Goal: Communication & Community: Share content

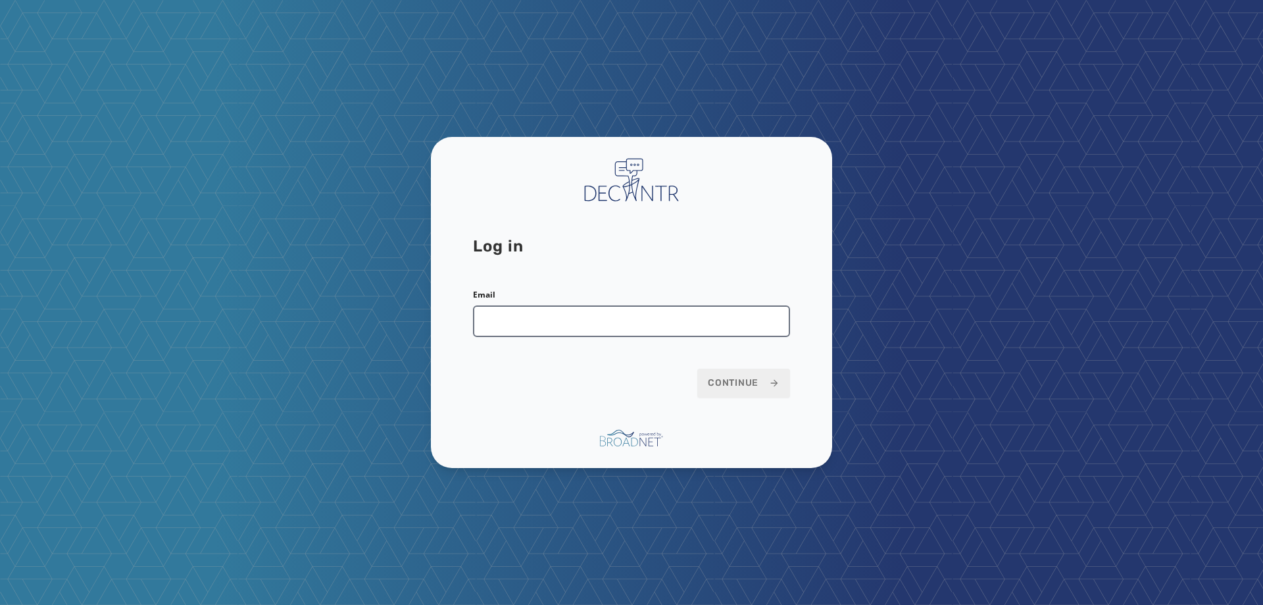
click at [624, 316] on input "Email" at bounding box center [631, 321] width 317 height 32
type input "**********"
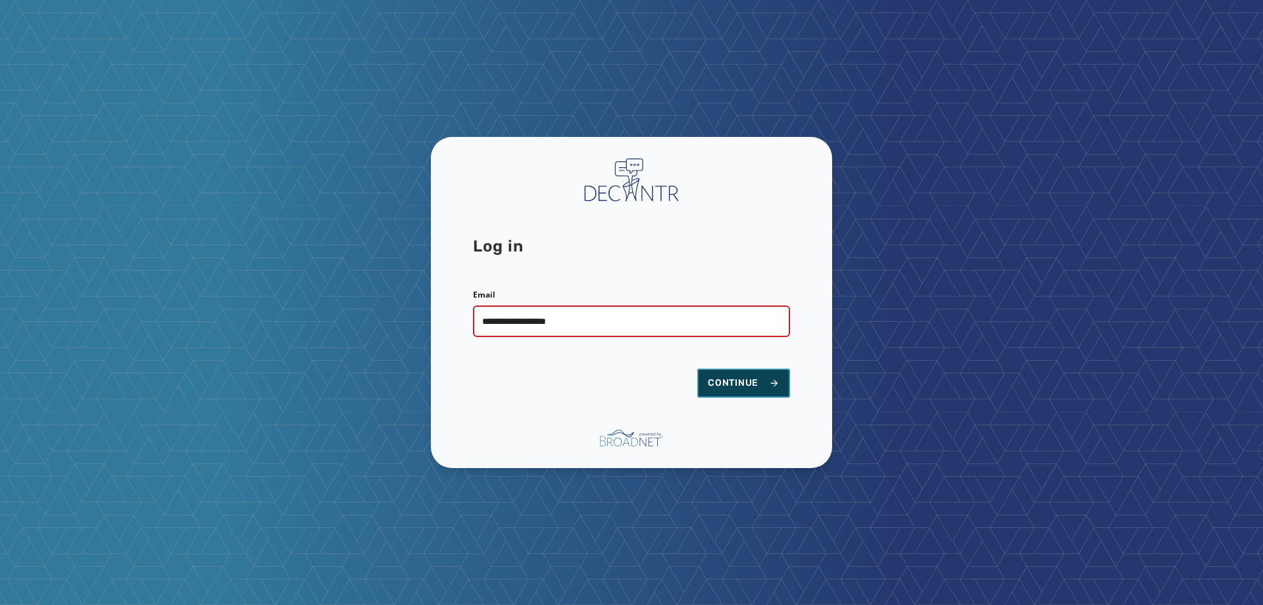
click at [756, 391] on button "Continue" at bounding box center [743, 382] width 93 height 29
click at [715, 381] on span "Continue" at bounding box center [744, 382] width 72 height 13
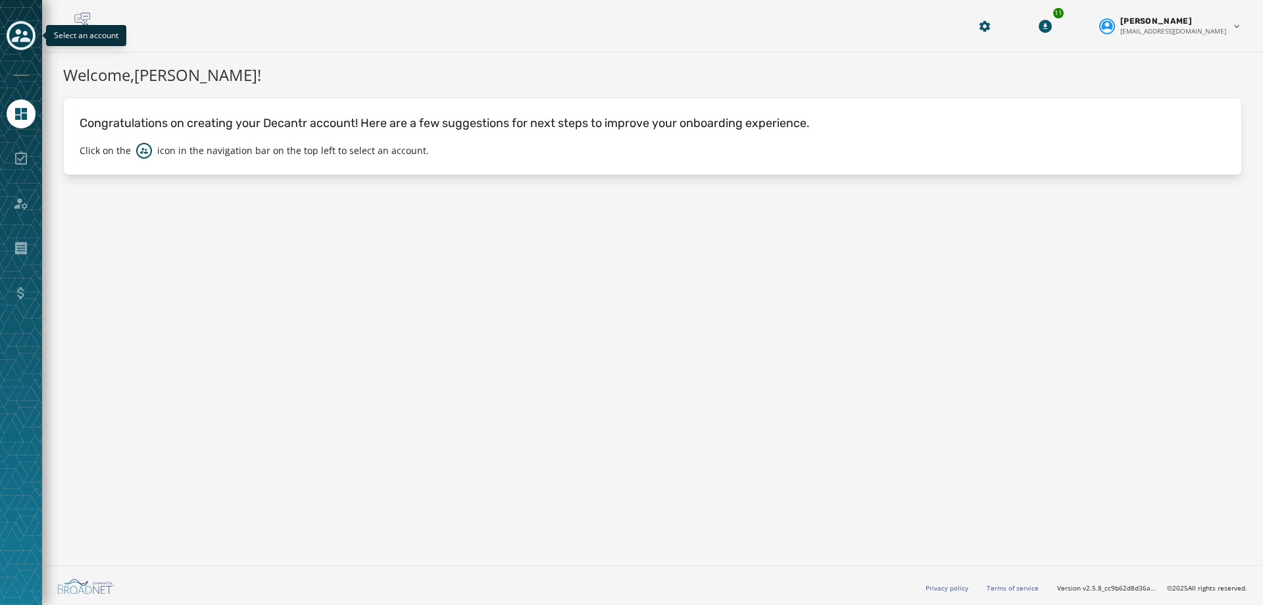
click at [28, 41] on icon "Toggle account select drawer" at bounding box center [21, 35] width 18 height 13
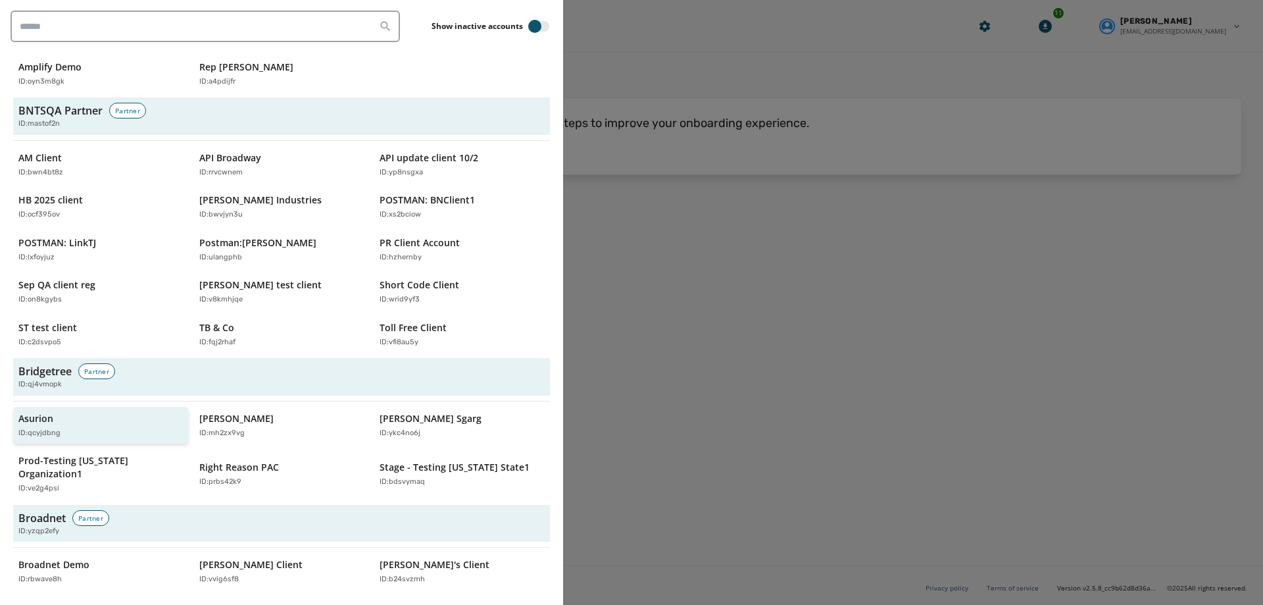
scroll to position [132, 0]
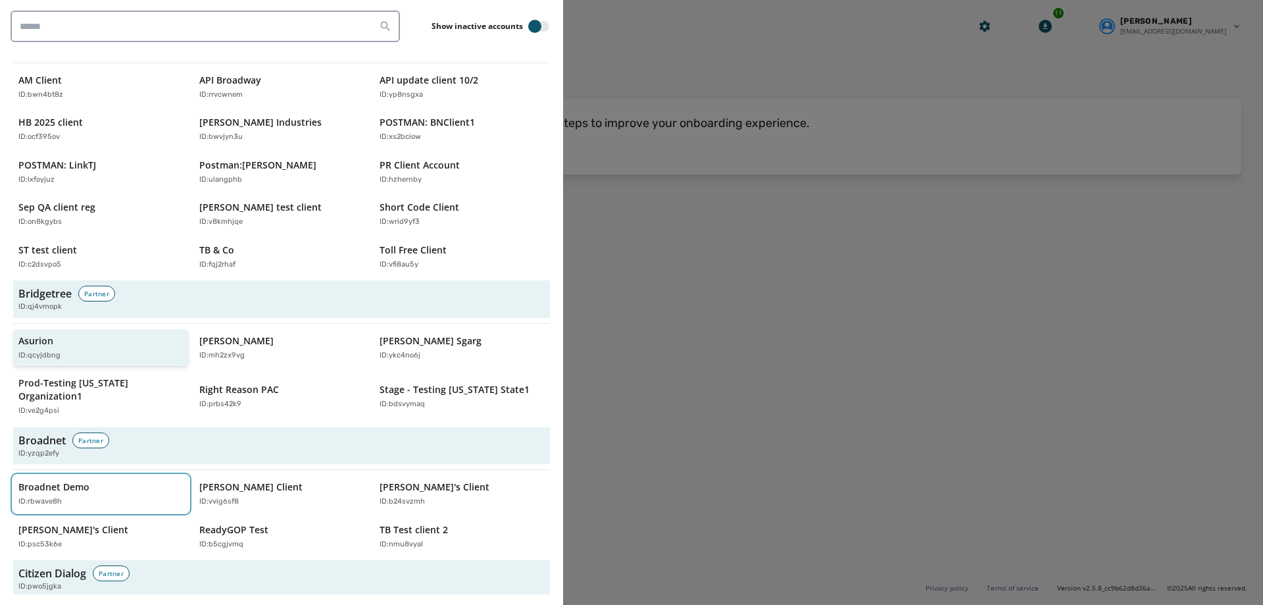
click at [88, 475] on button "Broadnet Demo ID: rbwave8h" at bounding box center [101, 494] width 176 height 38
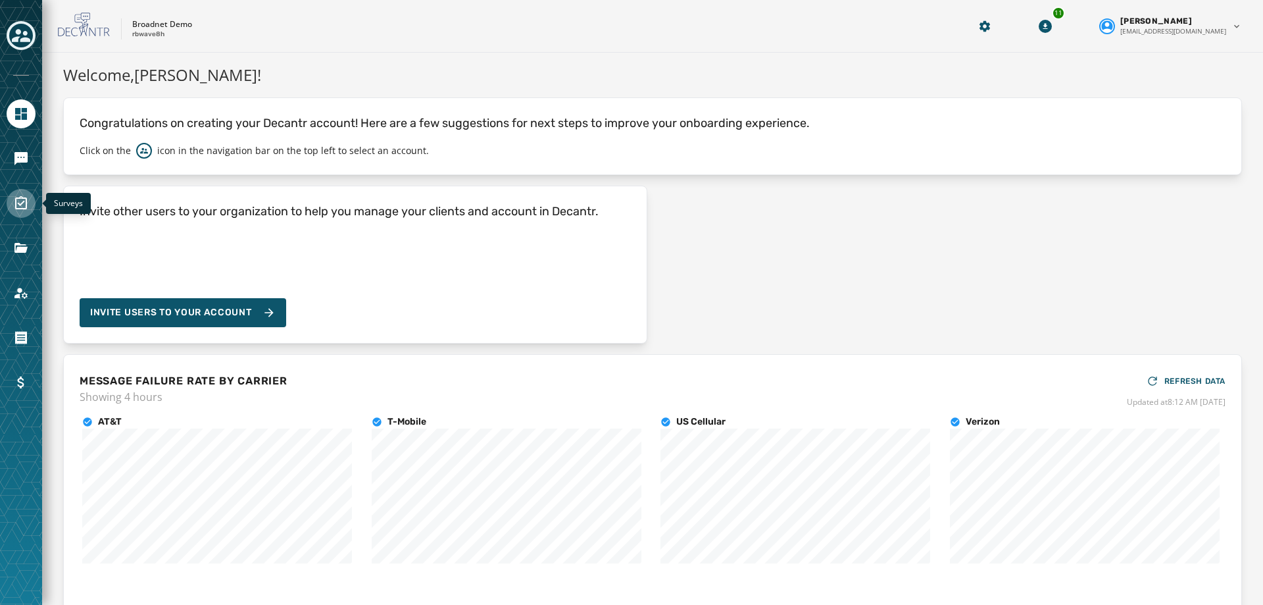
click at [25, 203] on icon "Navigate to Surveys" at bounding box center [21, 203] width 16 height 16
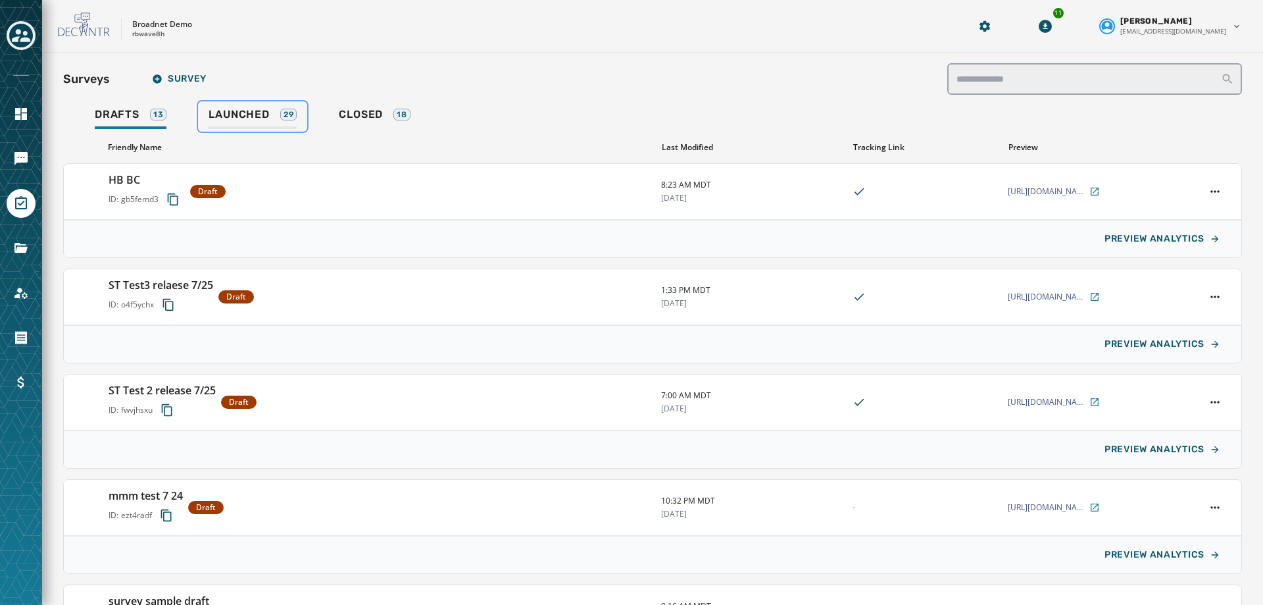
click at [245, 112] on span "Launched" at bounding box center [239, 114] width 61 height 13
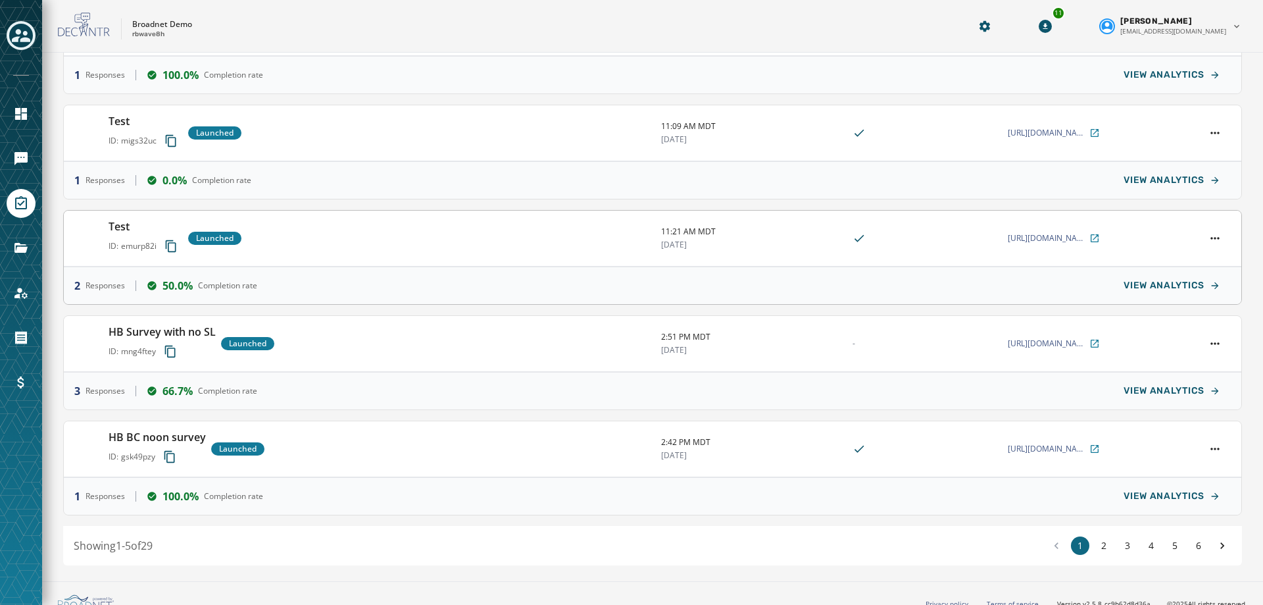
scroll to position [190, 0]
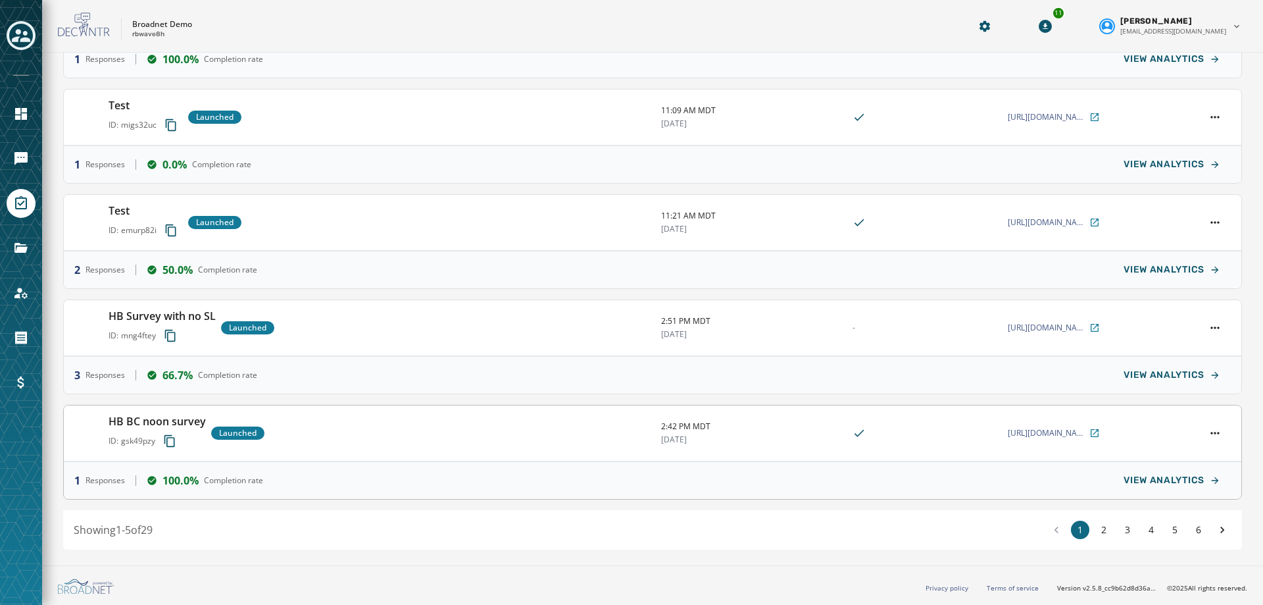
click at [157, 422] on h3 "HB BC noon survey" at bounding box center [157, 421] width 97 height 16
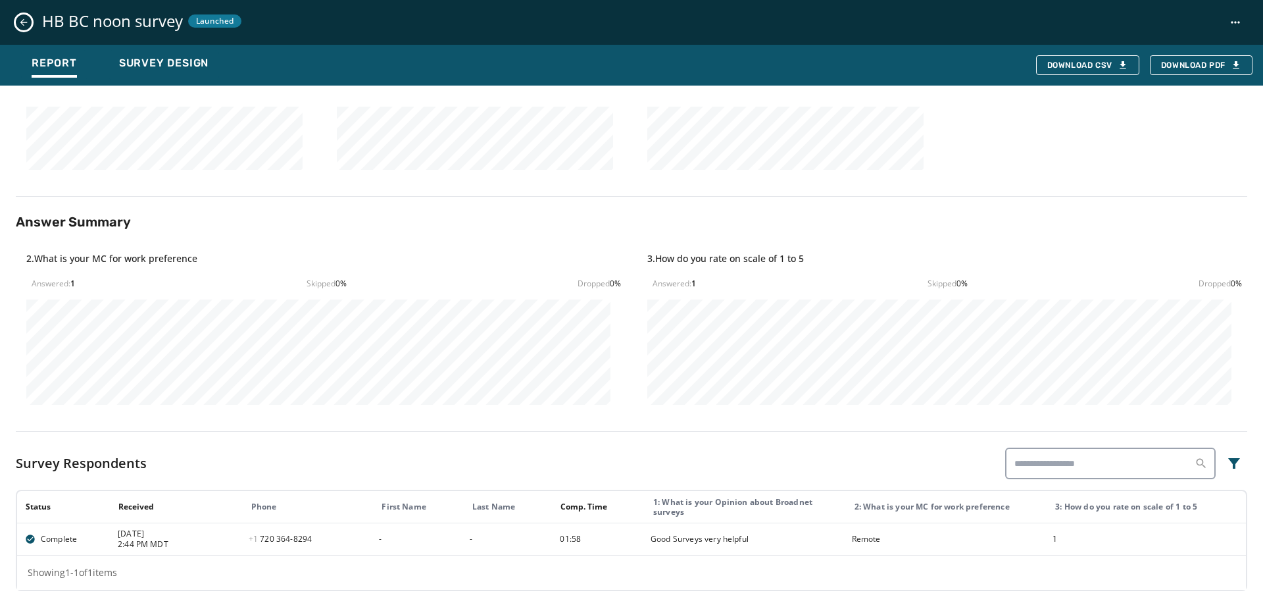
scroll to position [316, 0]
click at [25, 28] on button "Close survey details drawer" at bounding box center [24, 22] width 16 height 16
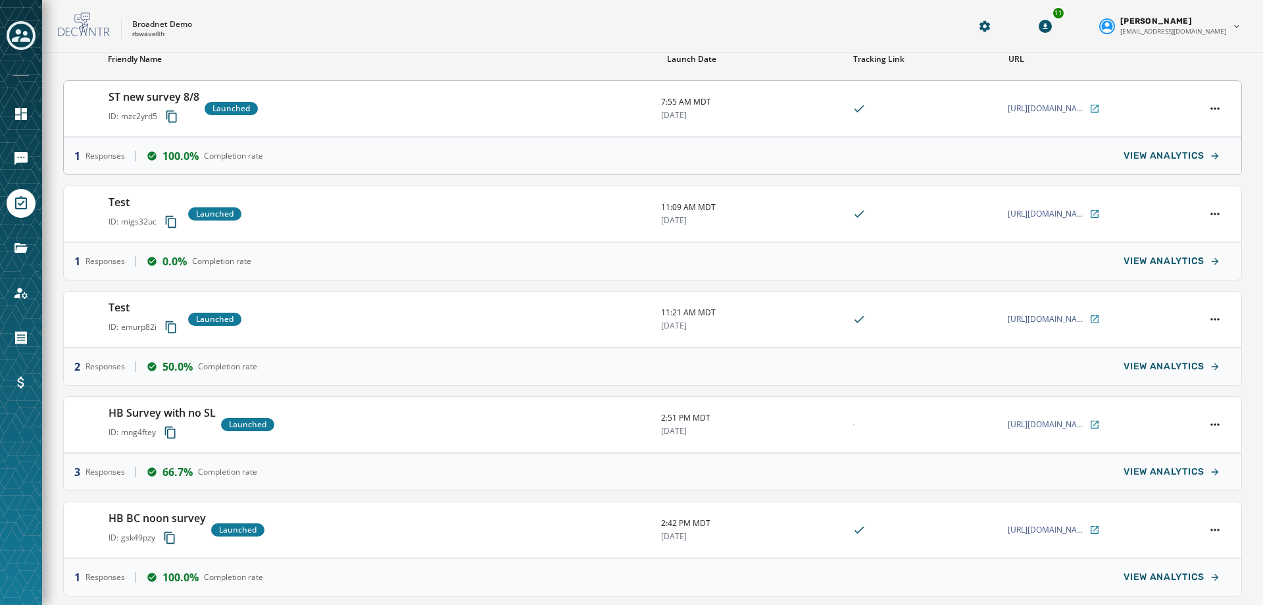
scroll to position [0, 0]
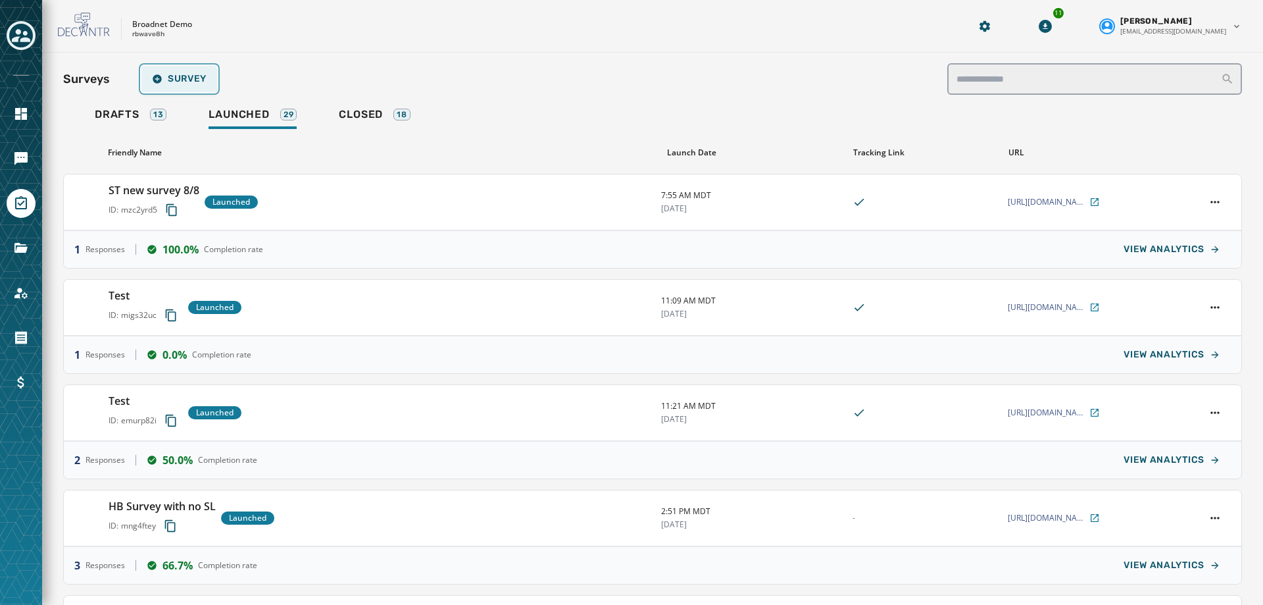
click at [206, 79] on span "Survey" at bounding box center [179, 79] width 55 height 11
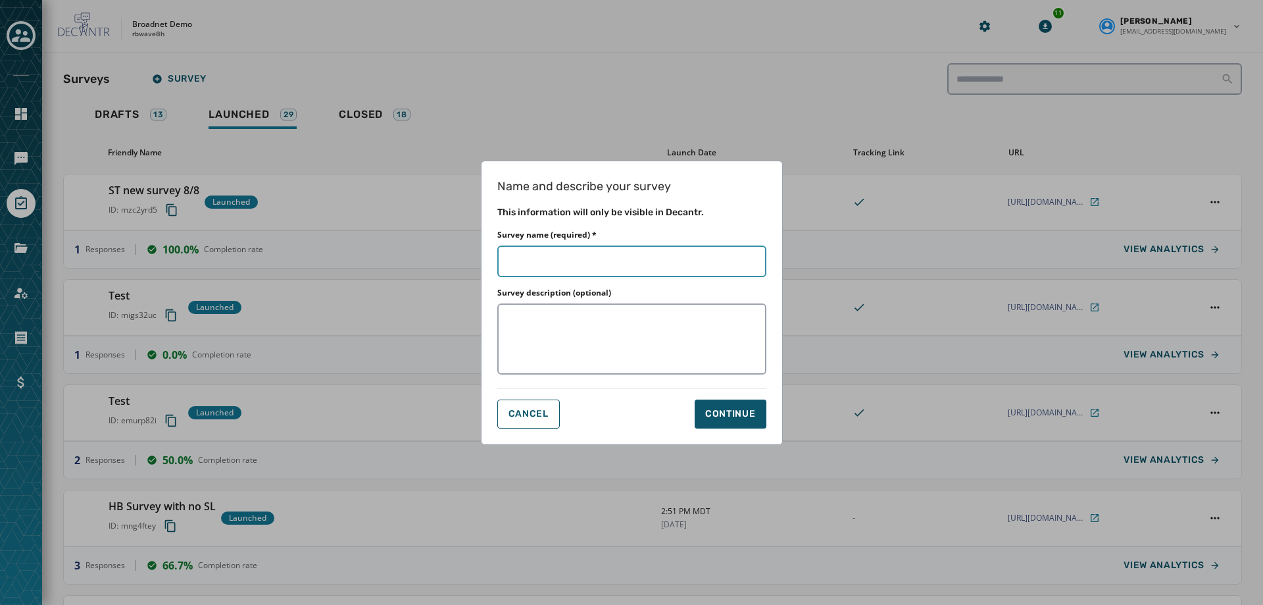
click at [542, 263] on input "Survey name (required) *" at bounding box center [631, 261] width 269 height 32
type input "*"
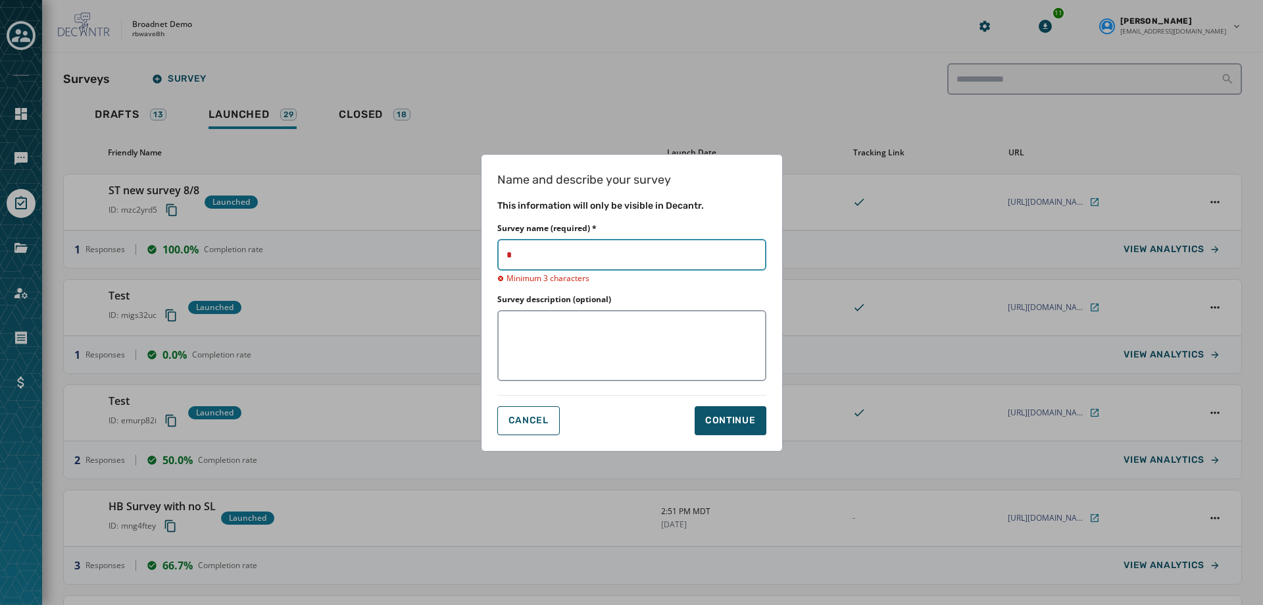
type input "**"
type input "****"
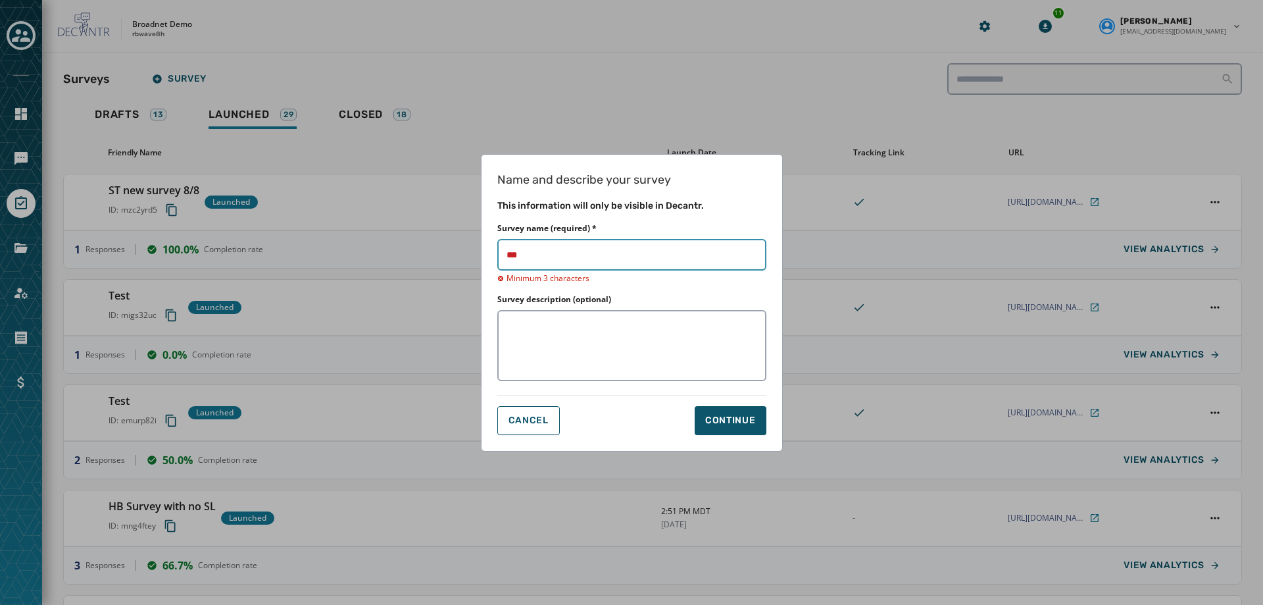
type input "****"
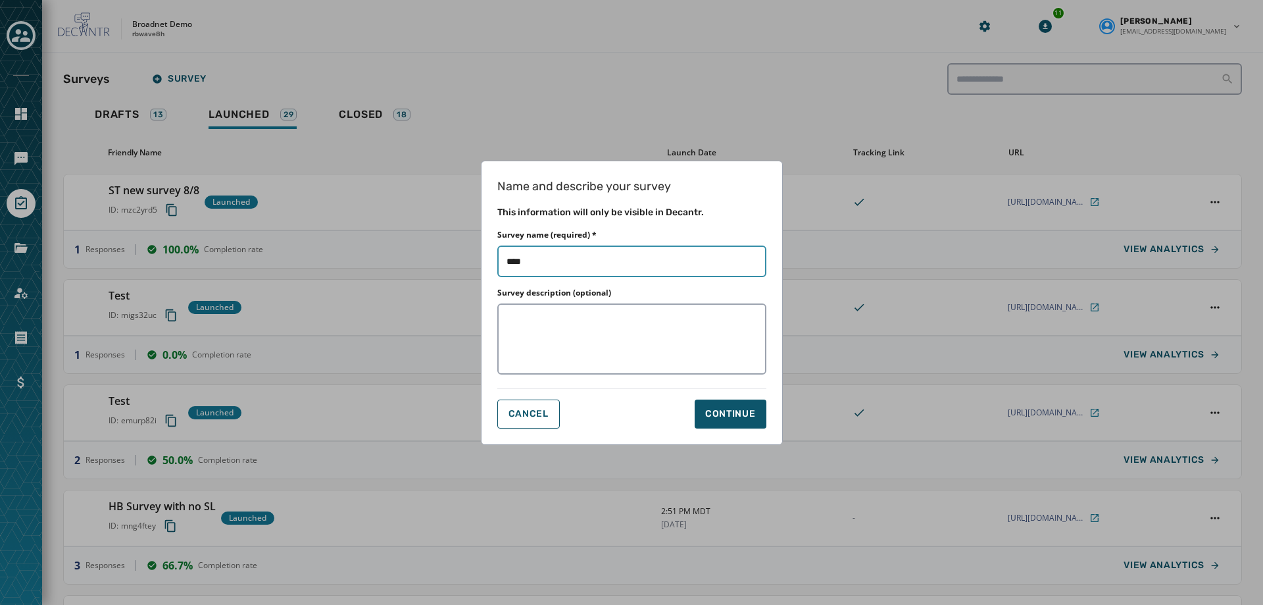
type input "*****"
type input "******"
type input "*******"
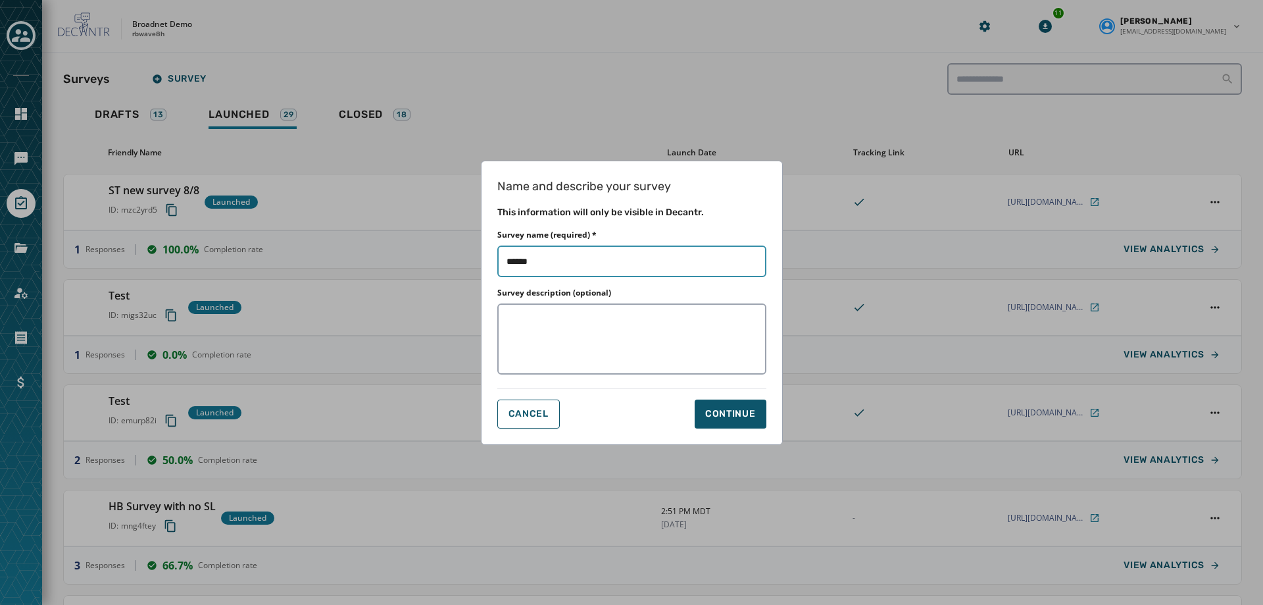
type input "*******"
type input "******"
type input "*****"
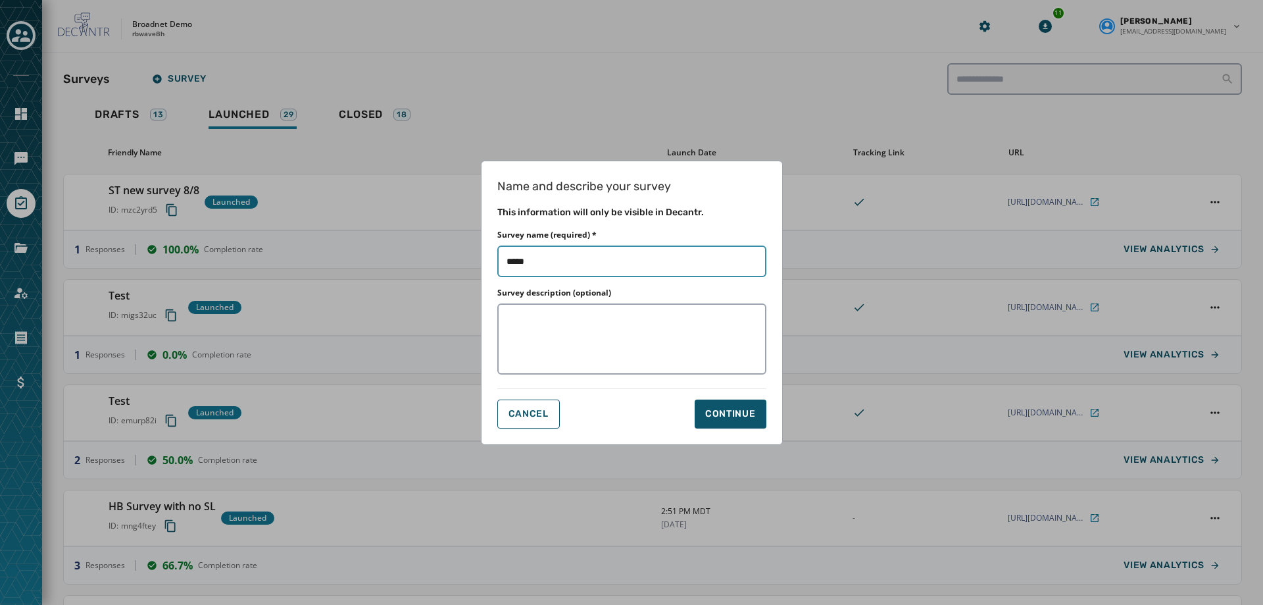
type input "****"
type input "*****"
type input "******"
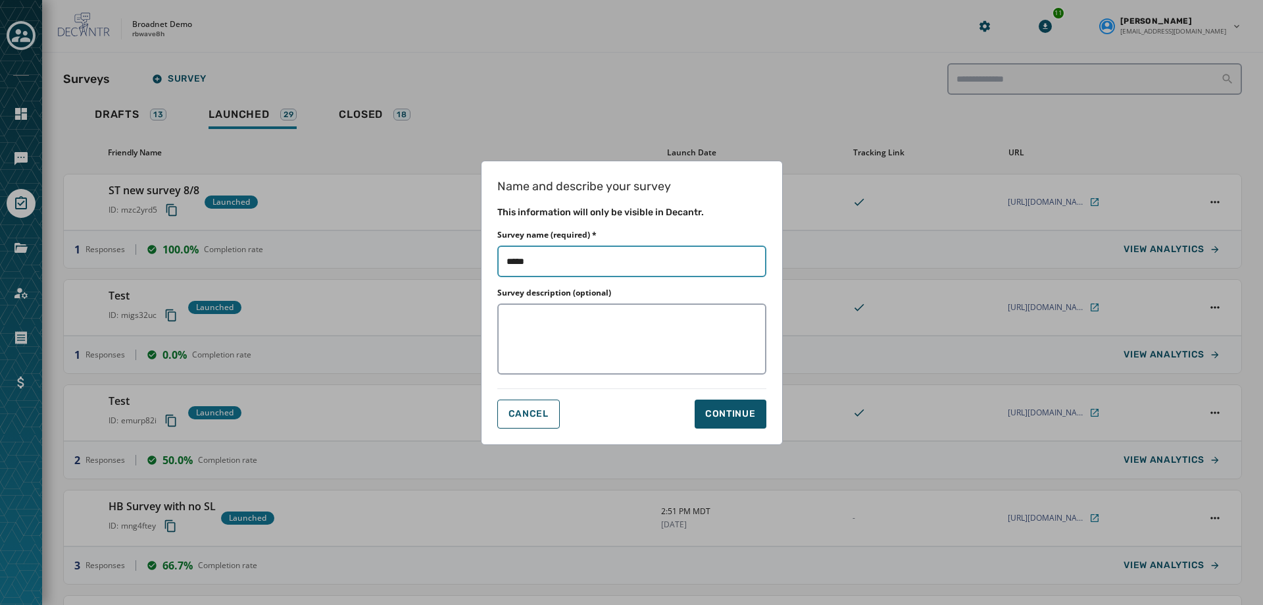
type input "******"
type input "*******"
type input "********"
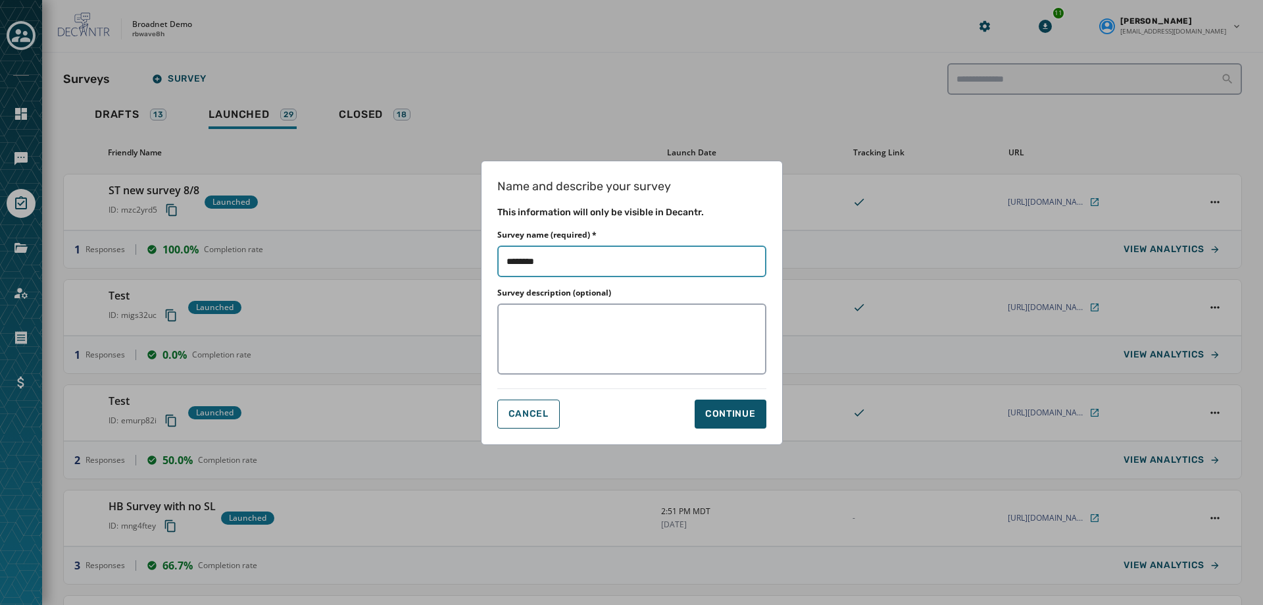
type input "*********"
type input "**********"
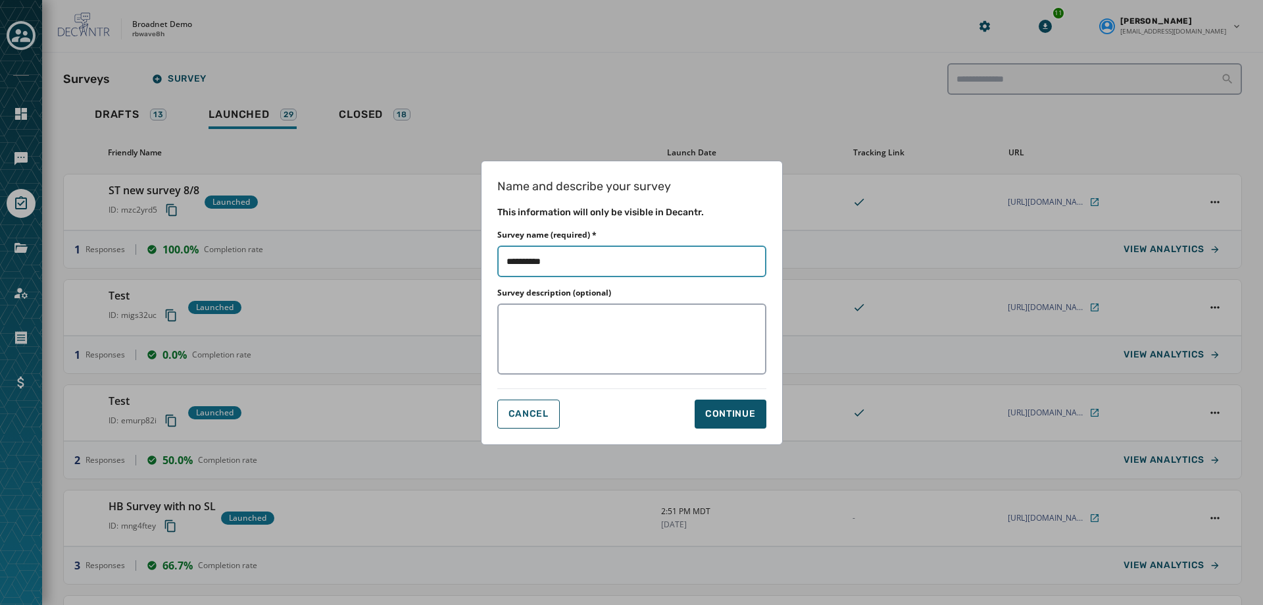
type input "**********"
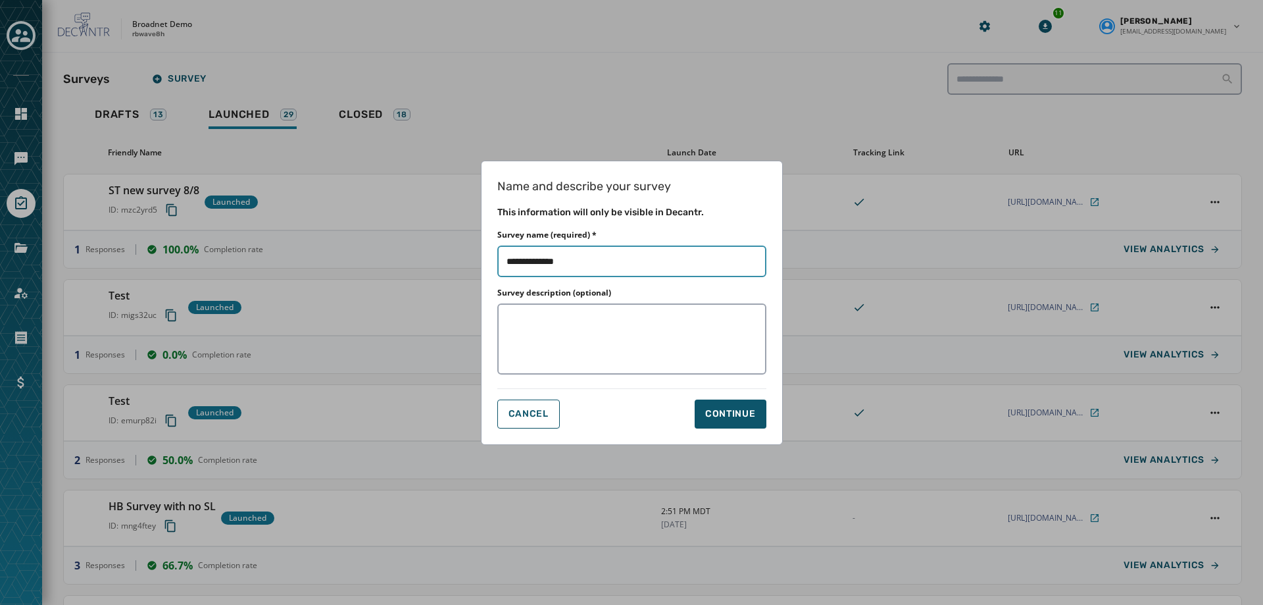
type input "**********"
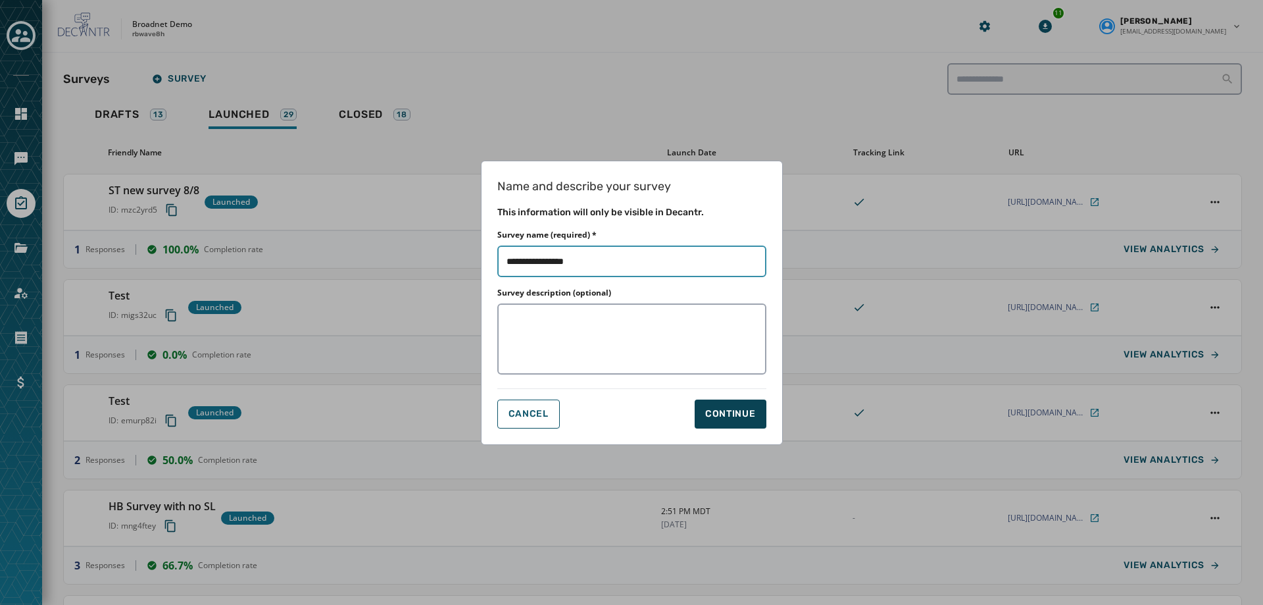
type input "**********"
click at [703, 401] on button "Continue" at bounding box center [731, 413] width 72 height 29
type input "**********"
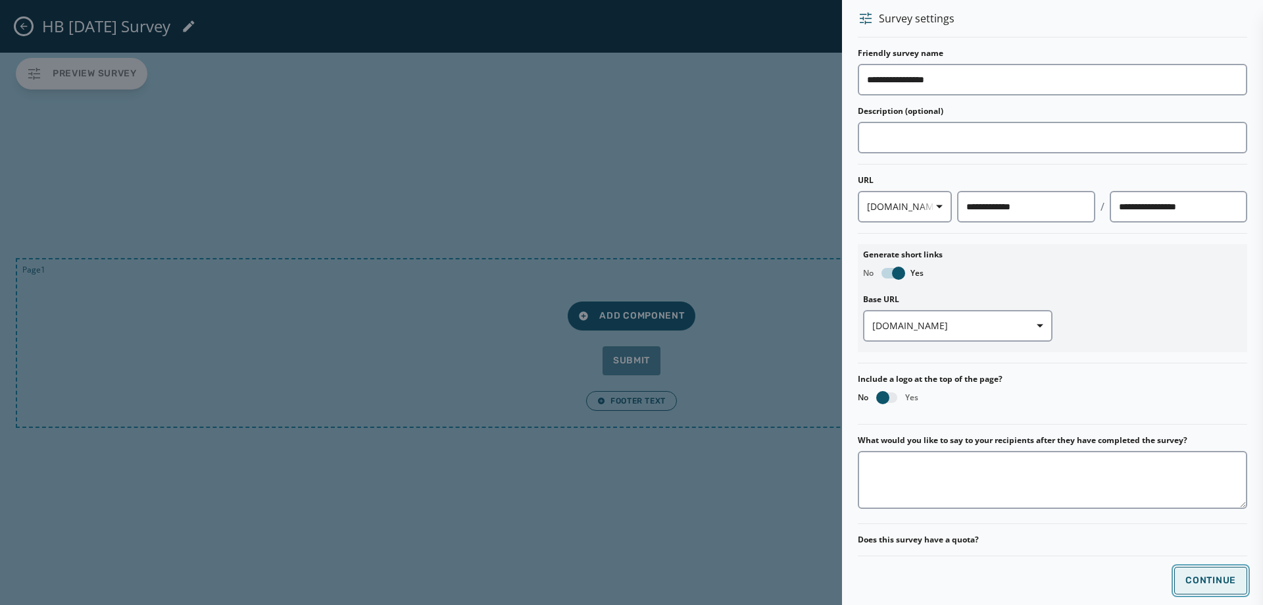
click at [1209, 589] on button "Continue" at bounding box center [1210, 580] width 73 height 28
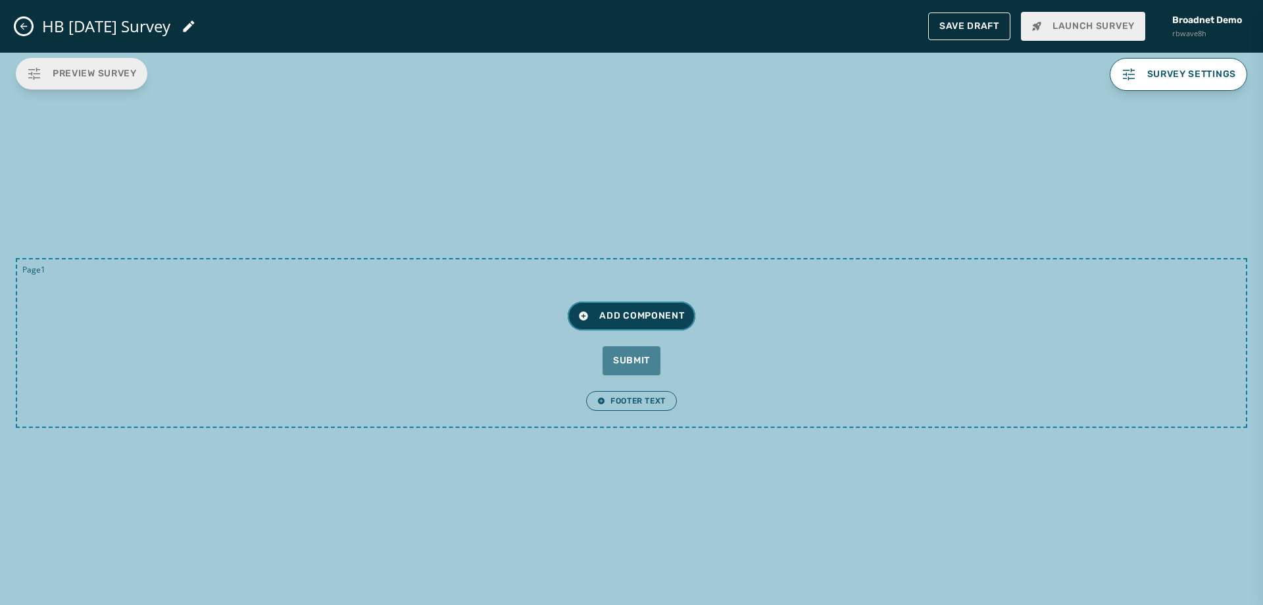
click at [668, 326] on button "Add Component" at bounding box center [631, 315] width 127 height 29
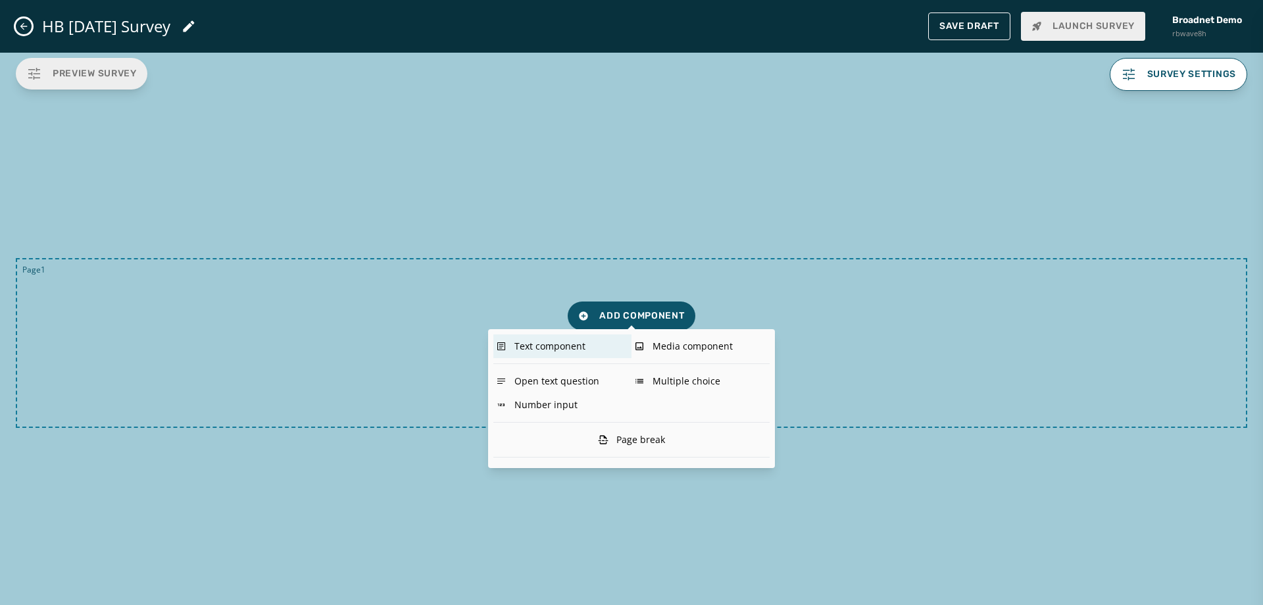
click at [552, 342] on div "Text component" at bounding box center [562, 346] width 138 height 24
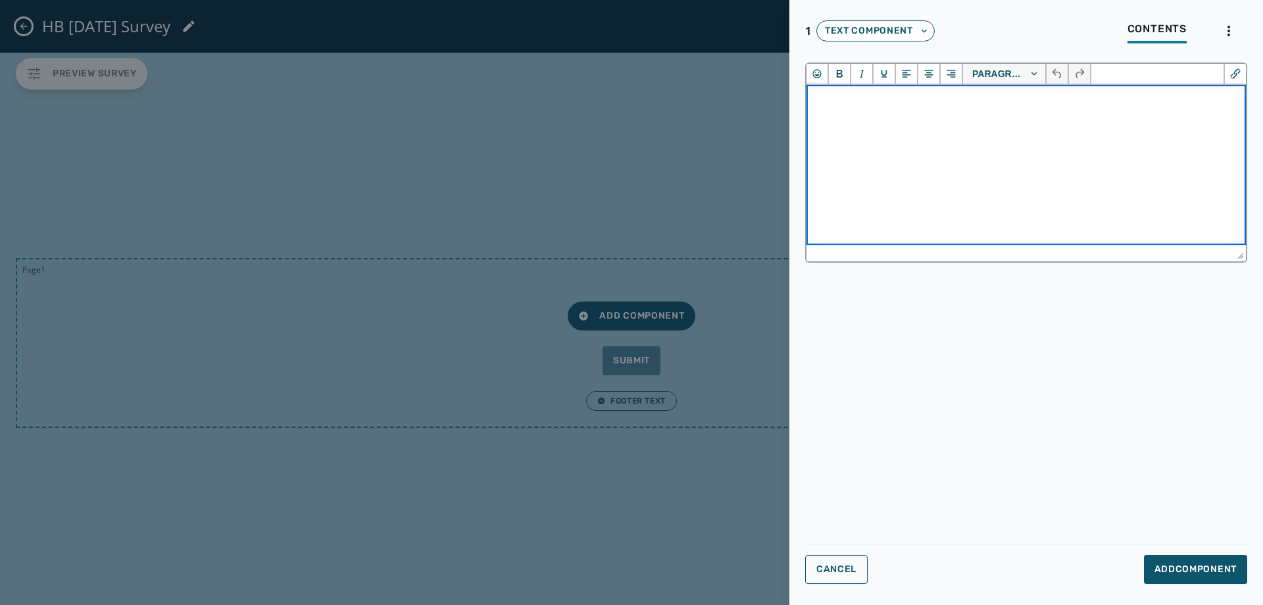
click at [883, 120] on html at bounding box center [1027, 103] width 440 height 36
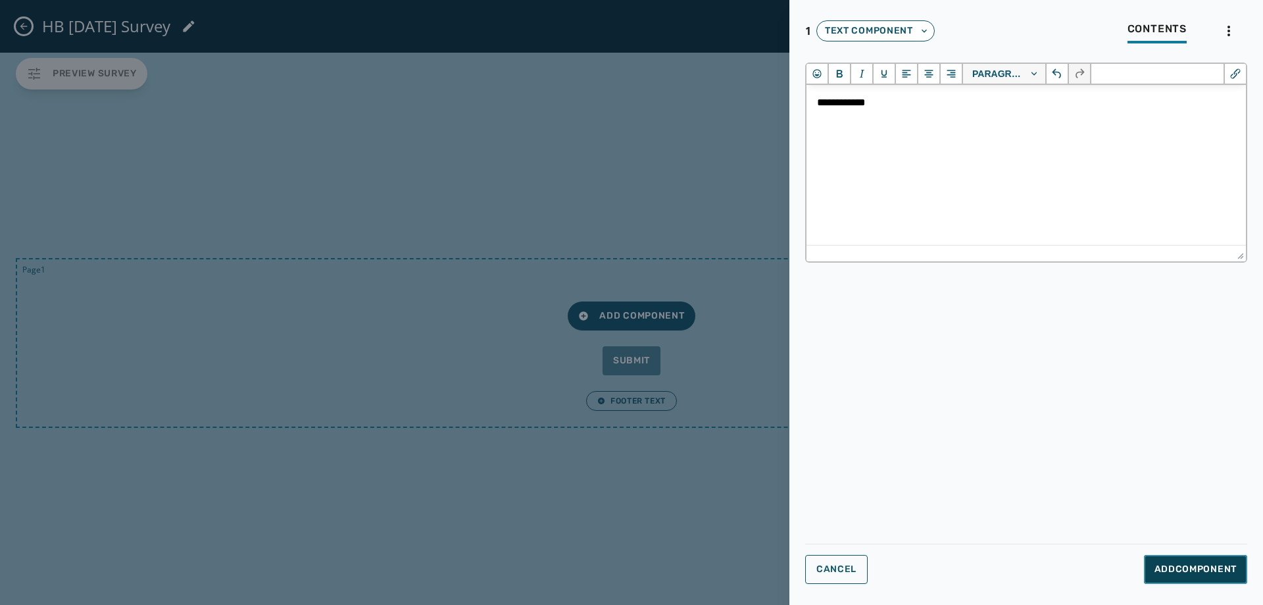
click at [1197, 562] on button "Add Component" at bounding box center [1195, 569] width 103 height 29
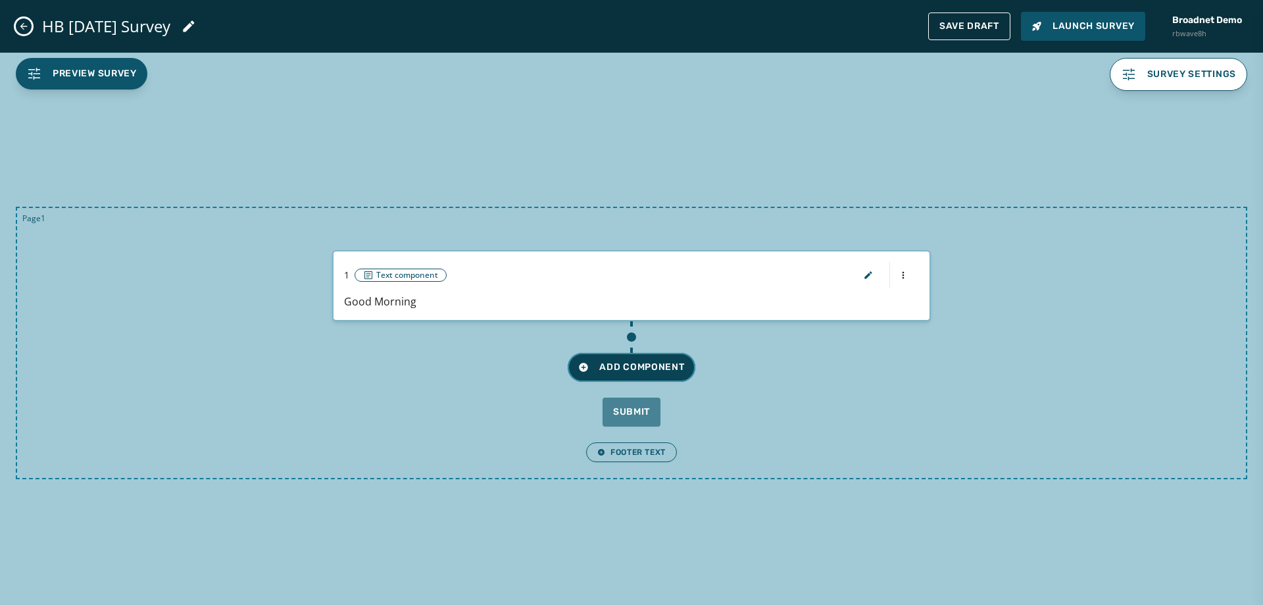
click at [668, 366] on span "Add Component" at bounding box center [631, 367] width 106 height 13
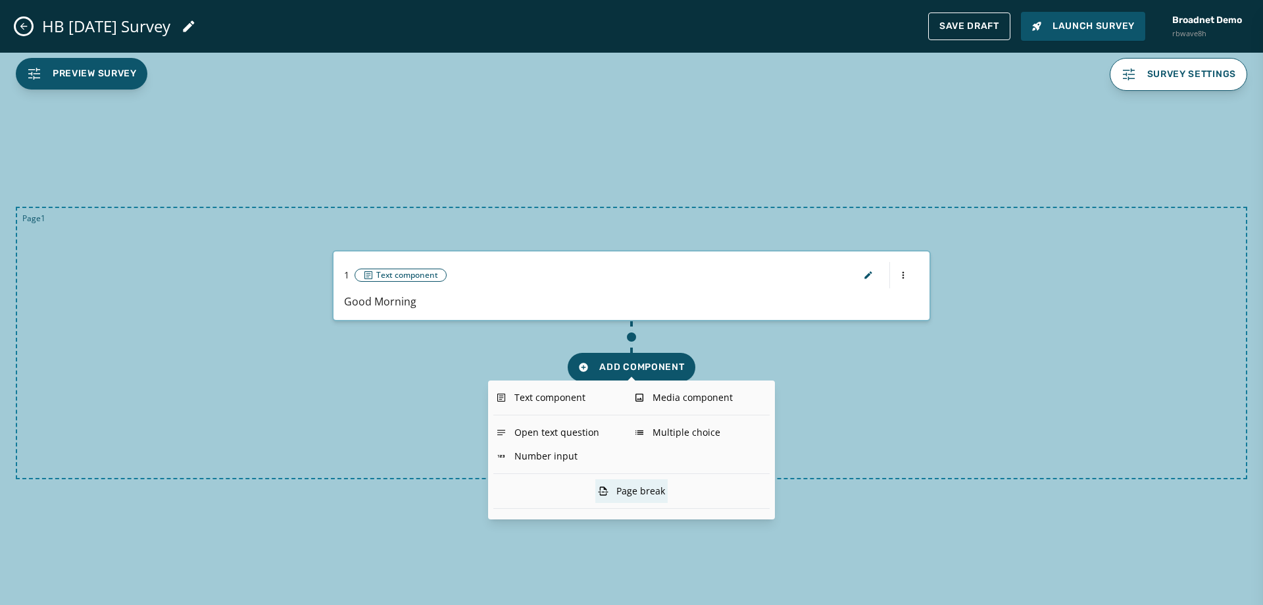
click at [653, 492] on div "Page break" at bounding box center [631, 491] width 72 height 24
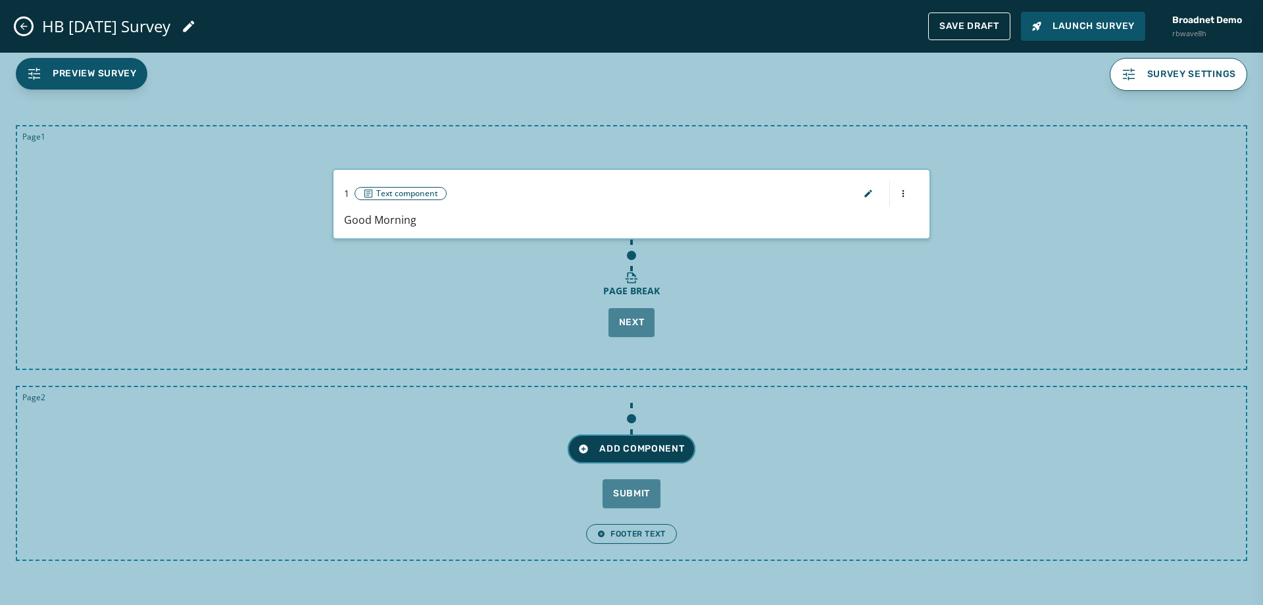
click at [624, 446] on span "Add Component" at bounding box center [631, 448] width 106 height 13
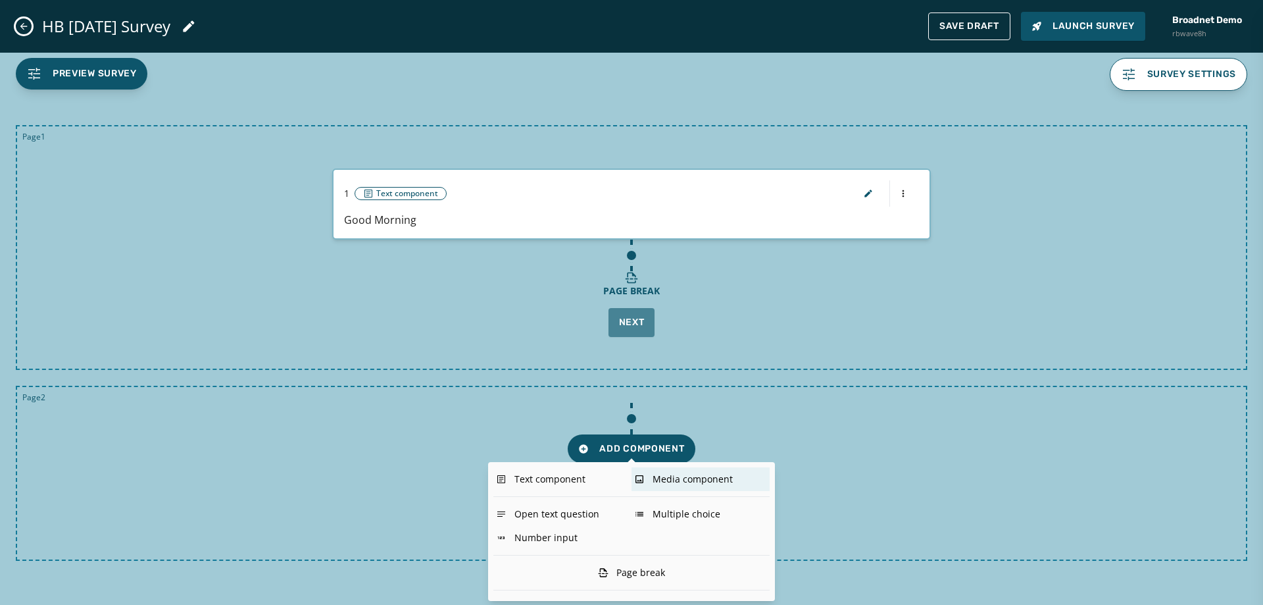
click at [677, 469] on div "Media component" at bounding box center [701, 479] width 138 height 24
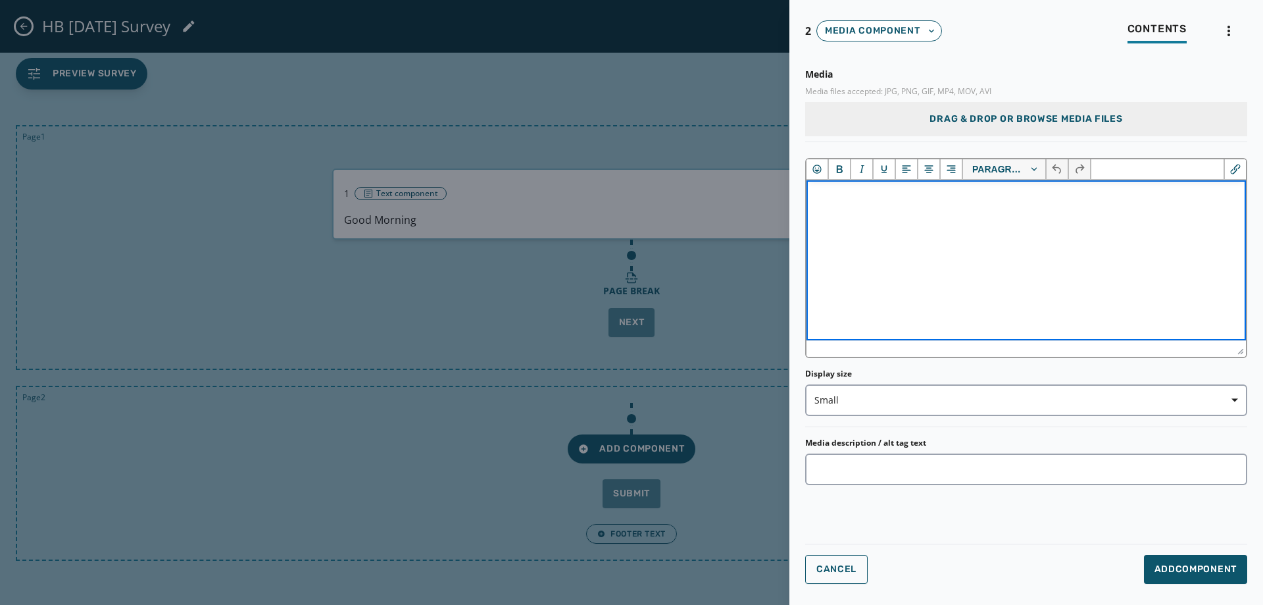
click at [926, 216] on html at bounding box center [1027, 198] width 440 height 36
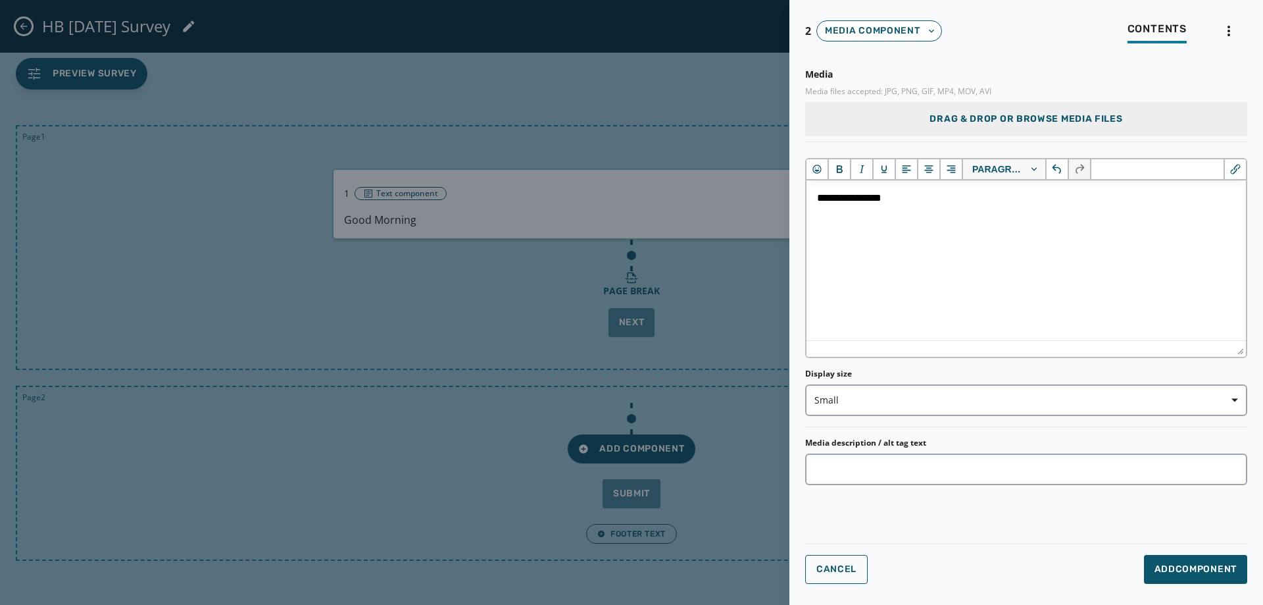
click at [1121, 132] on div "Drag & Drop or browse media files" at bounding box center [1026, 119] width 442 height 34
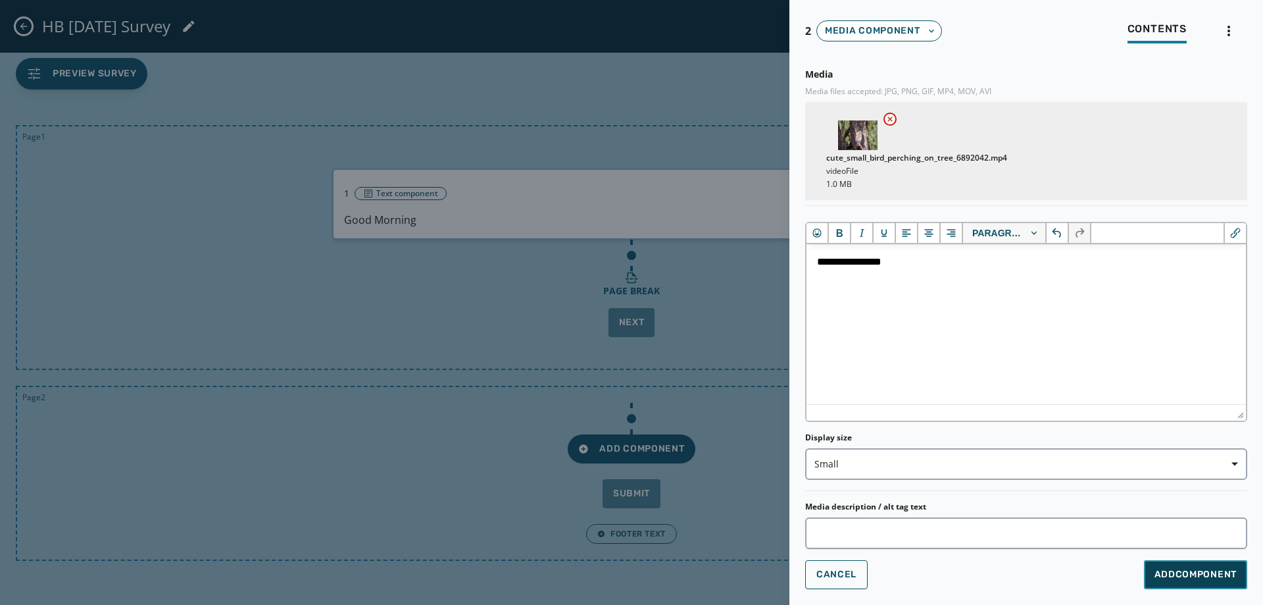
click at [1185, 572] on span "Add Component" at bounding box center [1196, 574] width 82 height 13
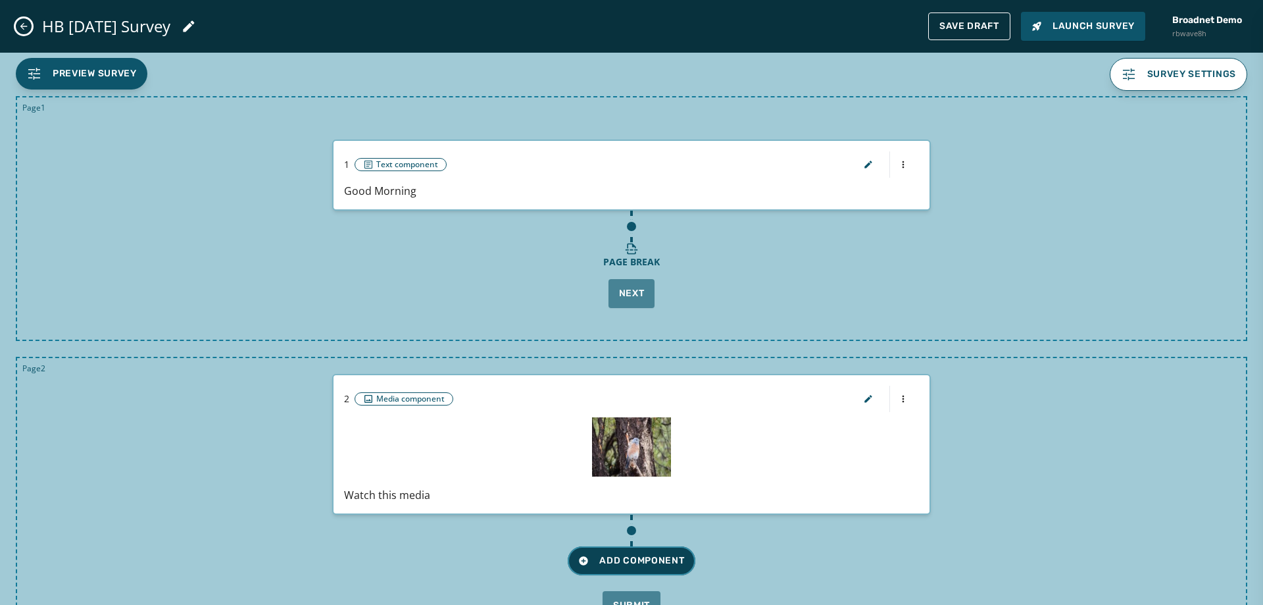
click at [674, 568] on button "Add Component" at bounding box center [631, 560] width 127 height 29
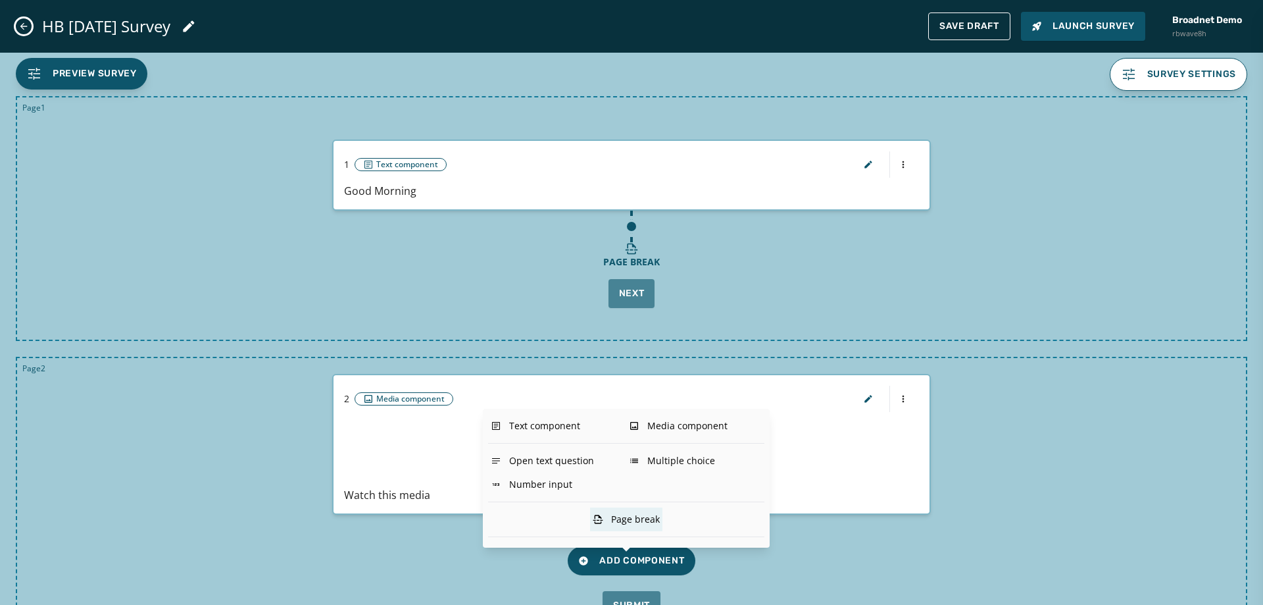
click at [620, 513] on div "Page break" at bounding box center [626, 519] width 72 height 24
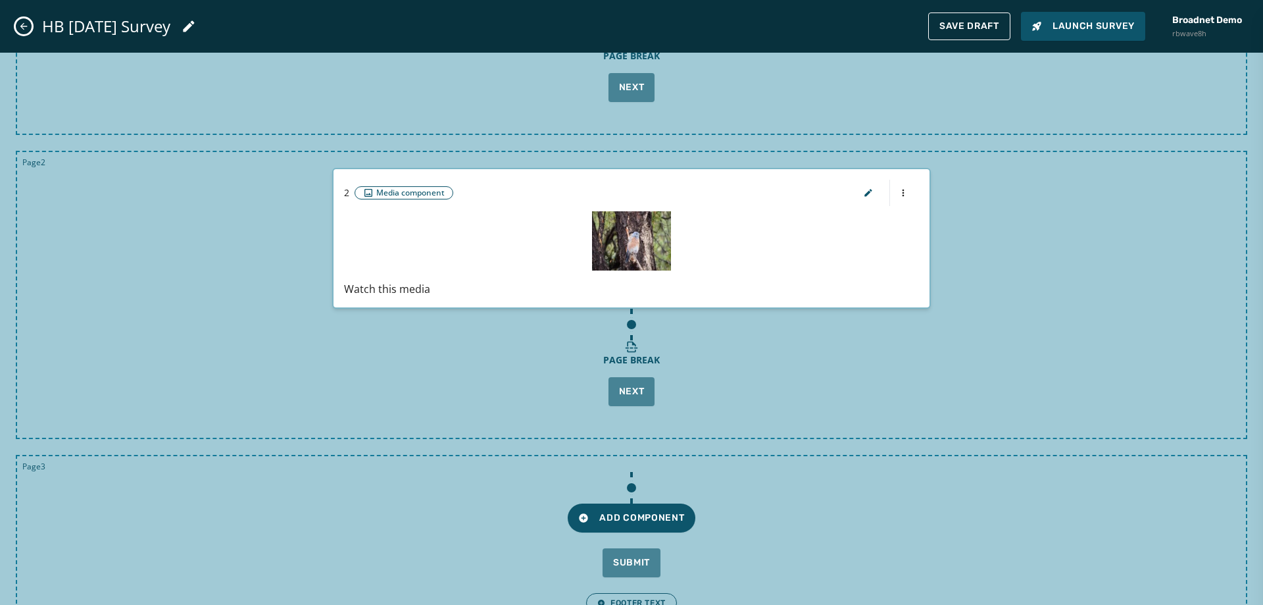
scroll to position [247, 0]
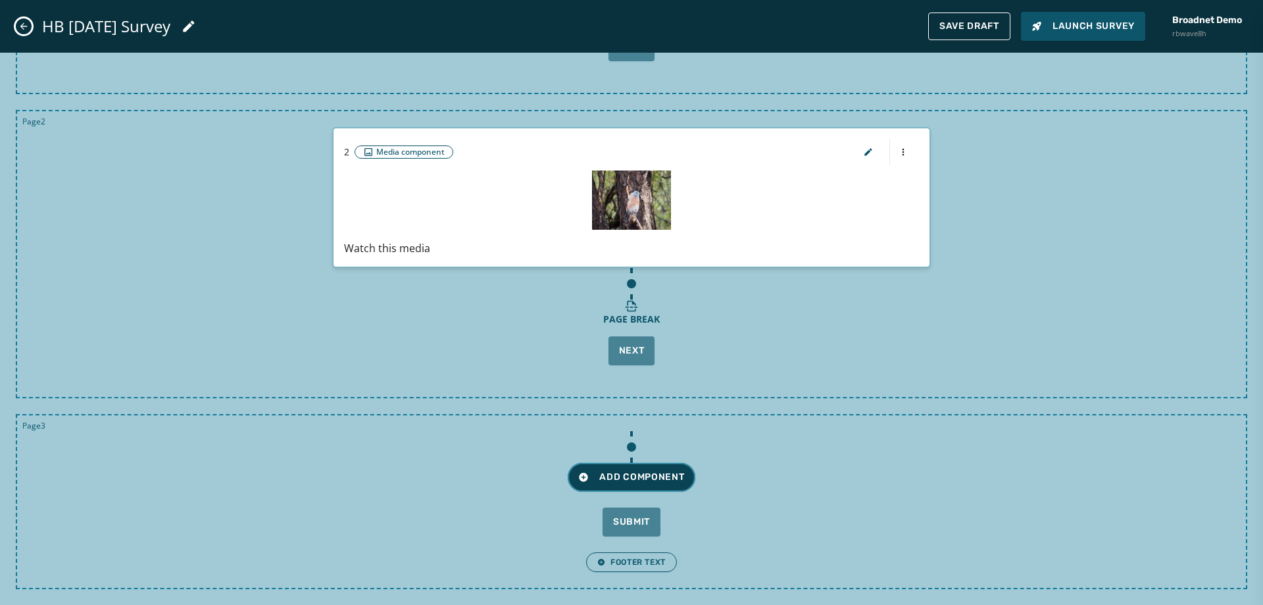
click at [618, 479] on span "Add Component" at bounding box center [631, 476] width 106 height 13
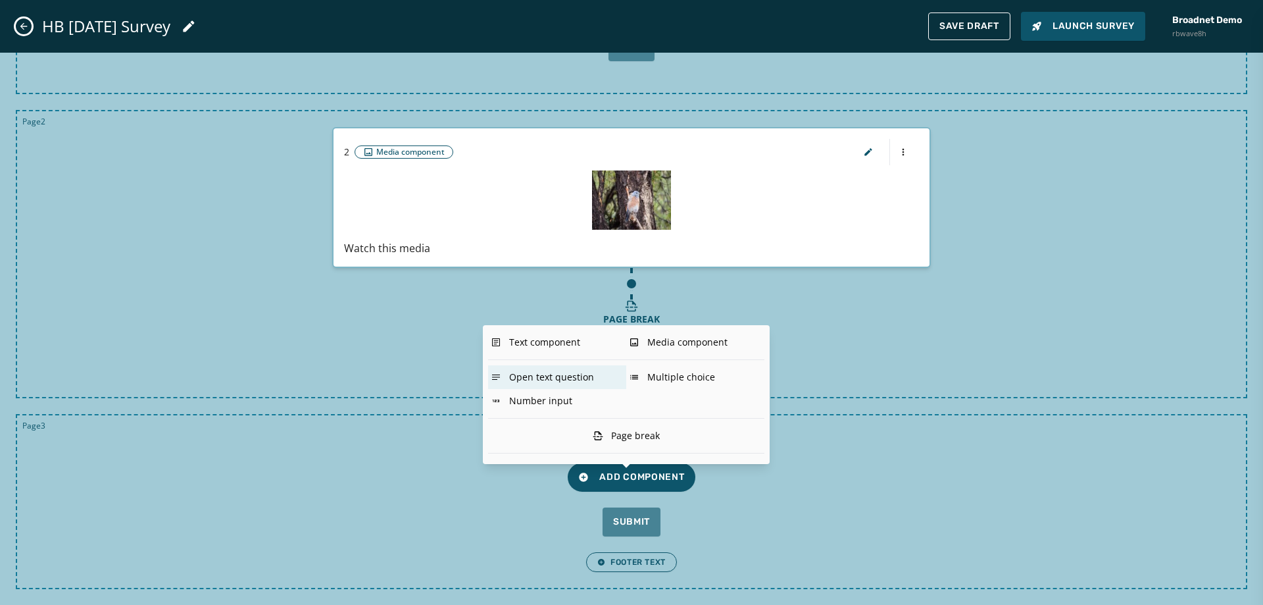
click at [570, 375] on div "Open text question" at bounding box center [557, 377] width 138 height 24
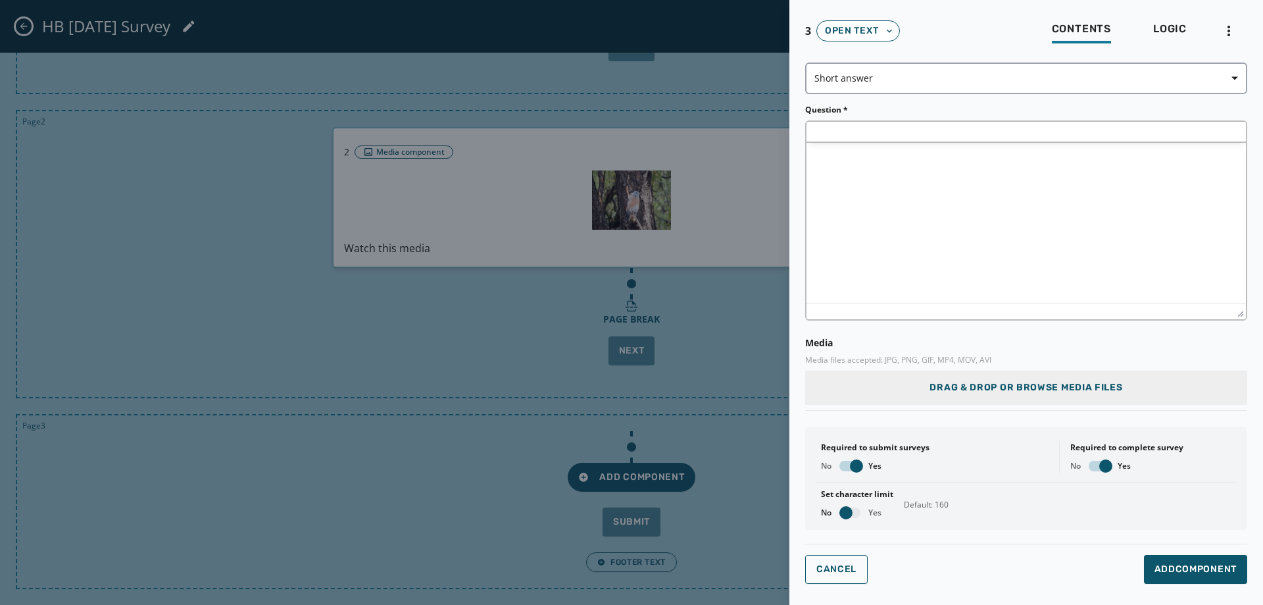
scroll to position [0, 0]
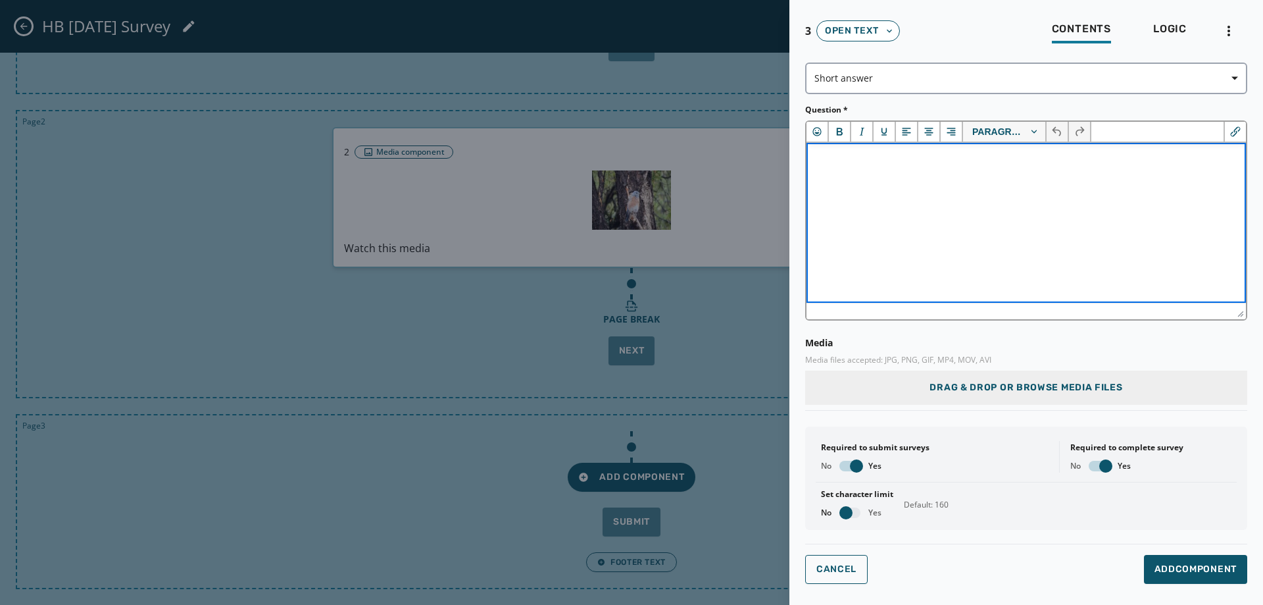
click at [961, 178] on html at bounding box center [1027, 161] width 440 height 36
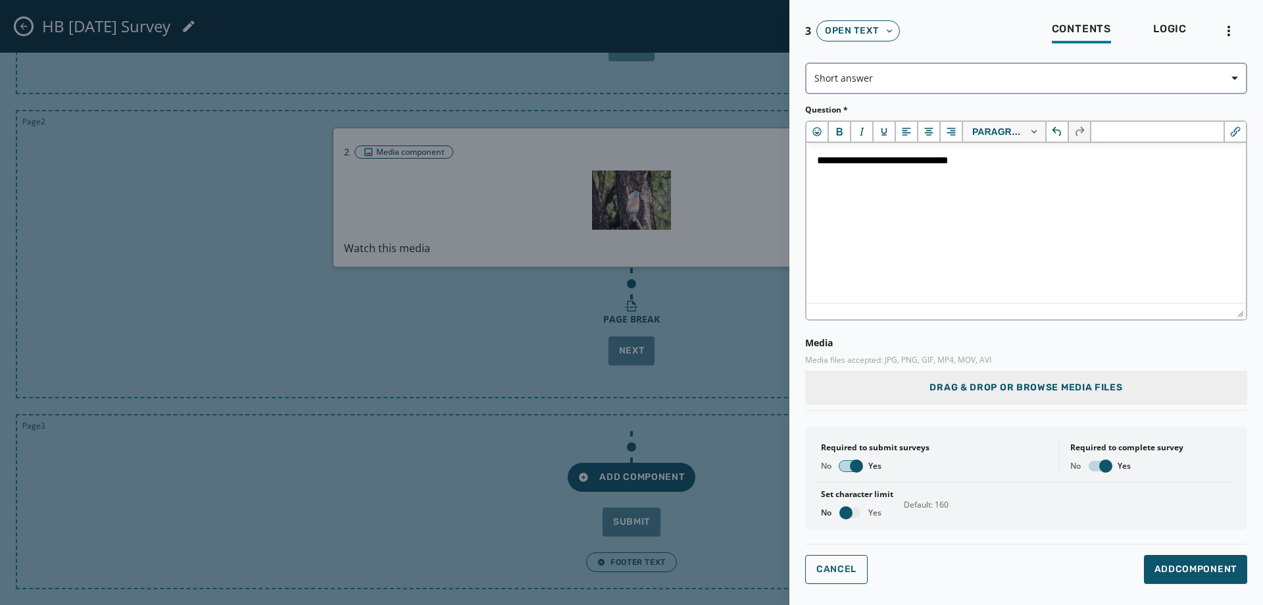
click at [859, 471] on span "button" at bounding box center [856, 465] width 13 height 13
click at [1101, 464] on span "button" at bounding box center [1105, 465] width 13 height 13
click at [847, 514] on span "button" at bounding box center [846, 512] width 13 height 13
click at [1207, 570] on span "Add Component" at bounding box center [1196, 569] width 82 height 13
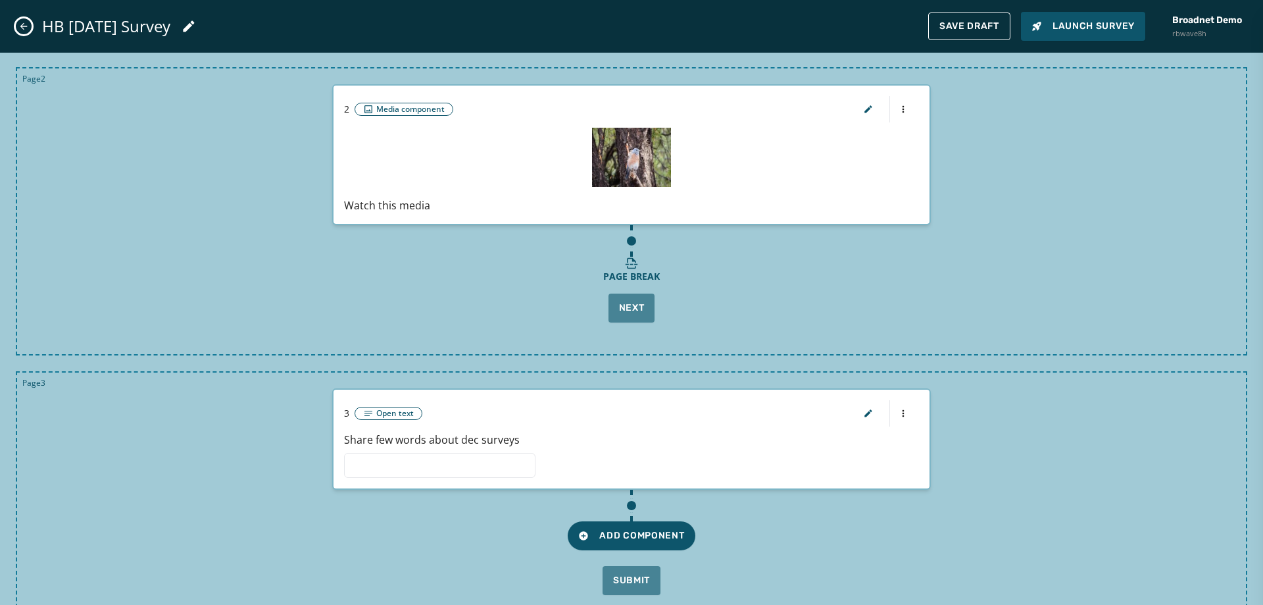
scroll to position [348, 0]
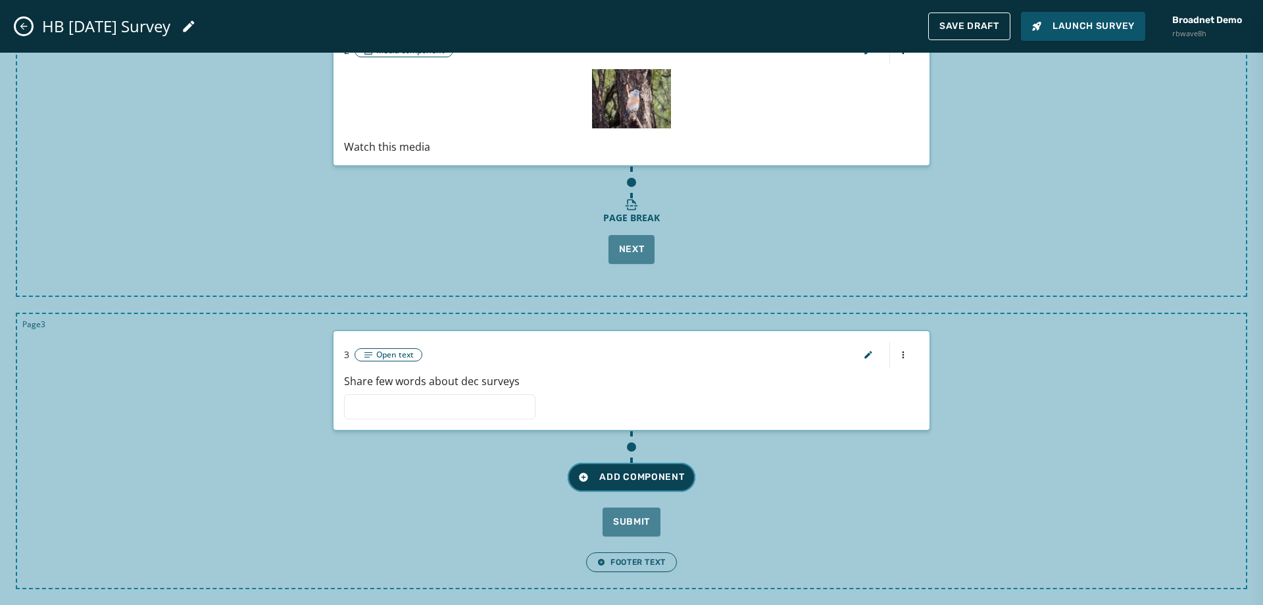
click at [622, 479] on span "Add Component" at bounding box center [631, 476] width 106 height 13
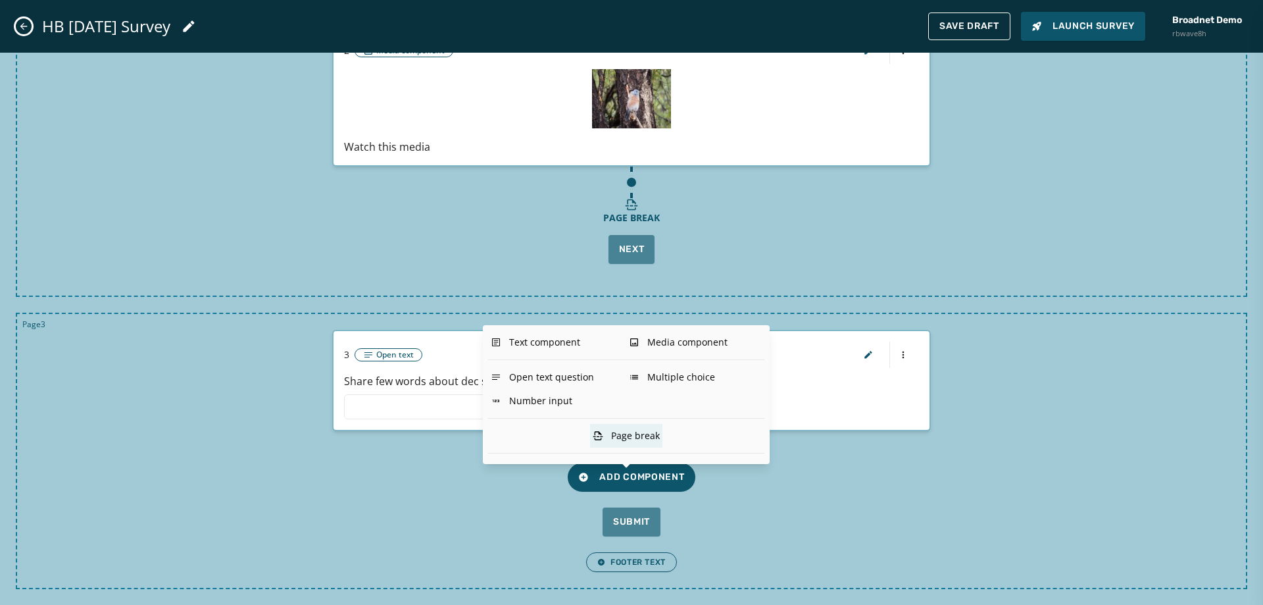
click at [630, 437] on div "Page break" at bounding box center [626, 436] width 72 height 24
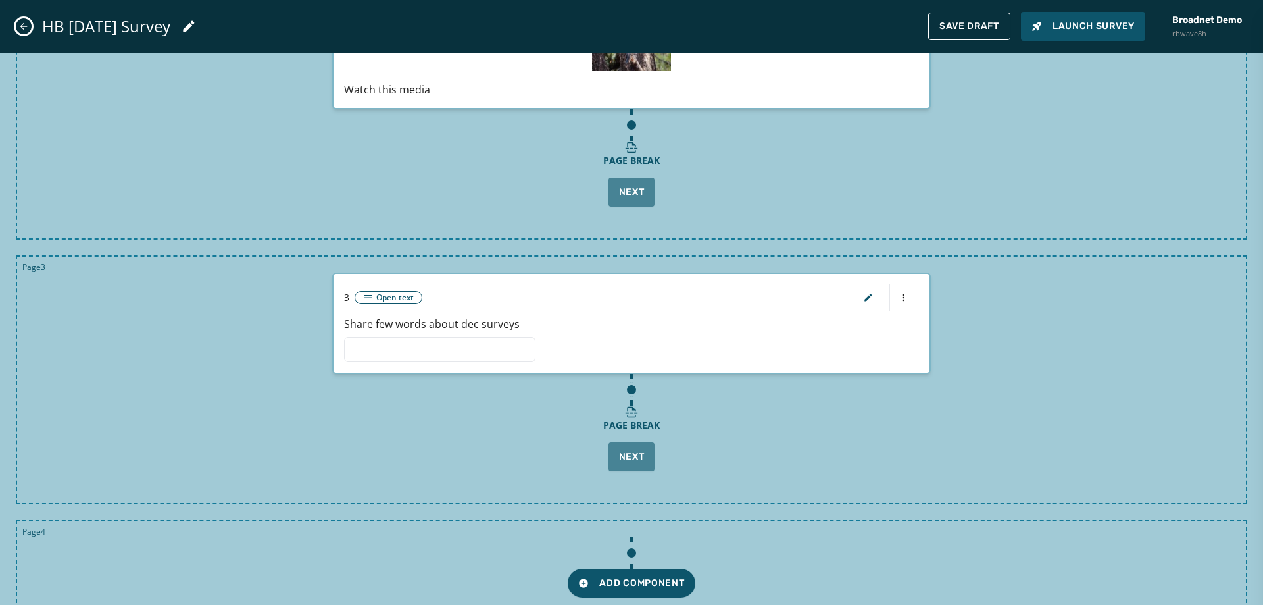
scroll to position [511, 0]
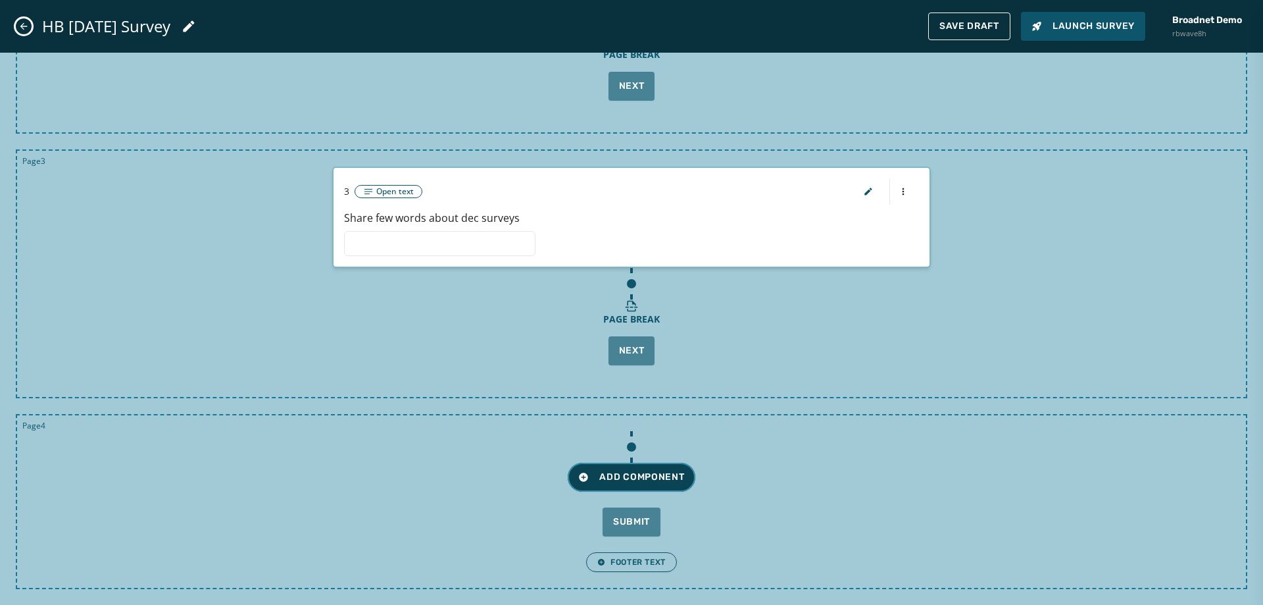
click at [635, 481] on span "Add Component" at bounding box center [631, 476] width 106 height 13
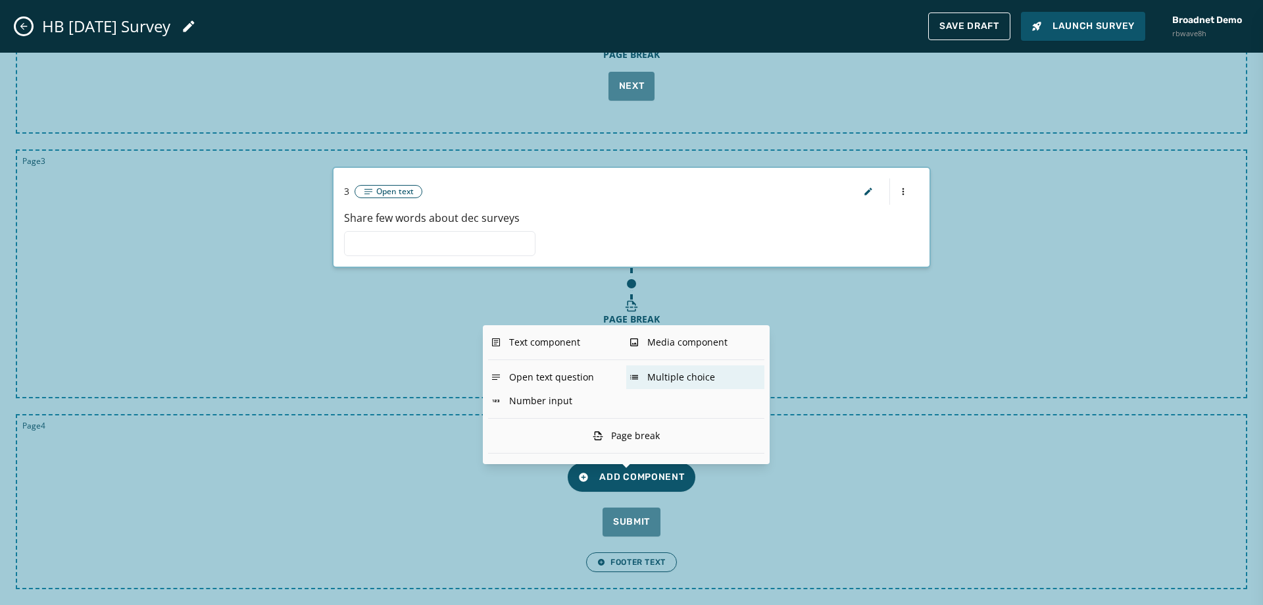
click at [717, 382] on div "Multiple choice" at bounding box center [695, 377] width 138 height 24
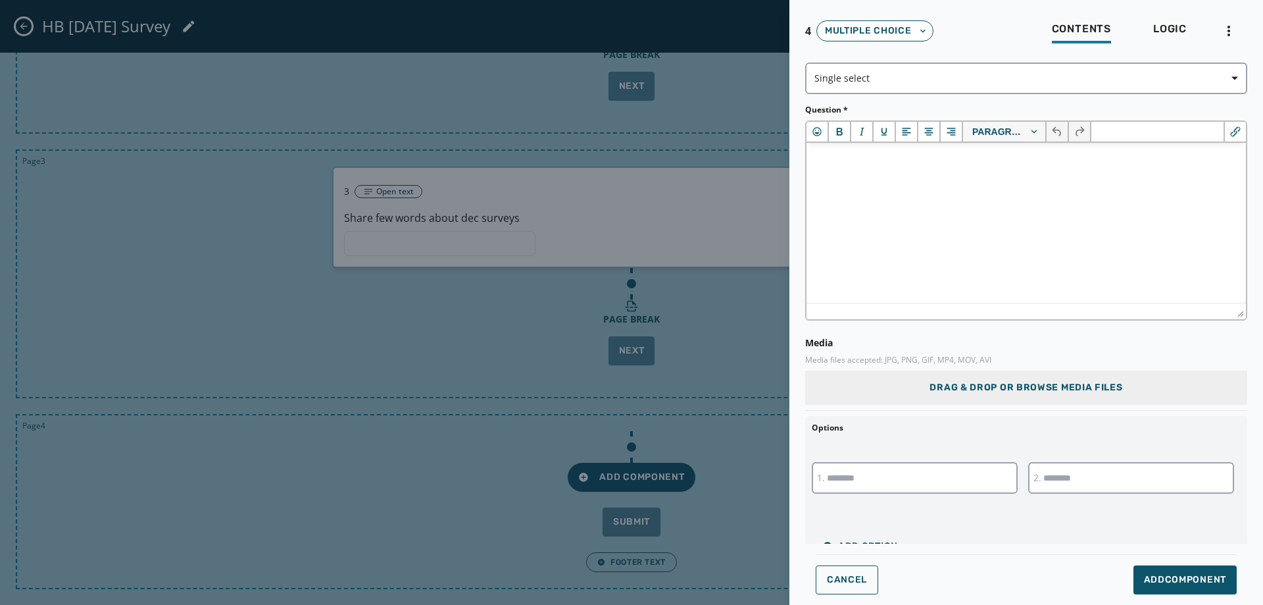
scroll to position [0, 0]
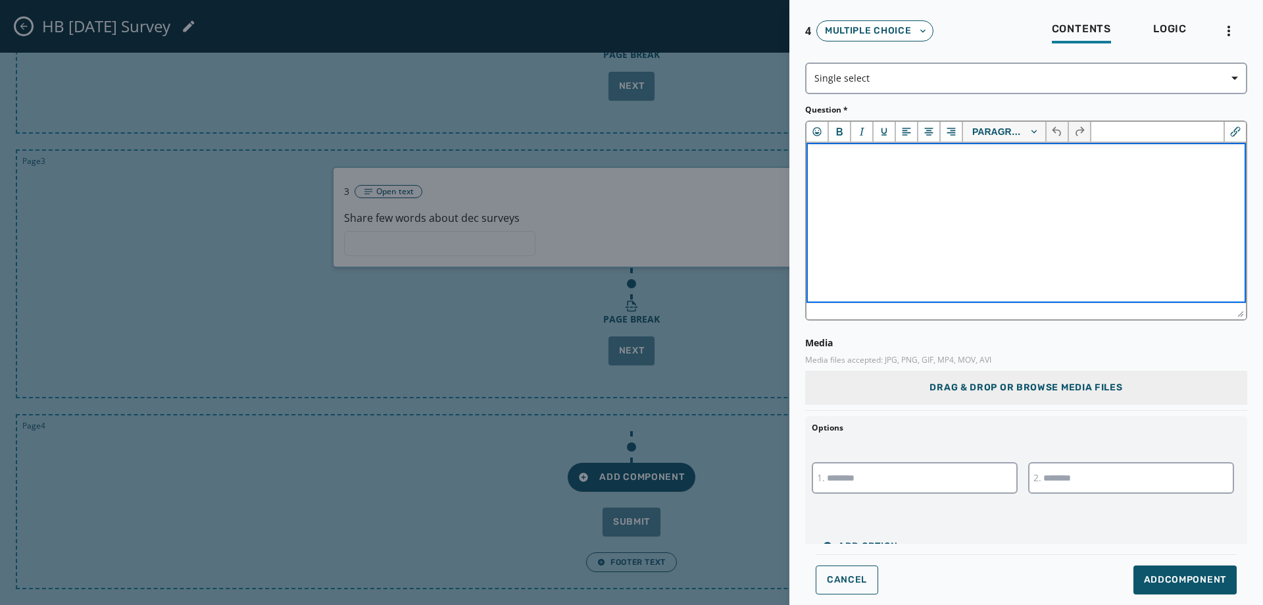
click at [858, 178] on html at bounding box center [1027, 161] width 440 height 36
click at [872, 468] on input "text" at bounding box center [915, 478] width 206 height 32
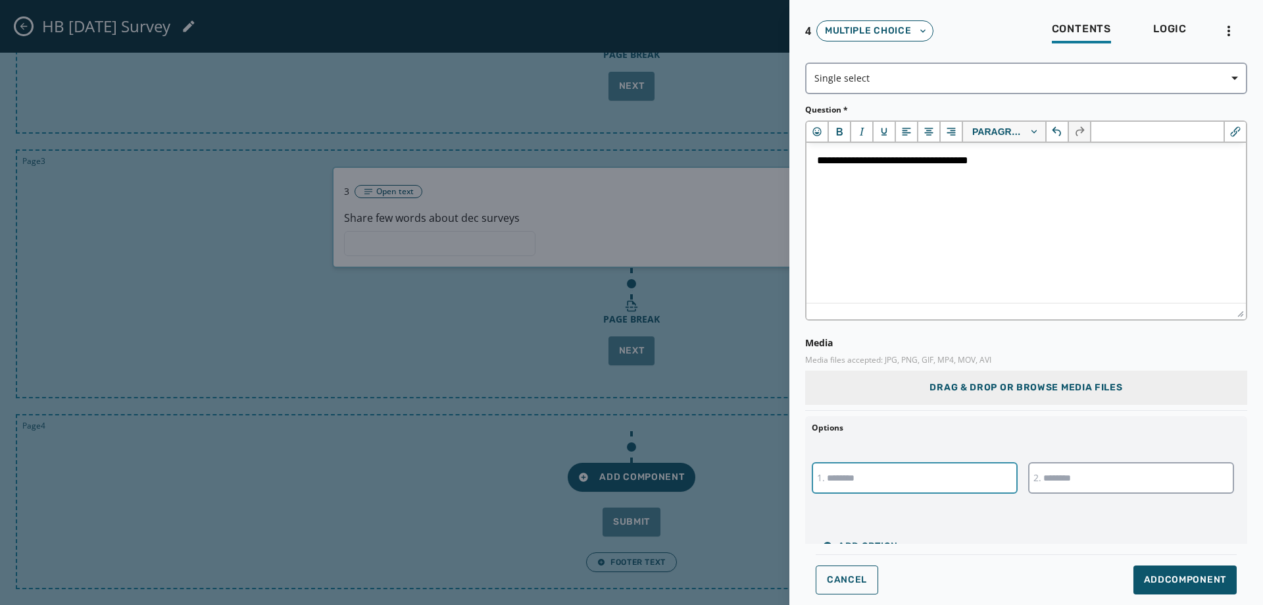
type input "****"
click at [1045, 476] on input "text" at bounding box center [1131, 478] width 206 height 32
type input "***"
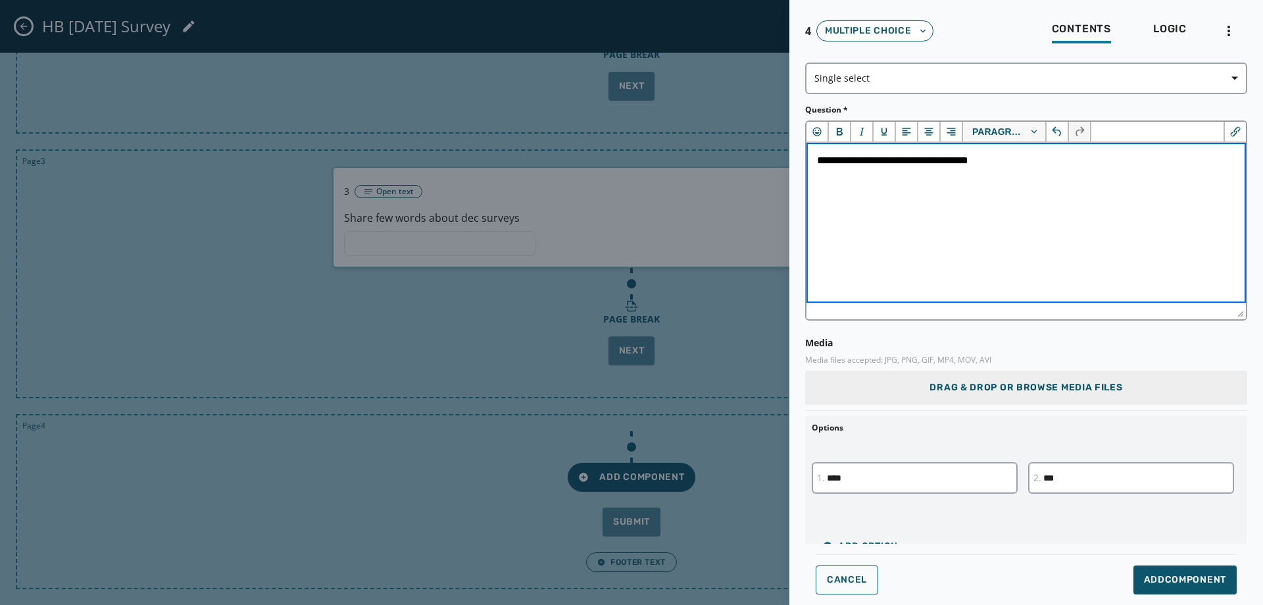
click at [1003, 168] on html "**********" at bounding box center [1027, 161] width 440 height 36
drag, startPoint x: 1002, startPoint y: 161, endPoint x: 811, endPoint y: 162, distance: 190.8
click at [811, 162] on html "**********" at bounding box center [1027, 161] width 440 height 36
copy p "**********"
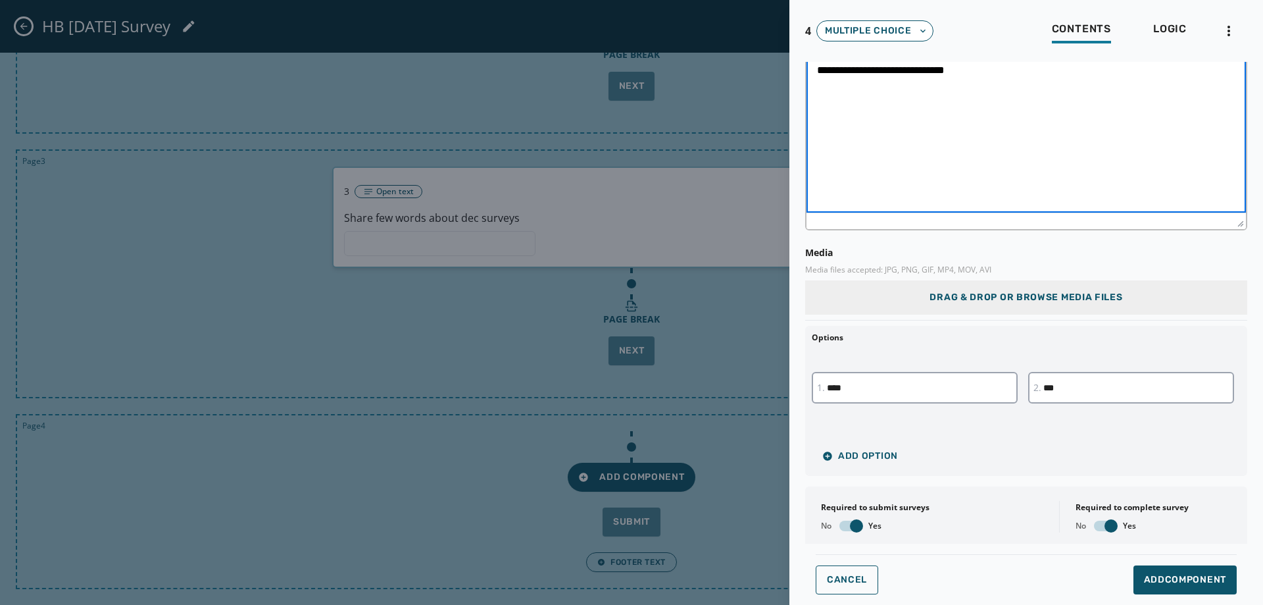
scroll to position [104, 0]
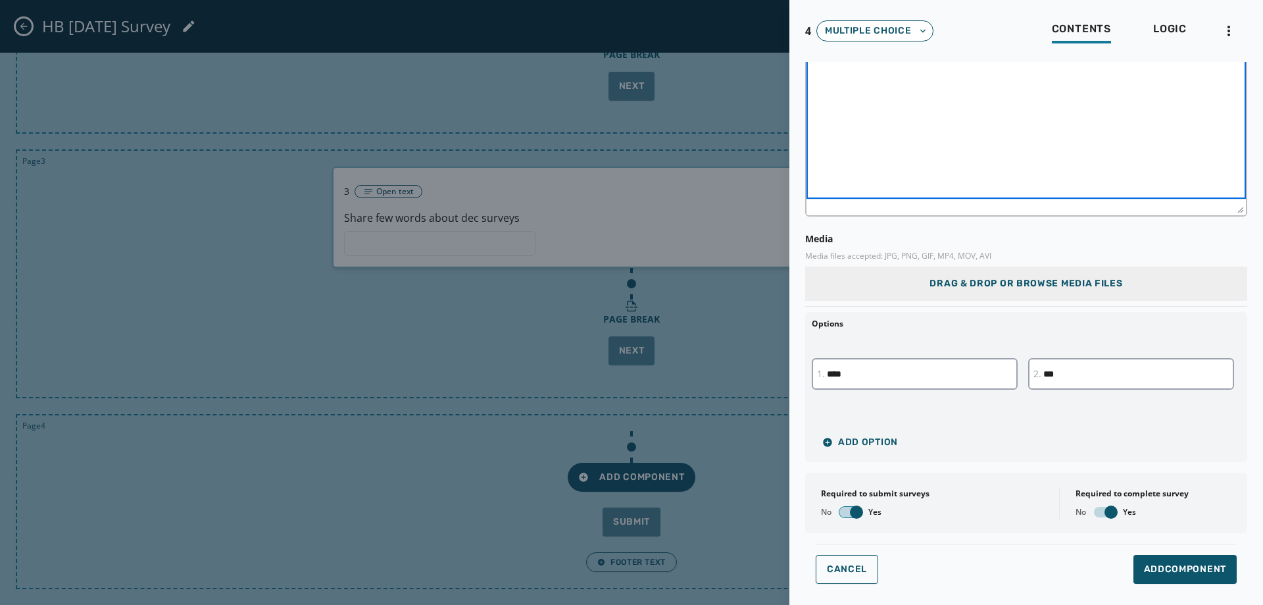
click at [859, 506] on span "button" at bounding box center [856, 511] width 13 height 13
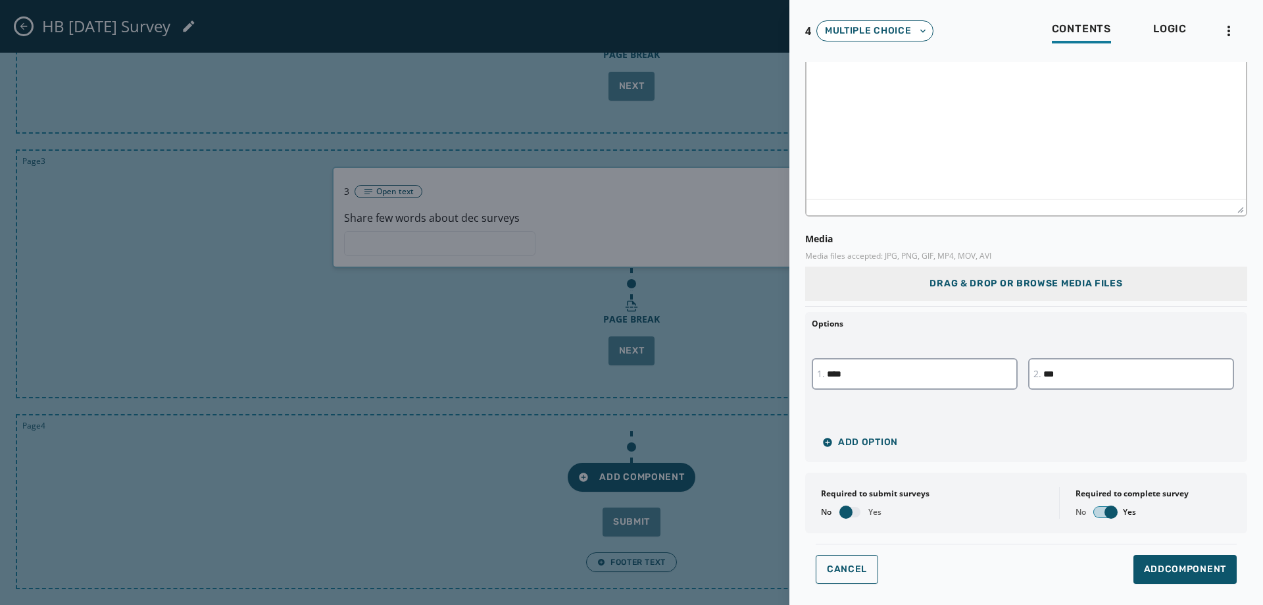
click at [1105, 515] on span "button" at bounding box center [1111, 511] width 13 height 13
click at [1149, 561] on button "Add Component" at bounding box center [1185, 569] width 103 height 29
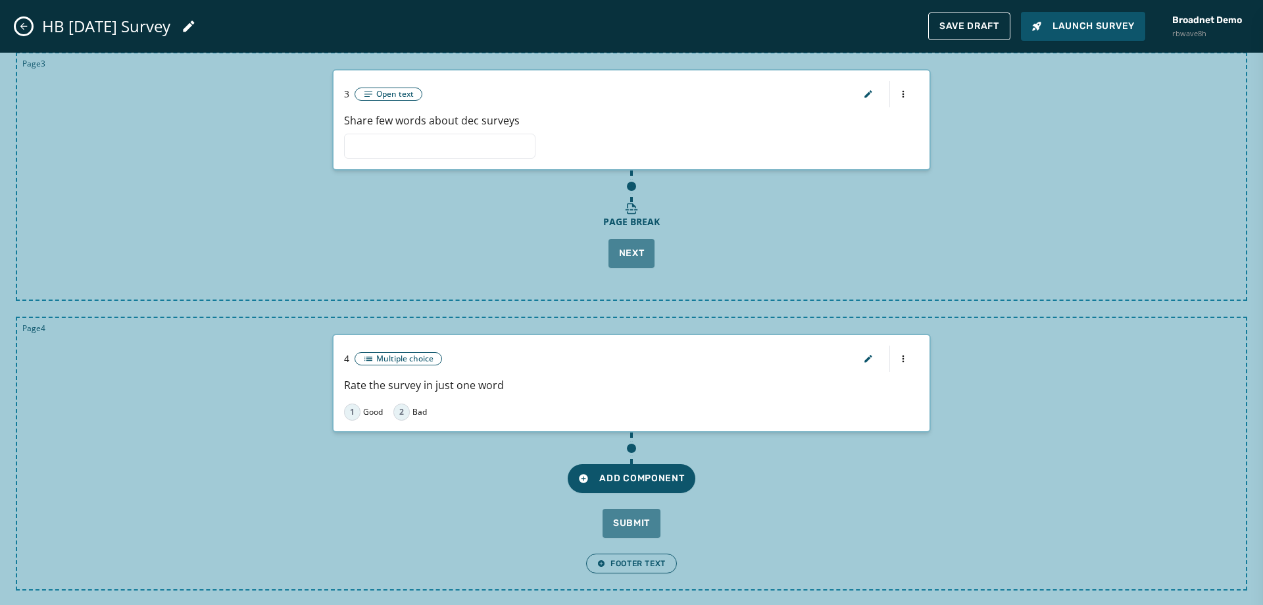
scroll to position [610, 0]
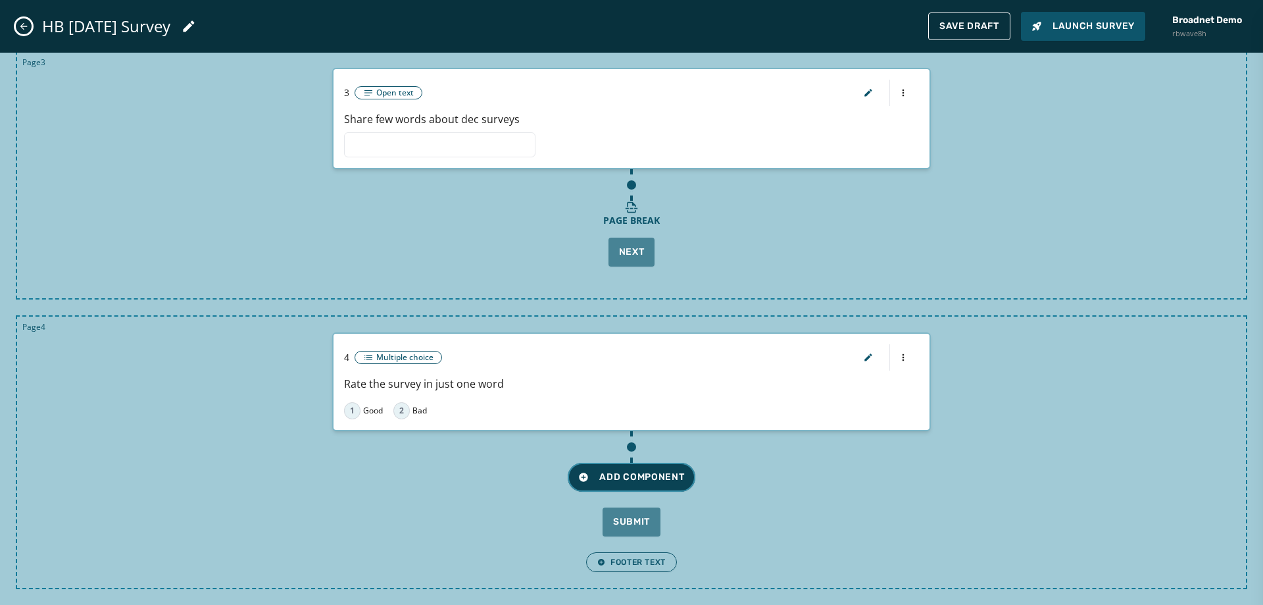
click at [629, 484] on button "Add Component" at bounding box center [631, 477] width 127 height 29
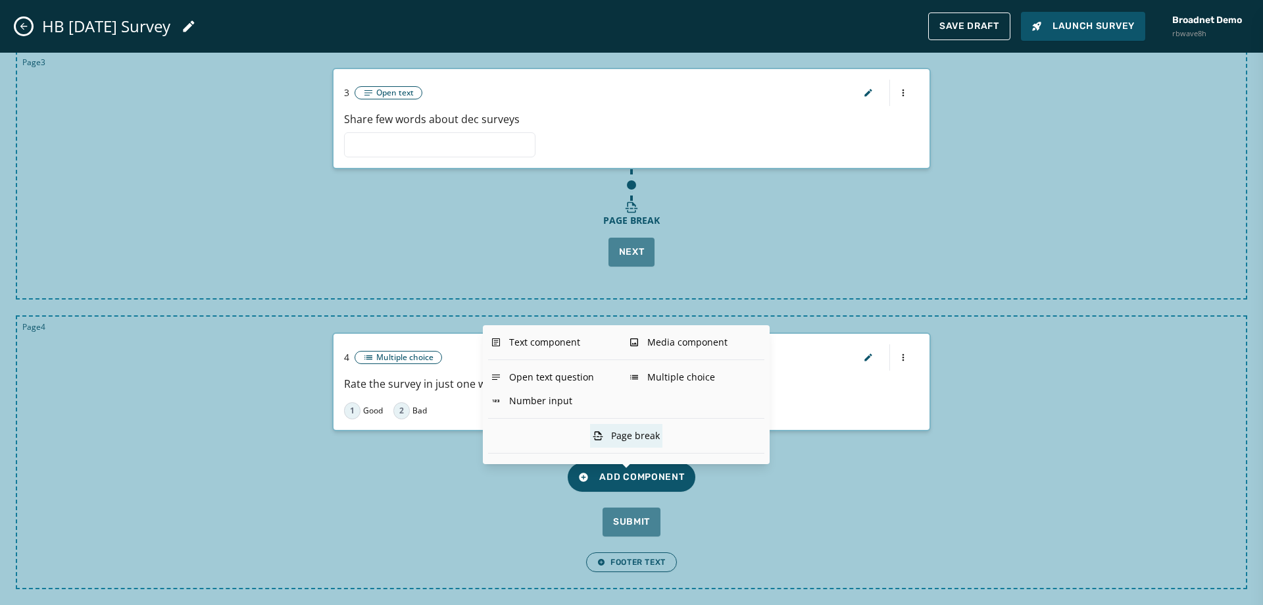
click at [661, 432] on div "Page break" at bounding box center [626, 436] width 72 height 24
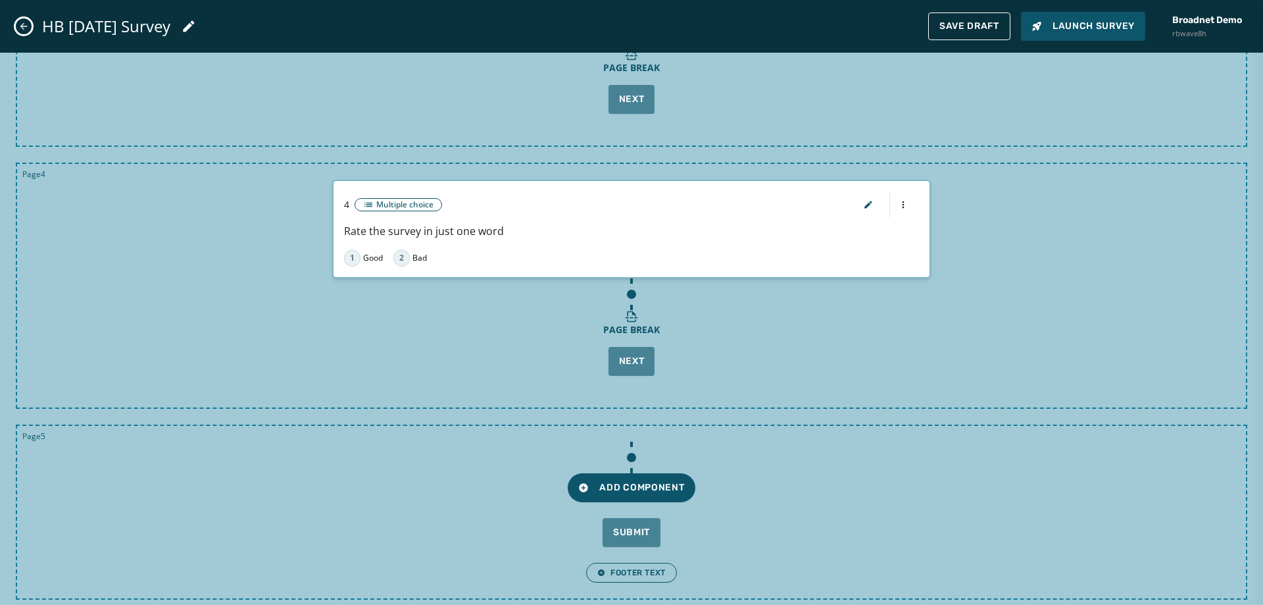
scroll to position [773, 0]
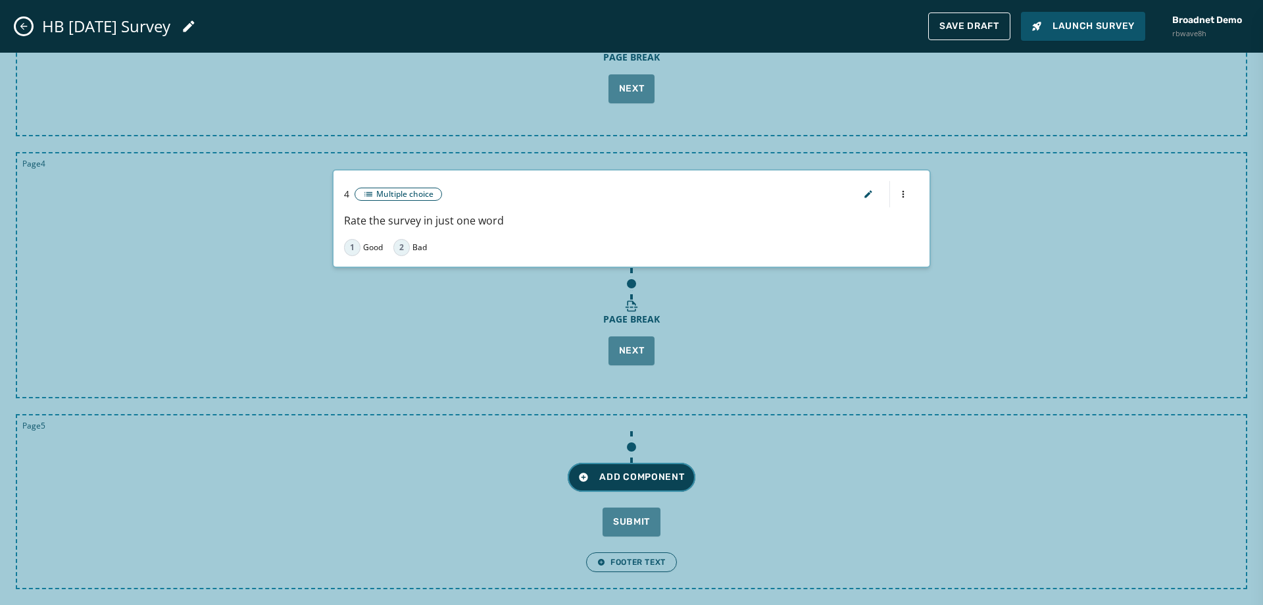
click at [646, 472] on span "Add Component" at bounding box center [631, 476] width 106 height 13
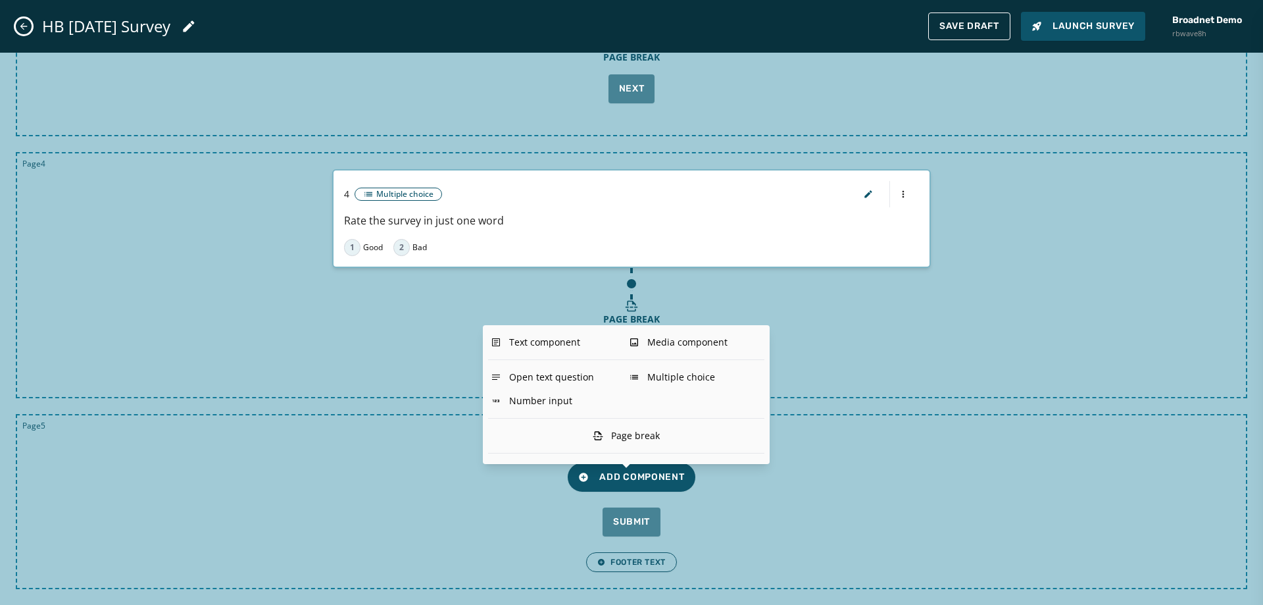
click at [557, 409] on div "Number input" at bounding box center [557, 401] width 138 height 24
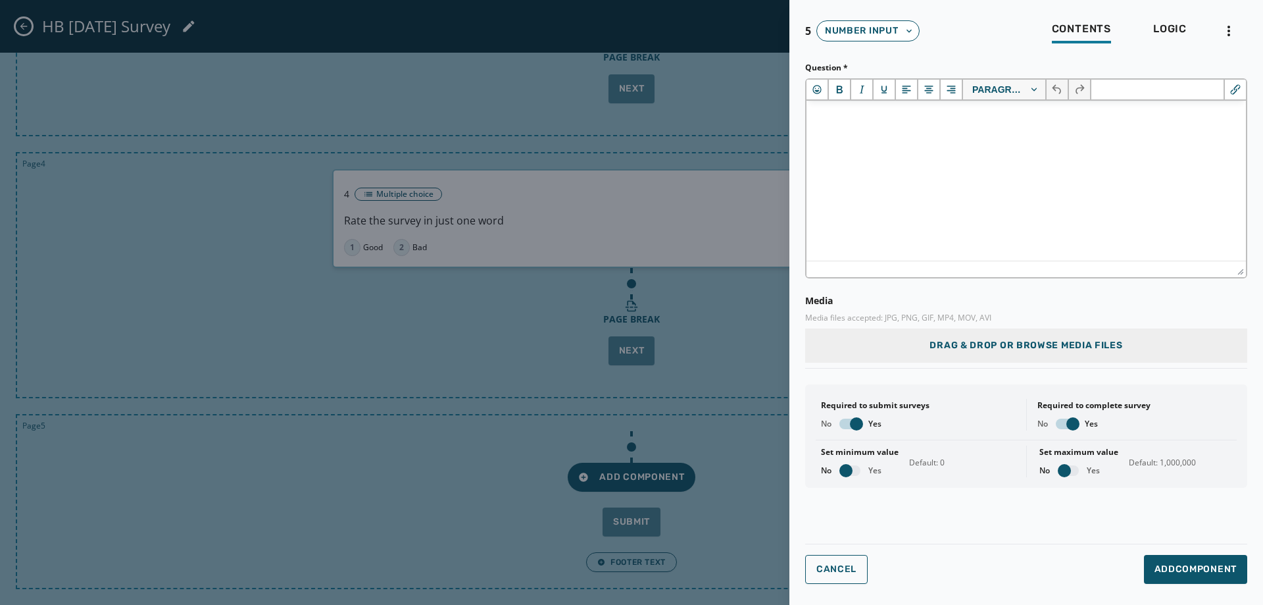
scroll to position [0, 0]
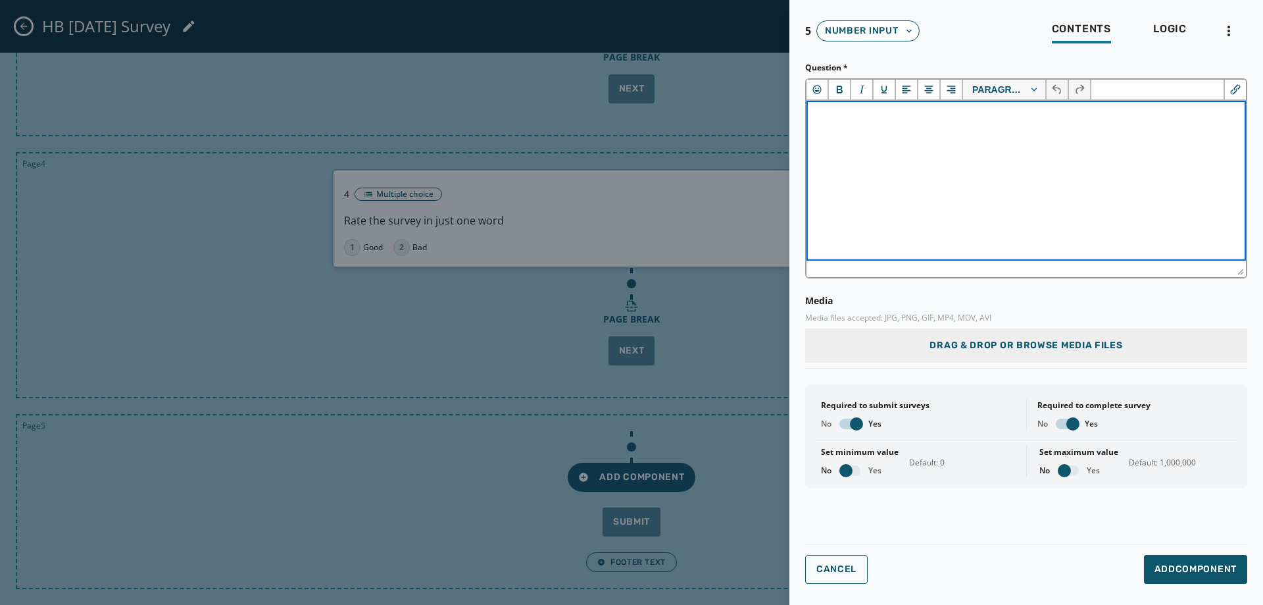
click at [907, 136] on html at bounding box center [1027, 119] width 440 height 36
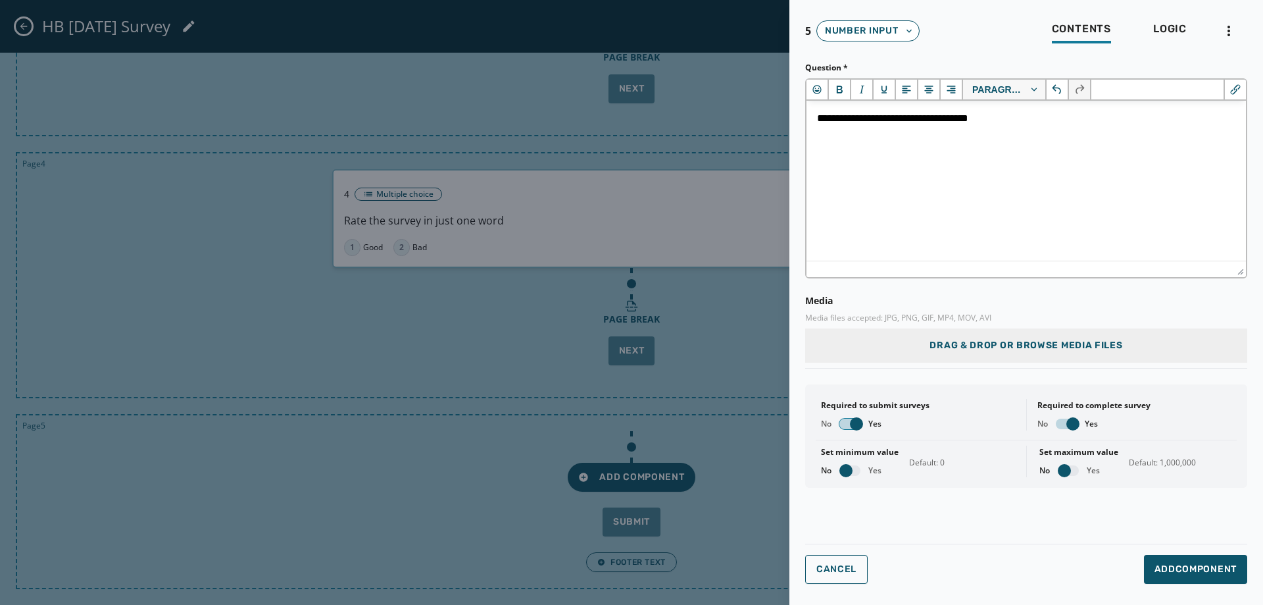
click at [863, 421] on span "button" at bounding box center [856, 423] width 13 height 13
click at [1078, 427] on span "button" at bounding box center [1073, 423] width 13 height 13
click at [1055, 424] on div "No Yes" at bounding box center [1094, 423] width 113 height 11
click at [1063, 422] on span "button" at bounding box center [1062, 423] width 13 height 13
click at [1080, 425] on span "button" at bounding box center [1073, 423] width 13 height 13
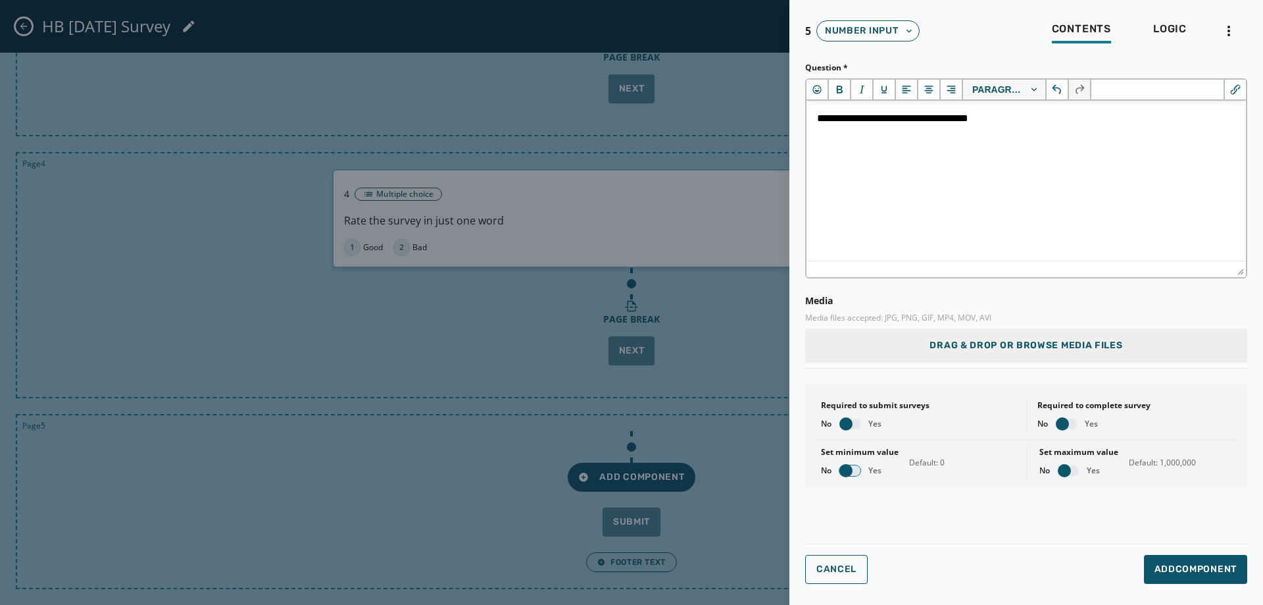
click at [854, 468] on button "button" at bounding box center [850, 470] width 21 height 11
click at [1055, 470] on div "No Yes" at bounding box center [1079, 470] width 79 height 11
click at [1061, 470] on span "button" at bounding box center [1064, 470] width 13 height 13
drag, startPoint x: 1178, startPoint y: 463, endPoint x: 1105, endPoint y: 452, distance: 73.1
click at [1105, 452] on div "Set maximum value No Yes *******" at bounding box center [1137, 461] width 200 height 32
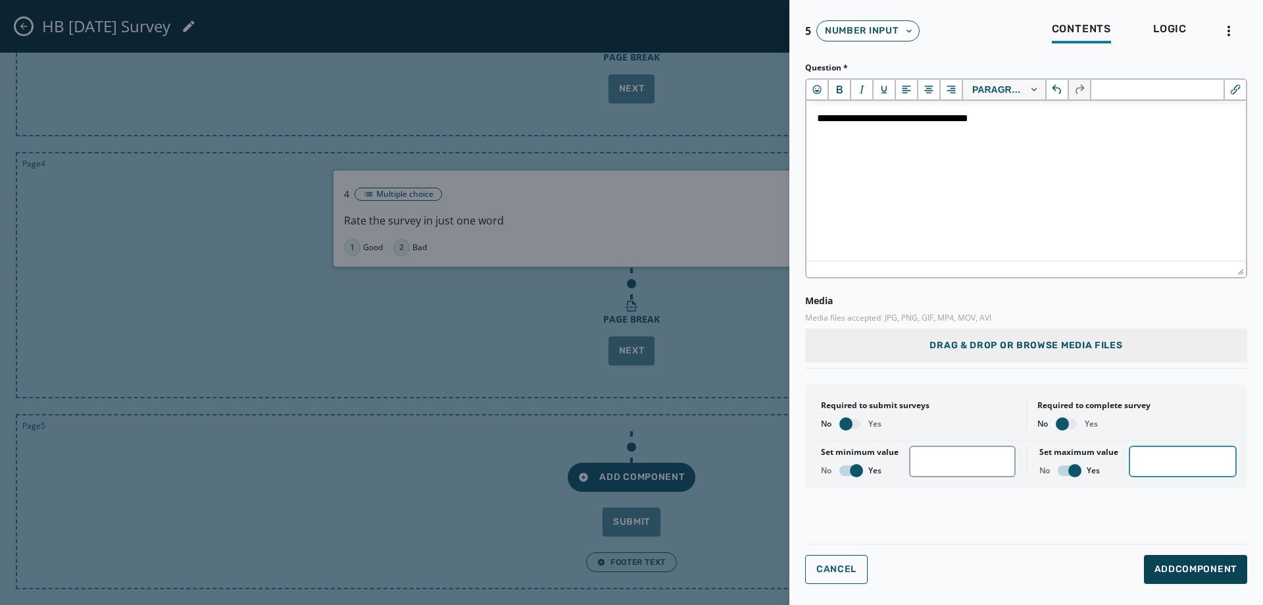
type input "*"
click at [1236, 563] on span "Add Component" at bounding box center [1196, 569] width 82 height 13
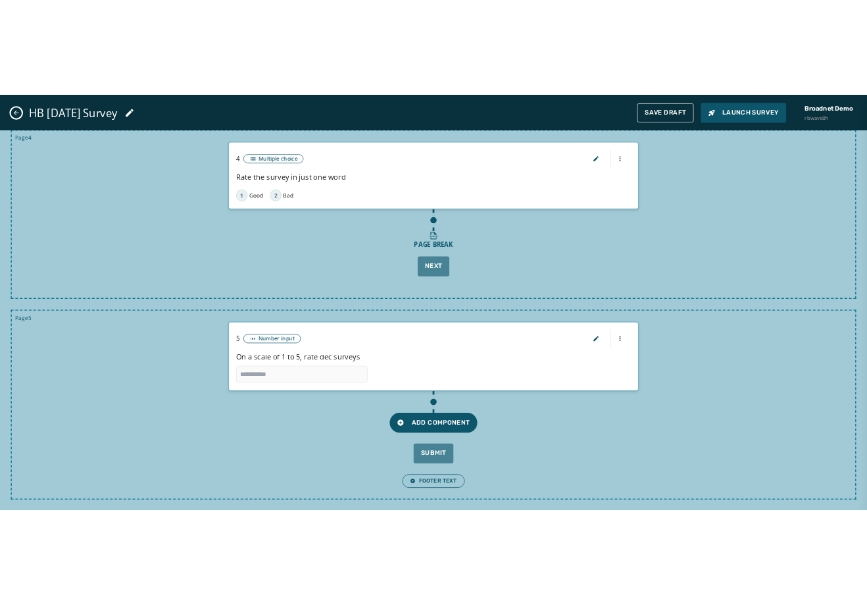
scroll to position [874, 0]
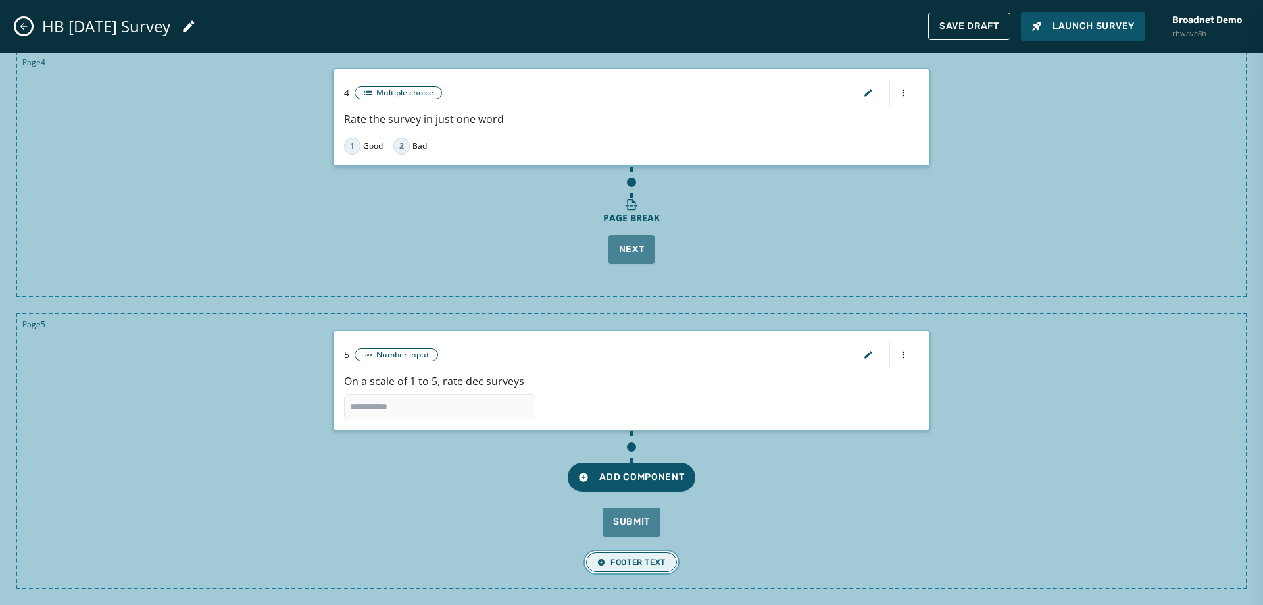
click at [635, 563] on span "Footer Text" at bounding box center [631, 562] width 68 height 11
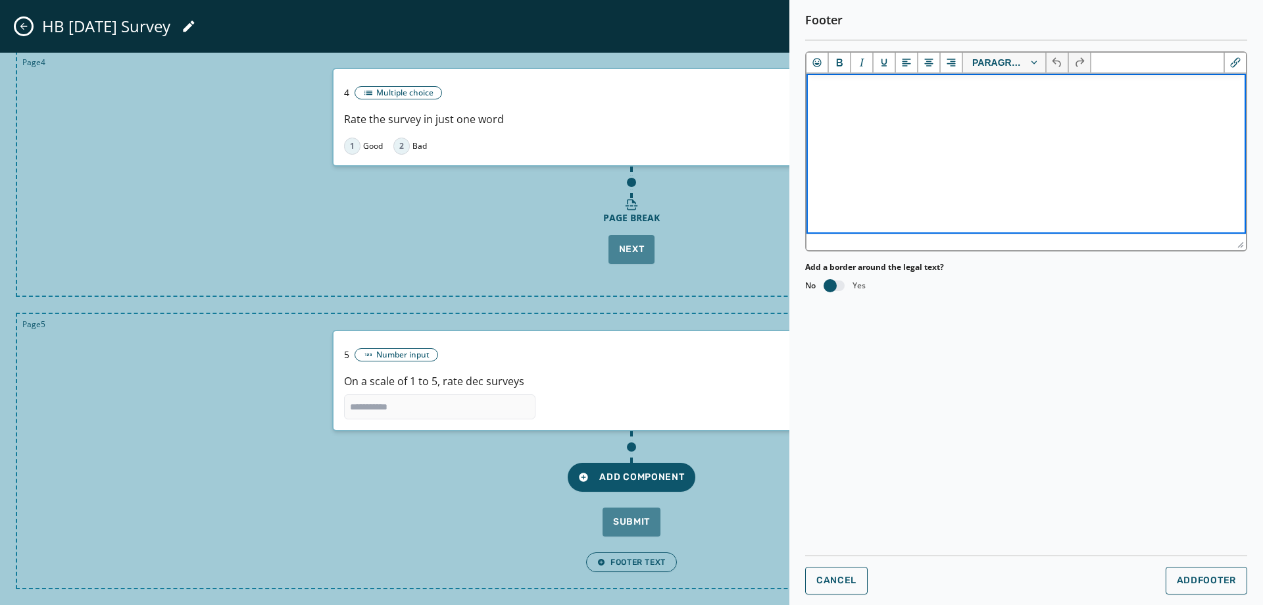
click at [895, 109] on html at bounding box center [1027, 92] width 440 height 36
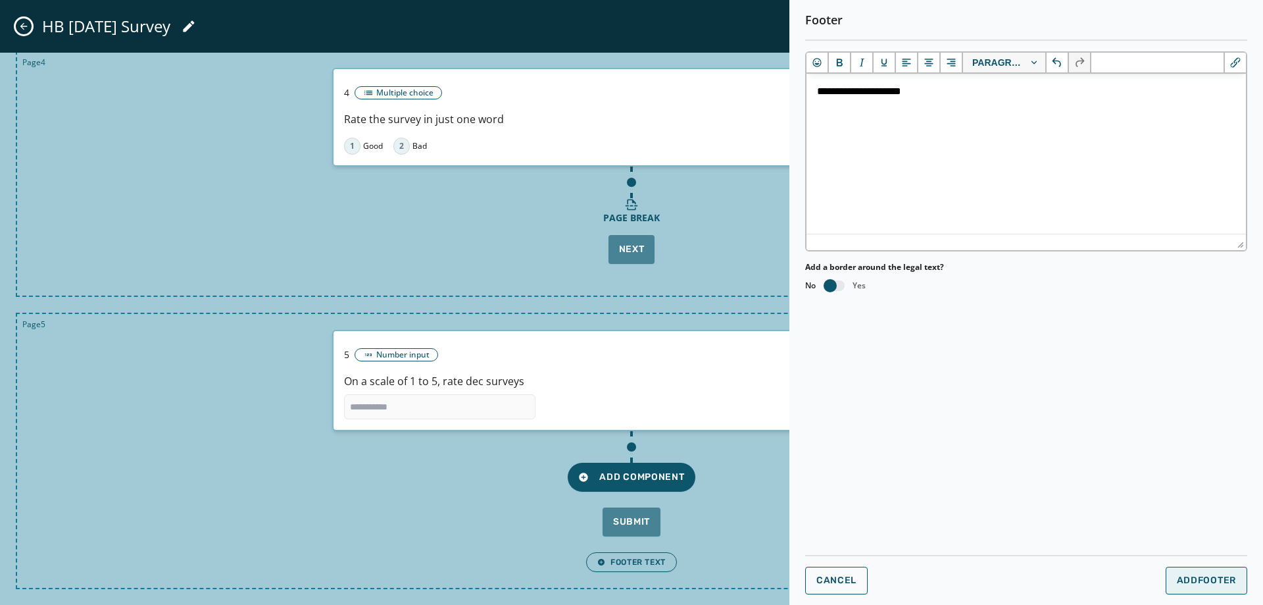
click at [1182, 575] on span "Add Footer" at bounding box center [1206, 580] width 59 height 11
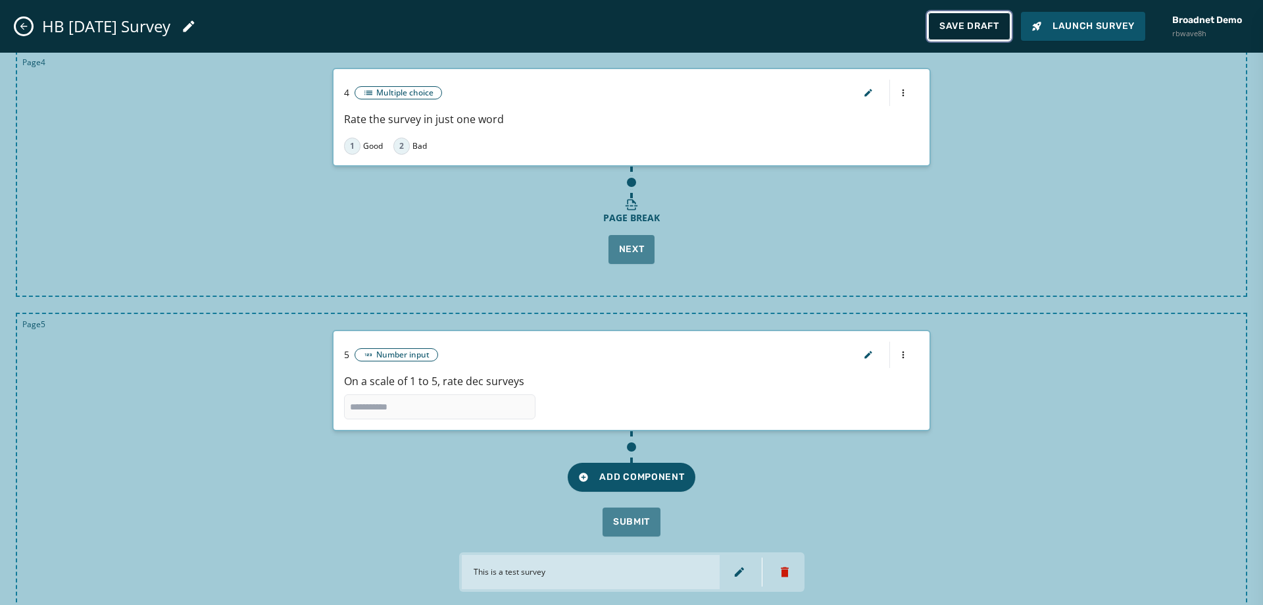
click at [956, 19] on button "Save Draft" at bounding box center [969, 27] width 82 height 28
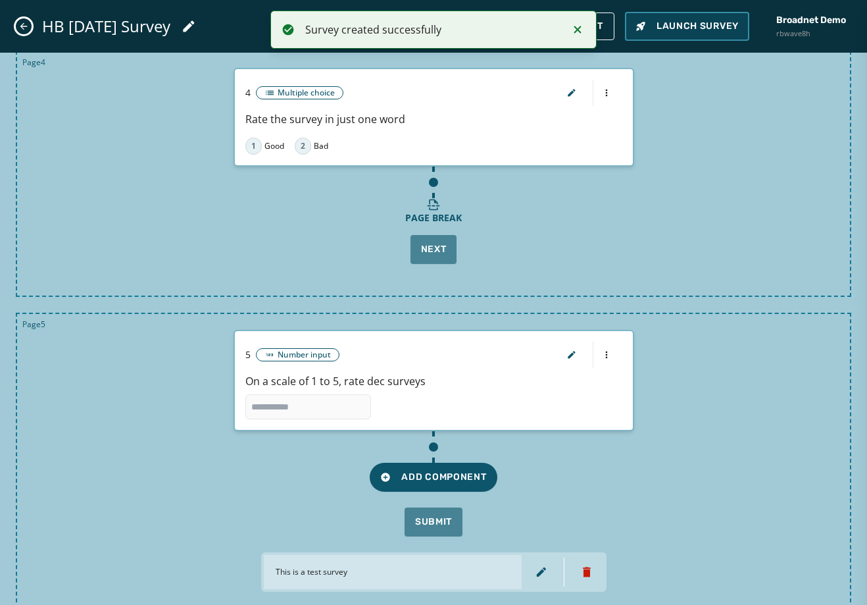
click at [661, 29] on span "Launch Survey" at bounding box center [687, 26] width 103 height 13
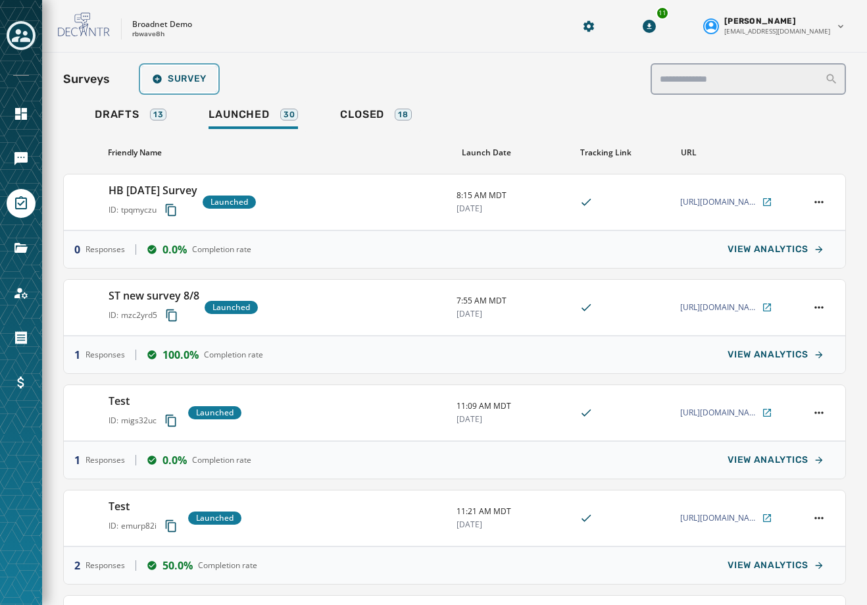
click at [174, 92] on div "Surveys Survey" at bounding box center [454, 79] width 783 height 32
click at [24, 155] on icon "Navigate to Messaging" at bounding box center [20, 158] width 13 height 13
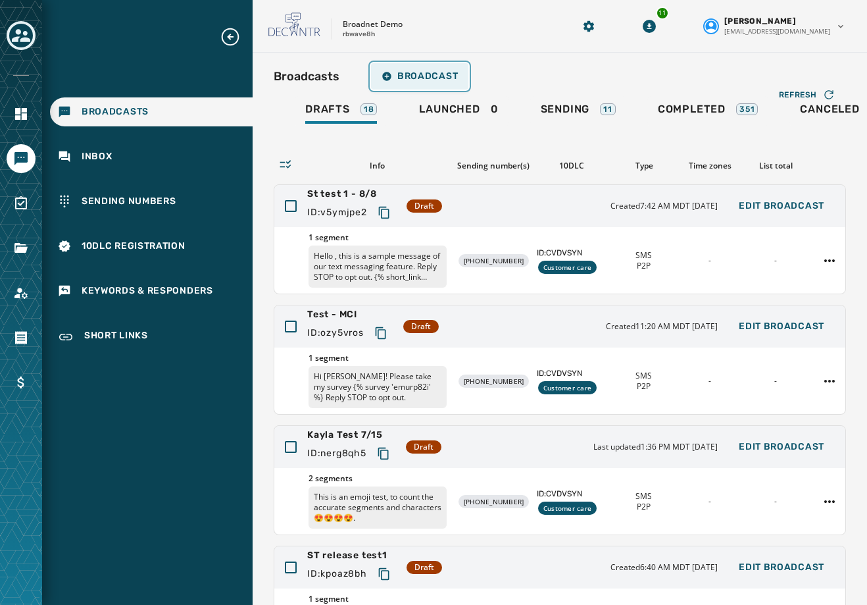
click at [412, 80] on span "Broadcast" at bounding box center [420, 76] width 76 height 11
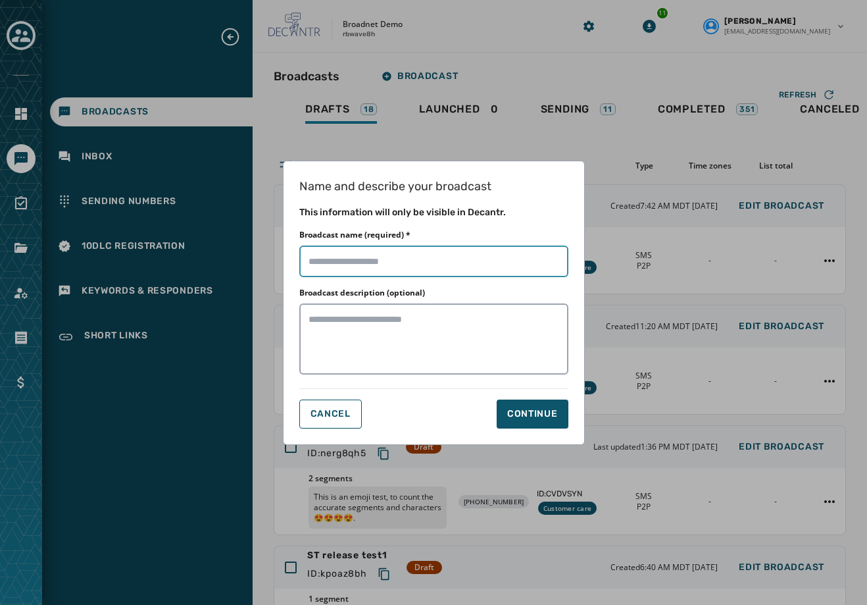
click at [411, 261] on input "Broadcast name (required) *" at bounding box center [433, 261] width 269 height 32
type input "*"
type input "**********"
click at [534, 420] on button "Continue" at bounding box center [533, 413] width 72 height 29
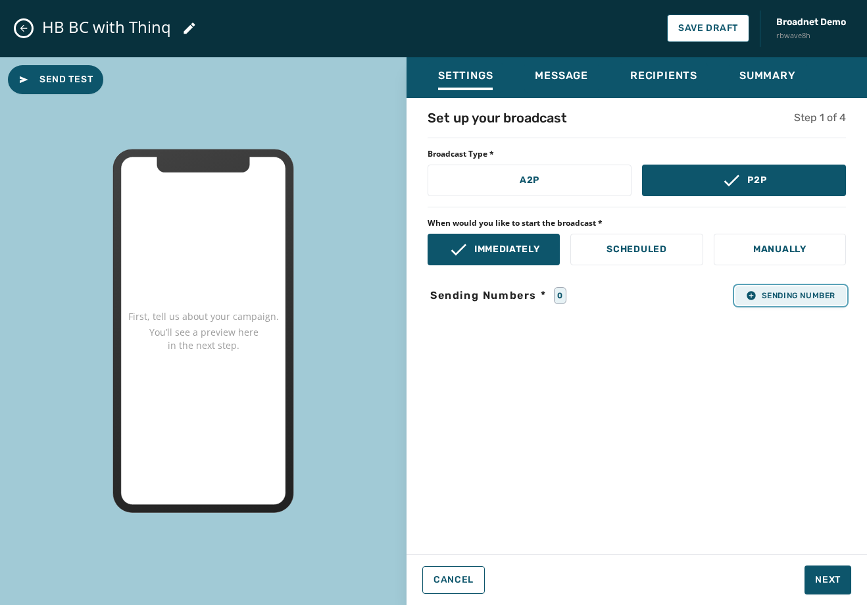
click at [786, 299] on span "Sending Number" at bounding box center [790, 295] width 89 height 11
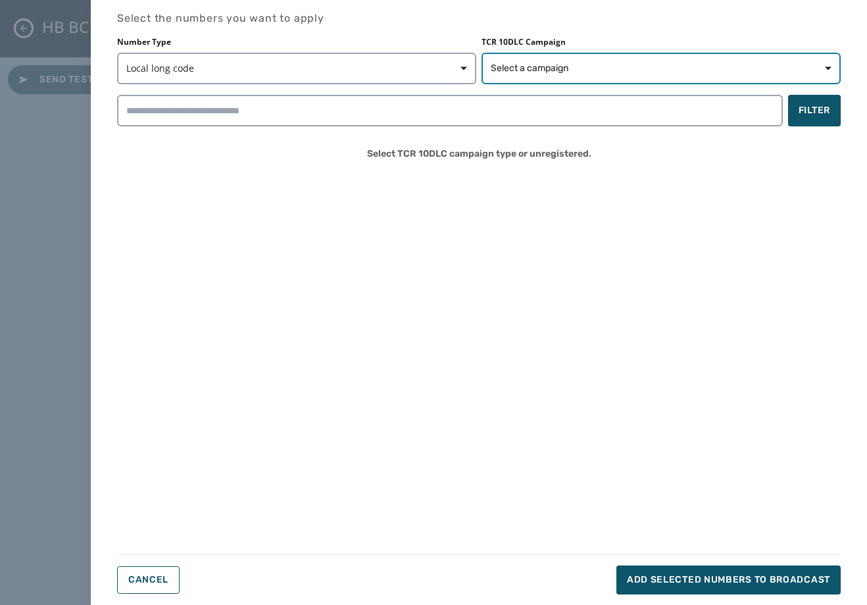
click at [697, 57] on button "Select a campaign" at bounding box center [661, 69] width 359 height 32
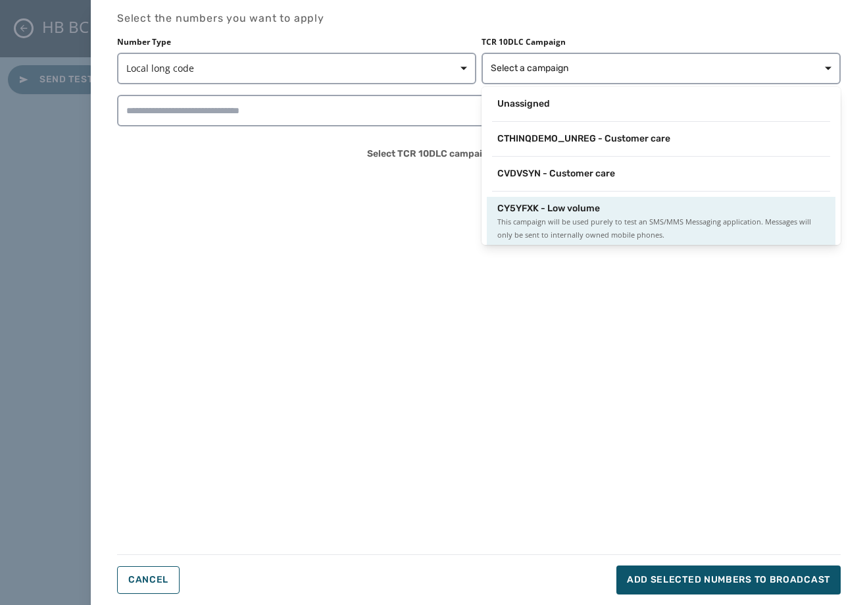
scroll to position [2, 0]
click at [623, 199] on div "CY5YFXK - Low volume This campaign will be used purely to test an SMS/MMS Messa…" at bounding box center [661, 220] width 349 height 50
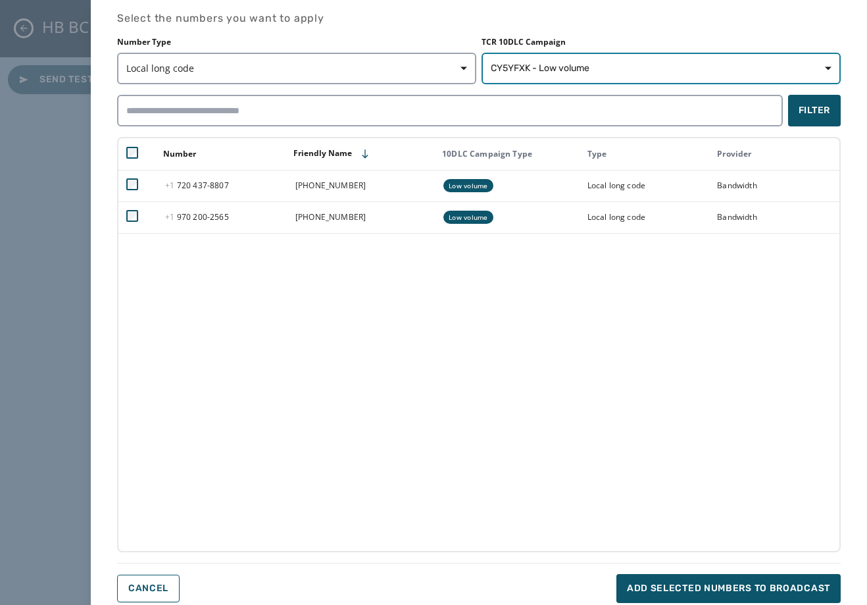
click at [600, 61] on button "CY5YFXK - Low volume" at bounding box center [661, 69] width 359 height 32
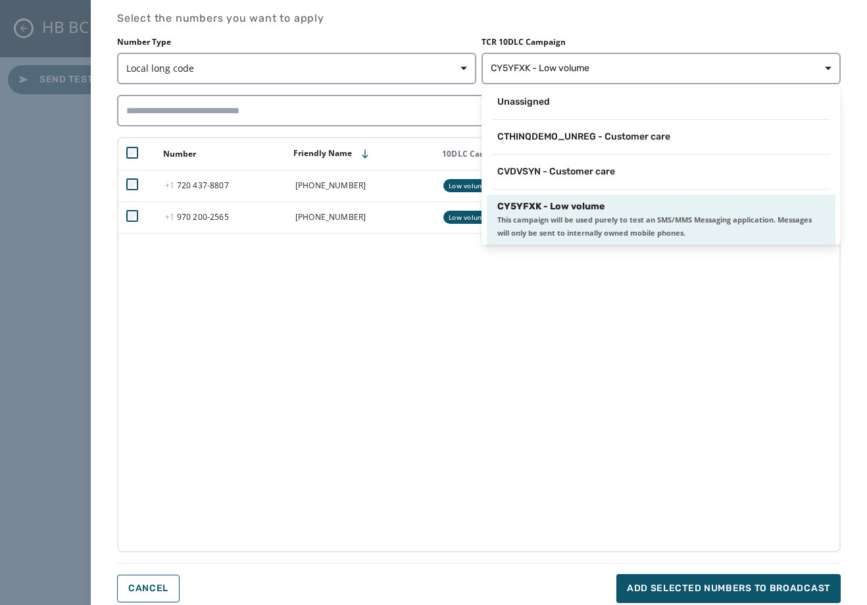
click at [680, 216] on span "This campaign will be used purely to test an SMS/MMS Messaging application. Mes…" at bounding box center [661, 226] width 328 height 26
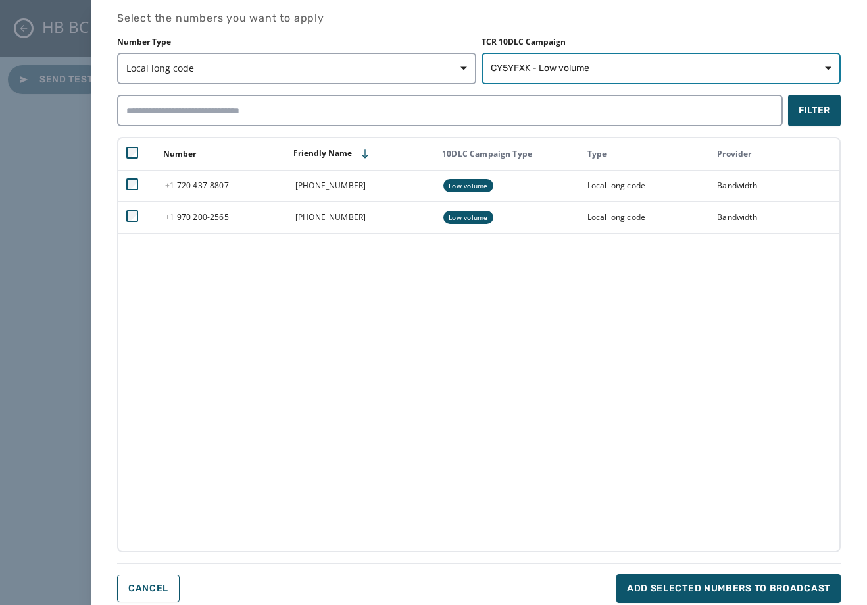
click at [601, 61] on button "CY5YFXK - Low volume" at bounding box center [661, 69] width 359 height 32
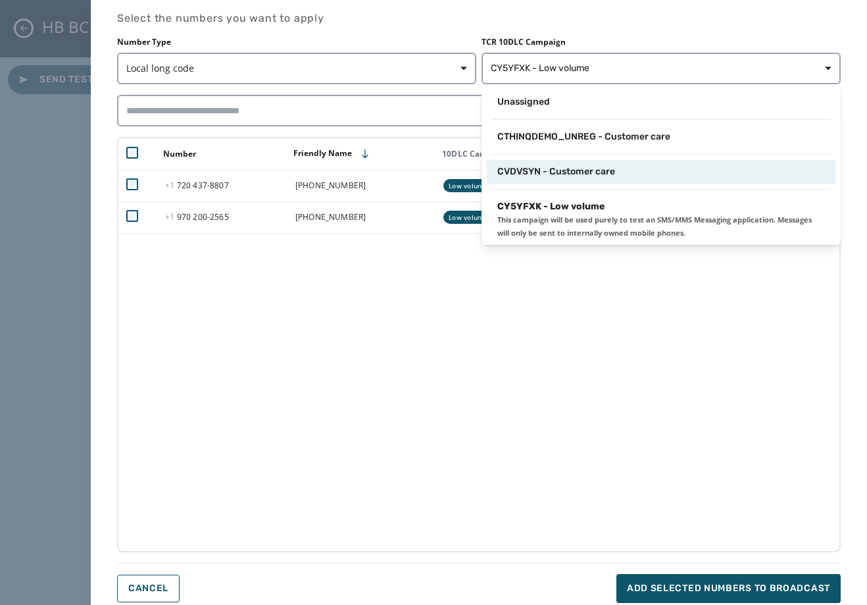
click at [614, 179] on div "CVDVSYN - Customer care" at bounding box center [661, 172] width 349 height 24
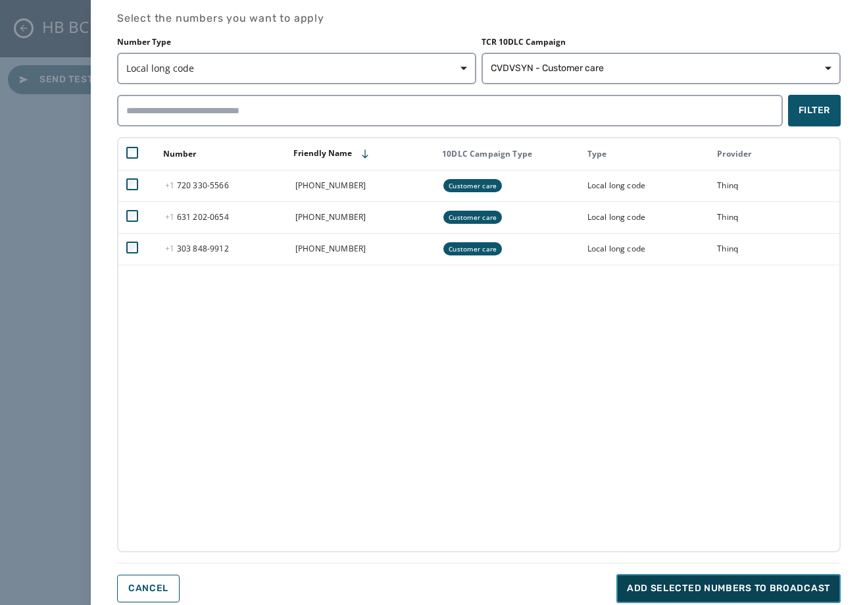
click at [732, 584] on span "Add selected numbers to broadcast" at bounding box center [728, 588] width 203 height 13
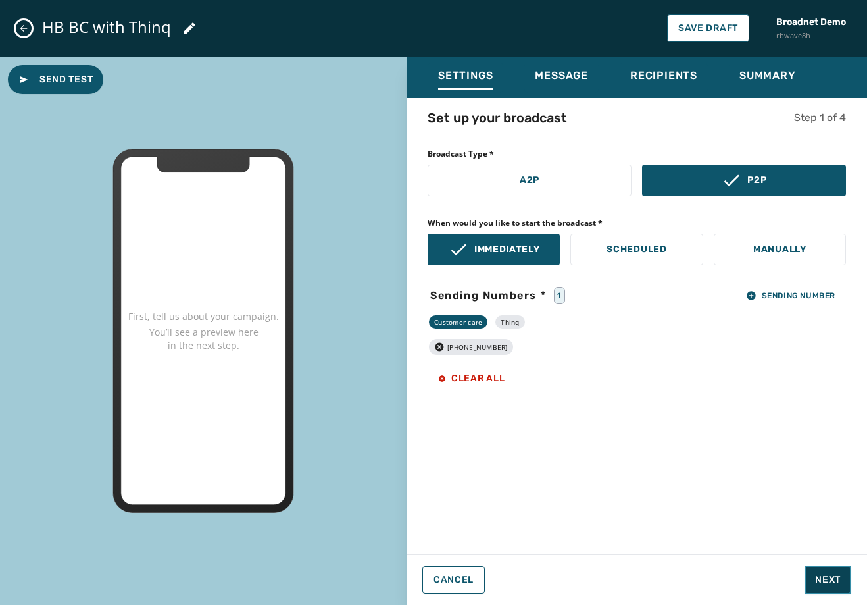
click at [811, 570] on button "Next" at bounding box center [828, 579] width 47 height 29
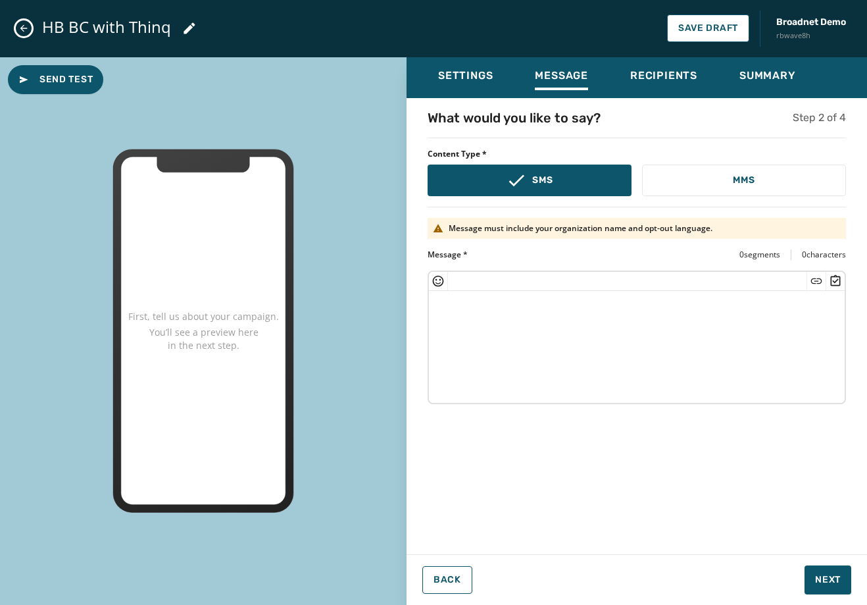
click at [522, 332] on textarea at bounding box center [637, 345] width 416 height 108
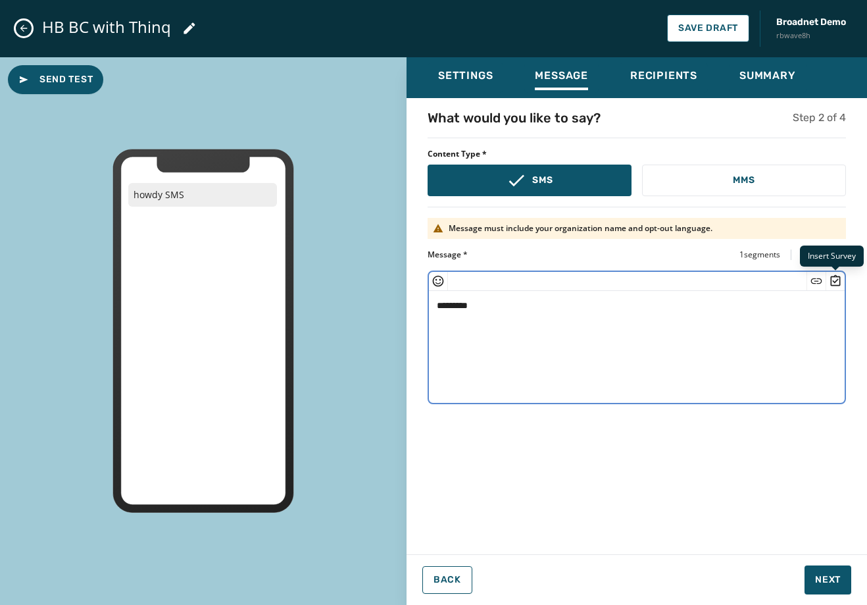
click at [842, 277] on icon "Insert Survey" at bounding box center [835, 280] width 13 height 13
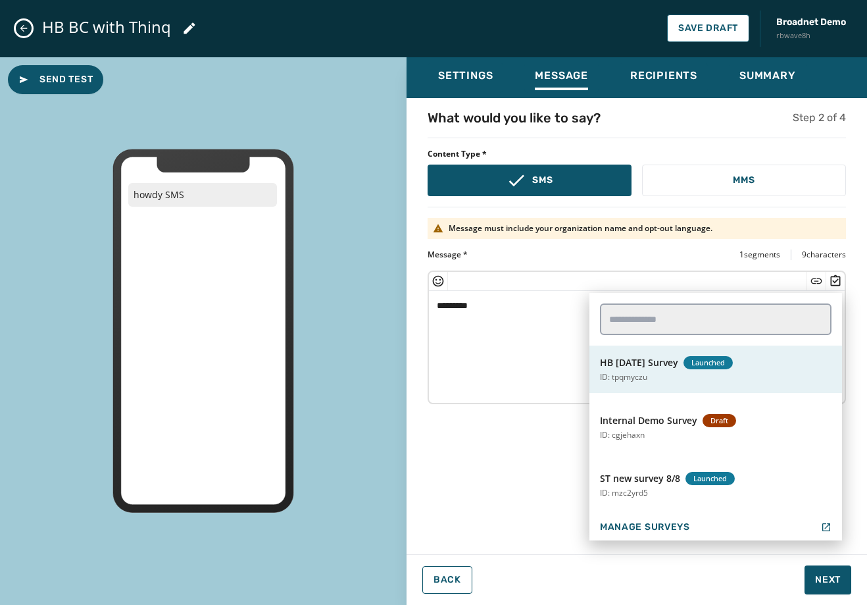
click at [677, 364] on span "HB Aug15th Survey" at bounding box center [639, 362] width 78 height 13
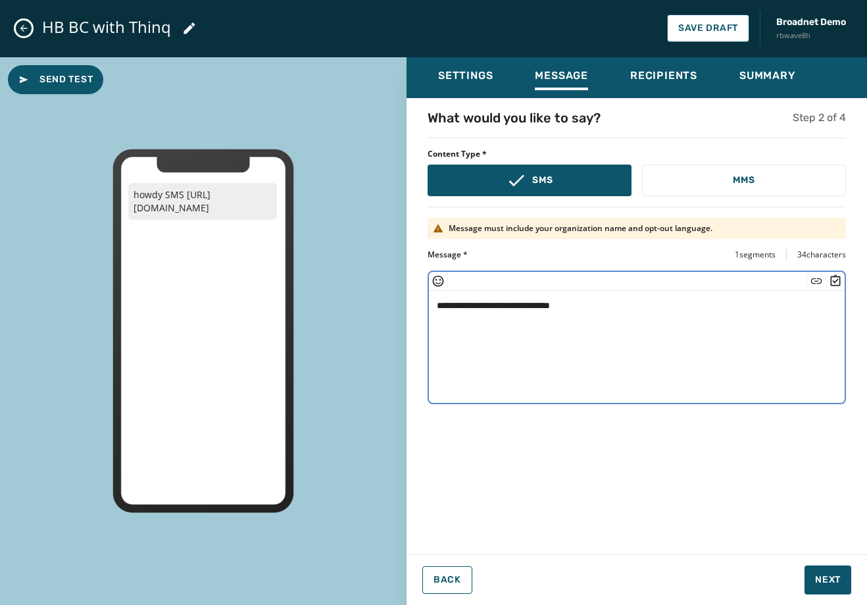
click at [490, 308] on textarea "**********" at bounding box center [637, 345] width 416 height 108
click at [572, 326] on textarea "**********" at bounding box center [637, 345] width 416 height 108
click at [812, 278] on icon "Insert Short Link" at bounding box center [816, 280] width 13 height 13
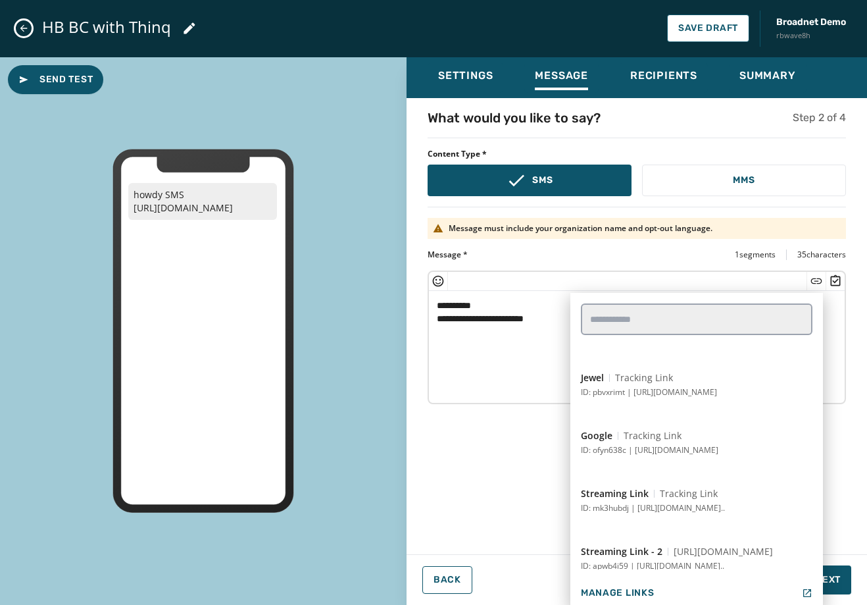
scroll to position [329, 0]
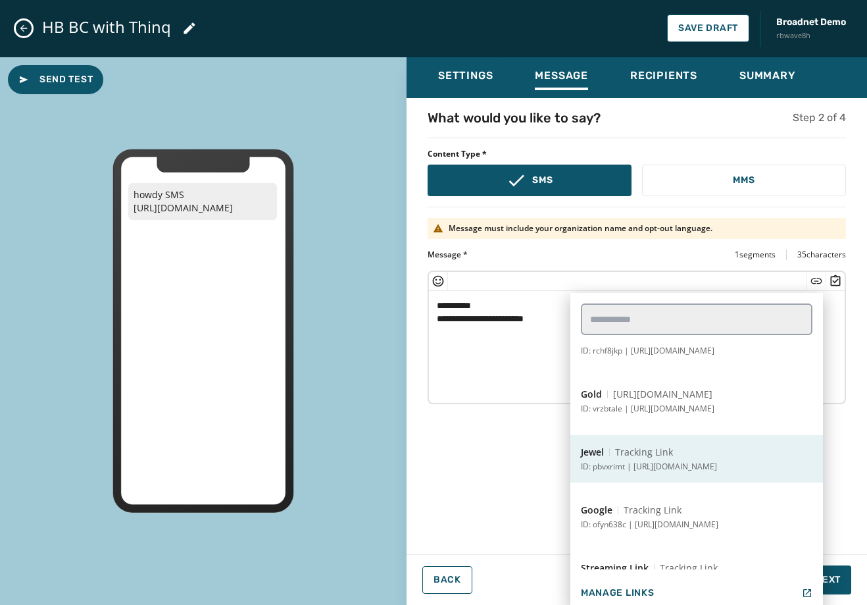
click at [659, 475] on button "Jewel Tracking Link ID: pbvxrimt | https://www.sowjy.com" at bounding box center [696, 458] width 253 height 47
type textarea "**********"
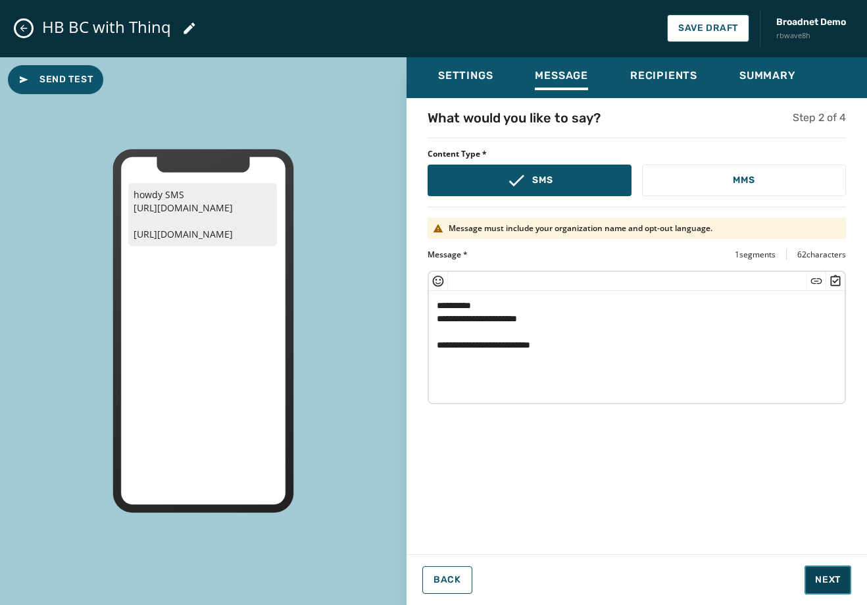
click at [840, 582] on span "Next" at bounding box center [828, 579] width 26 height 13
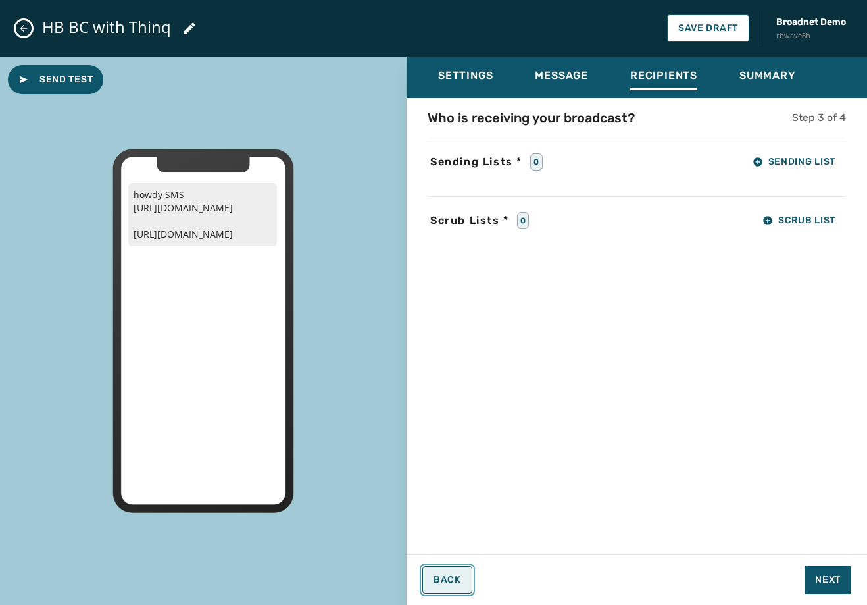
click at [444, 570] on button "Back" at bounding box center [447, 580] width 50 height 28
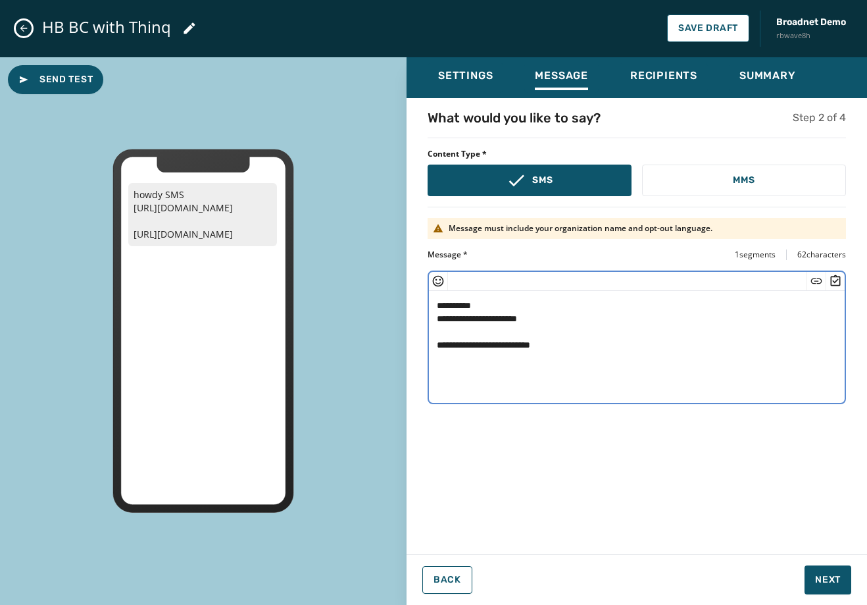
drag, startPoint x: 496, startPoint y: 307, endPoint x: 426, endPoint y: 311, distance: 69.9
click at [426, 311] on div "**********" at bounding box center [637, 322] width 461 height 427
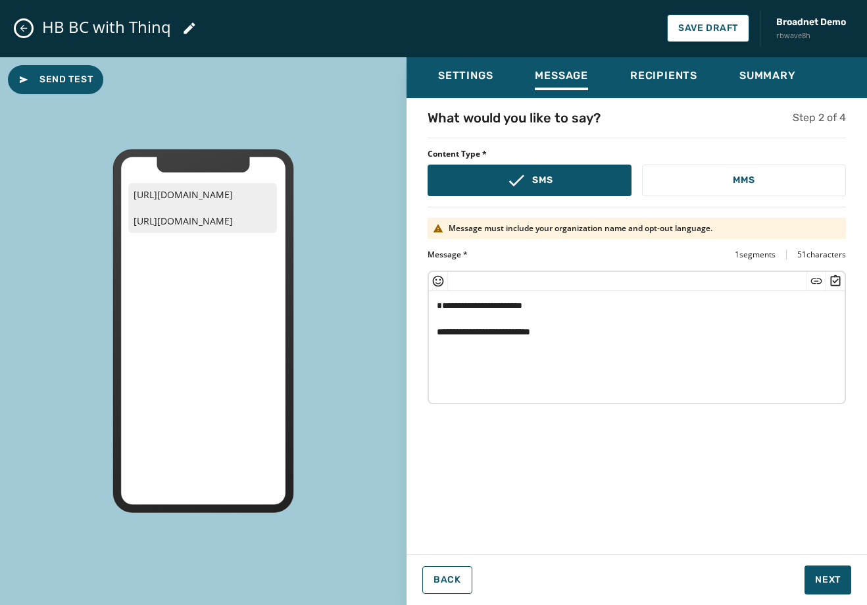
click at [482, 293] on textarea "**********" at bounding box center [637, 345] width 416 height 108
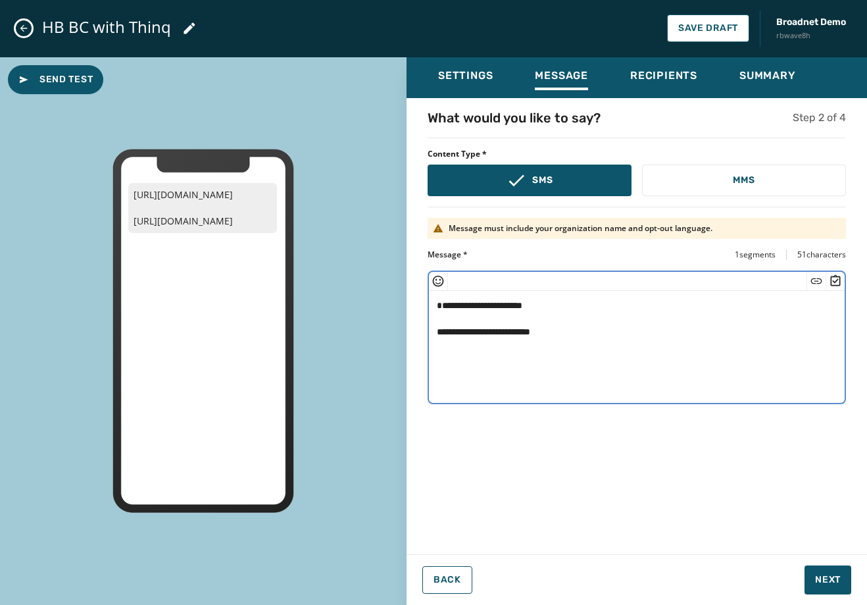
paste textarea "**********"
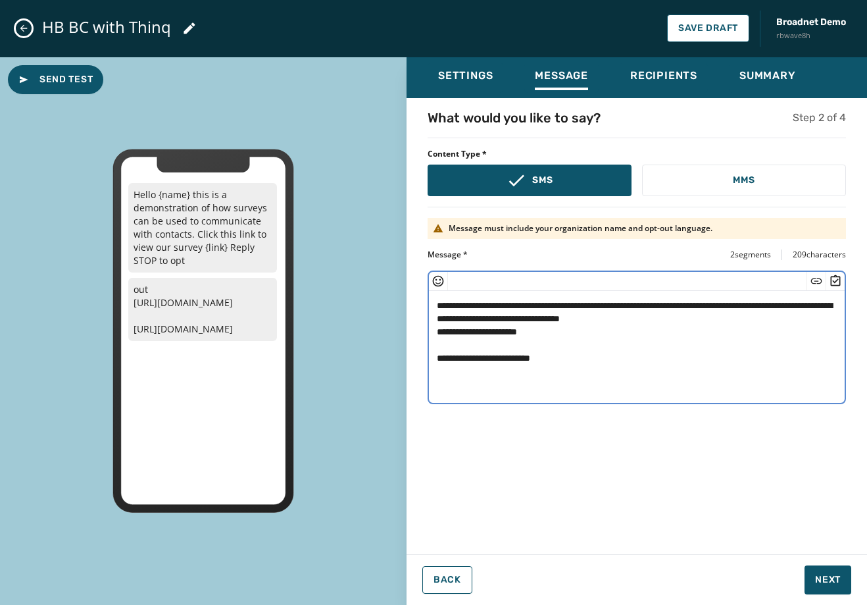
drag, startPoint x: 496, startPoint y: 307, endPoint x: 448, endPoint y: 275, distance: 57.8
click at [458, 299] on textarea "**********" at bounding box center [637, 345] width 416 height 108
type textarea "**********"
click at [832, 574] on span "Next" at bounding box center [828, 579] width 26 height 13
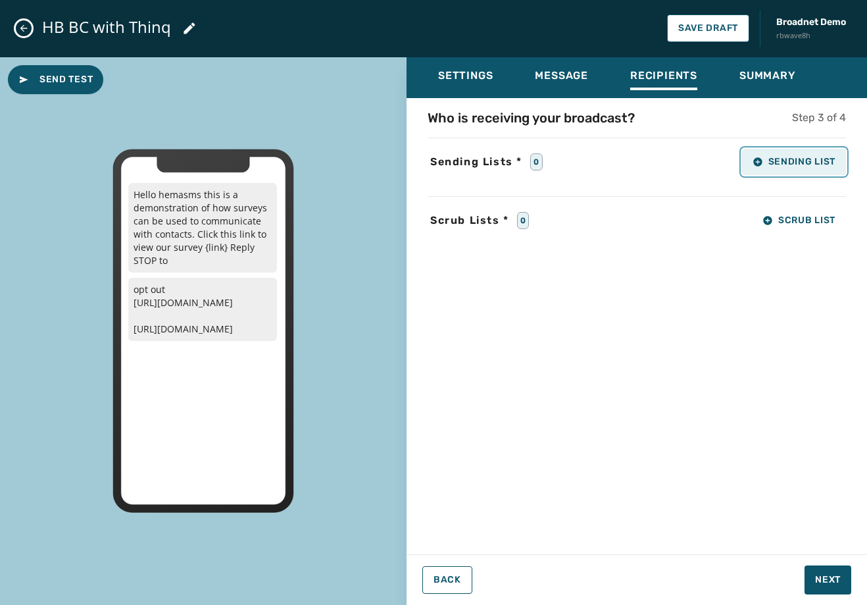
click at [797, 168] on button "Sending List" at bounding box center [794, 162] width 104 height 26
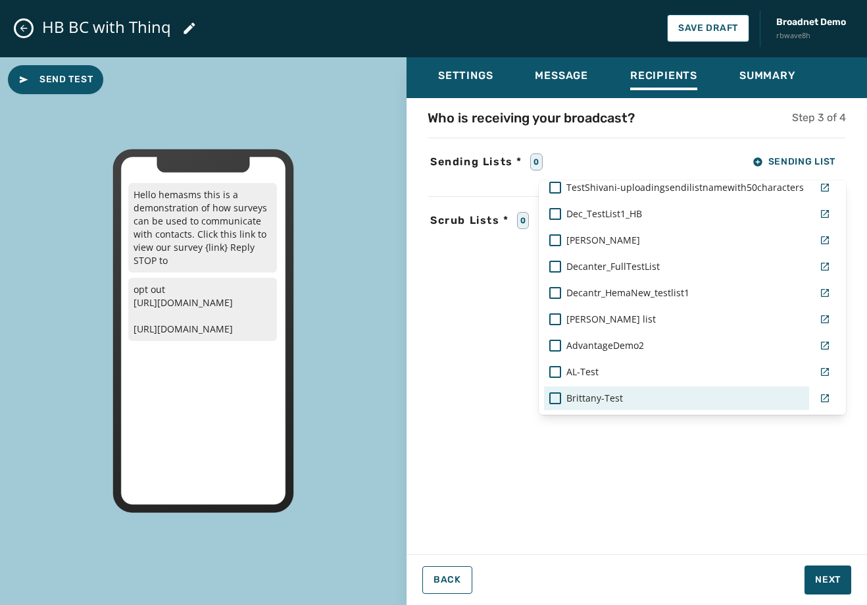
scroll to position [643, 0]
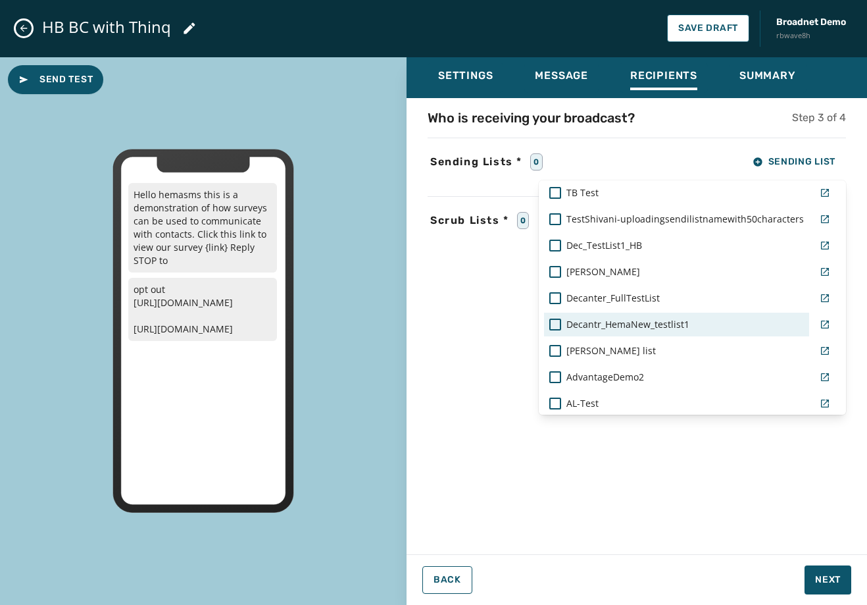
click at [697, 318] on div "Decantr_HemaNew_testlist1" at bounding box center [676, 324] width 255 height 13
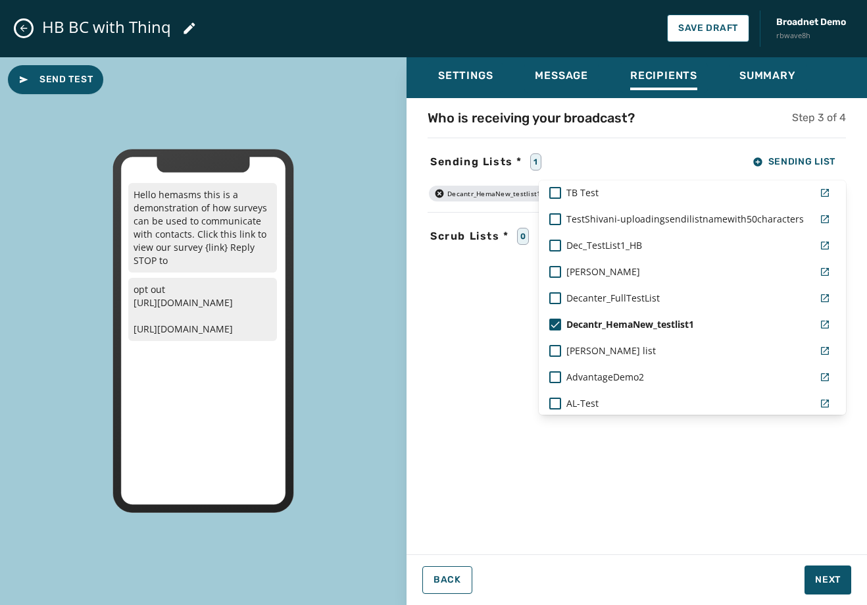
click at [827, 587] on div "Settings Message Recipients Summary Who is receiving your broadcast? Step 3 of …" at bounding box center [637, 326] width 461 height 538
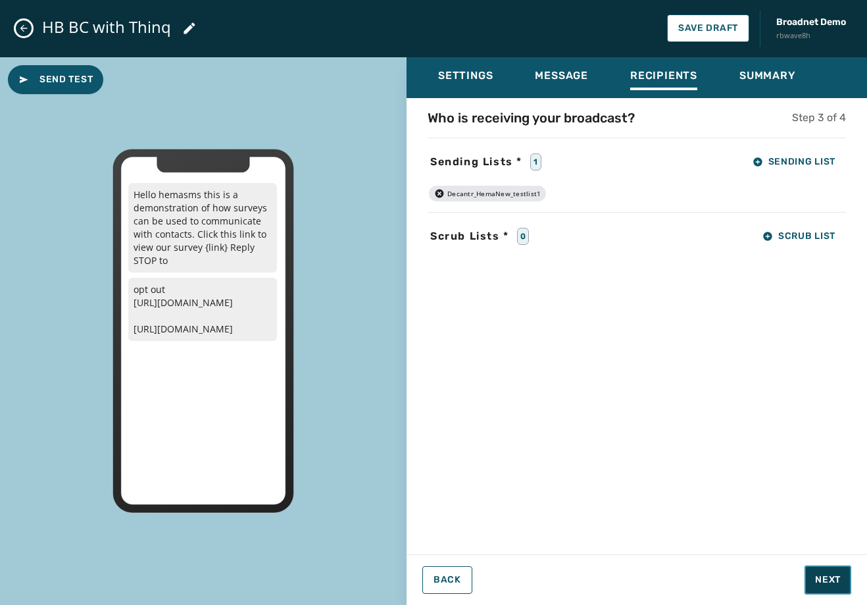
click at [828, 579] on span "Next" at bounding box center [828, 579] width 26 height 13
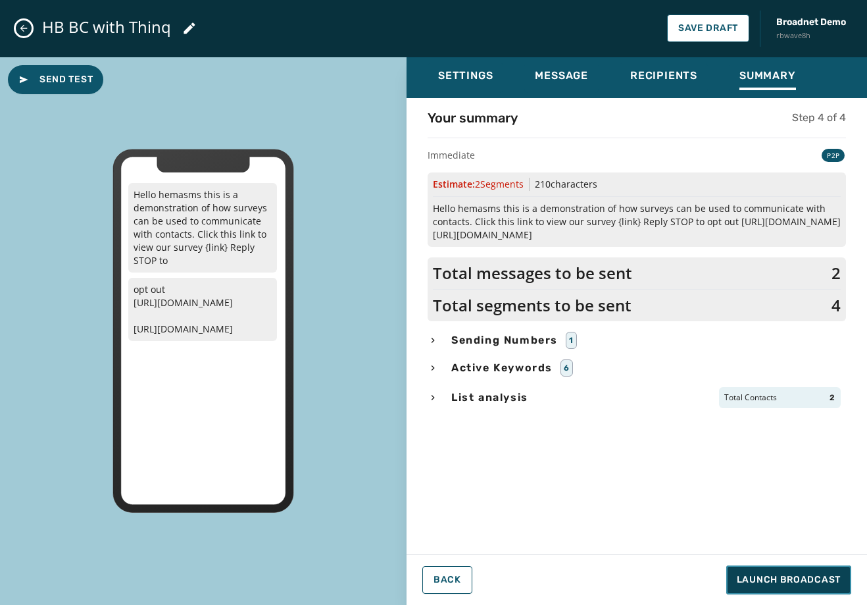
click at [828, 579] on span "Launch Broadcast" at bounding box center [789, 579] width 104 height 13
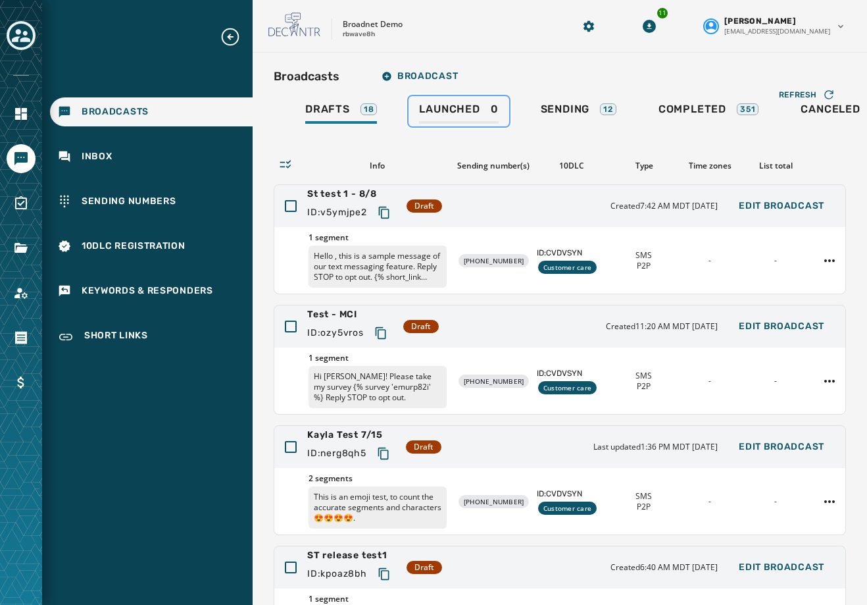
click at [435, 101] on link "Launched 0" at bounding box center [459, 111] width 100 height 30
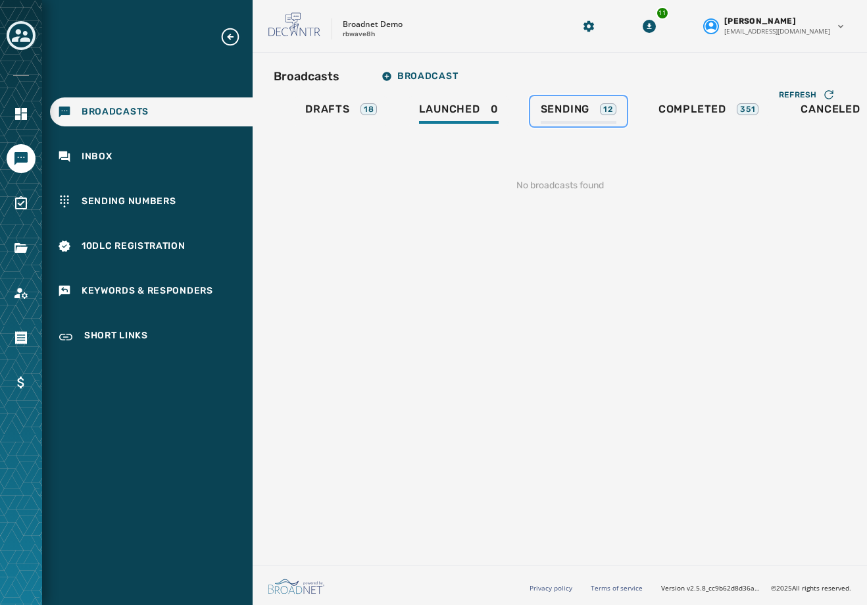
click at [566, 122] on div "Sending 12" at bounding box center [579, 113] width 76 height 21
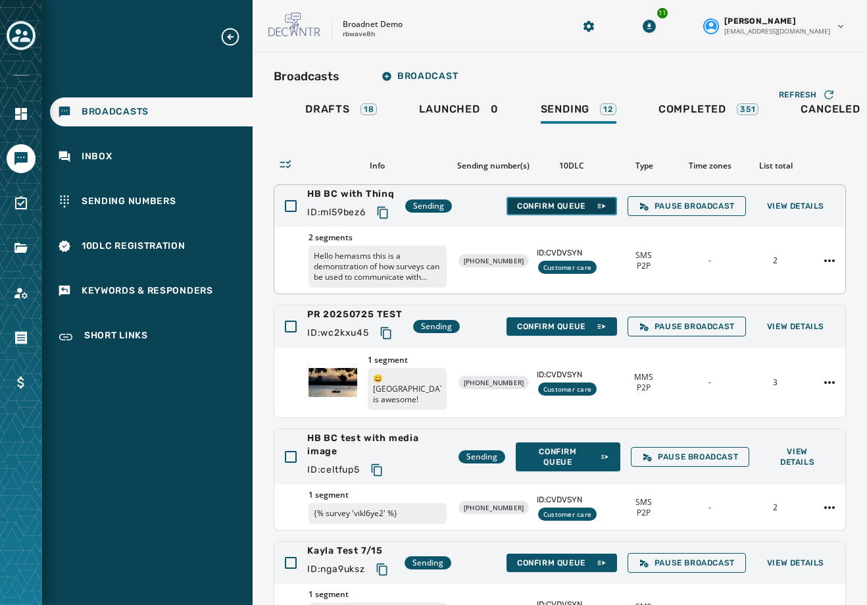
click at [550, 202] on span "Confirm Queue" at bounding box center [561, 206] width 89 height 11
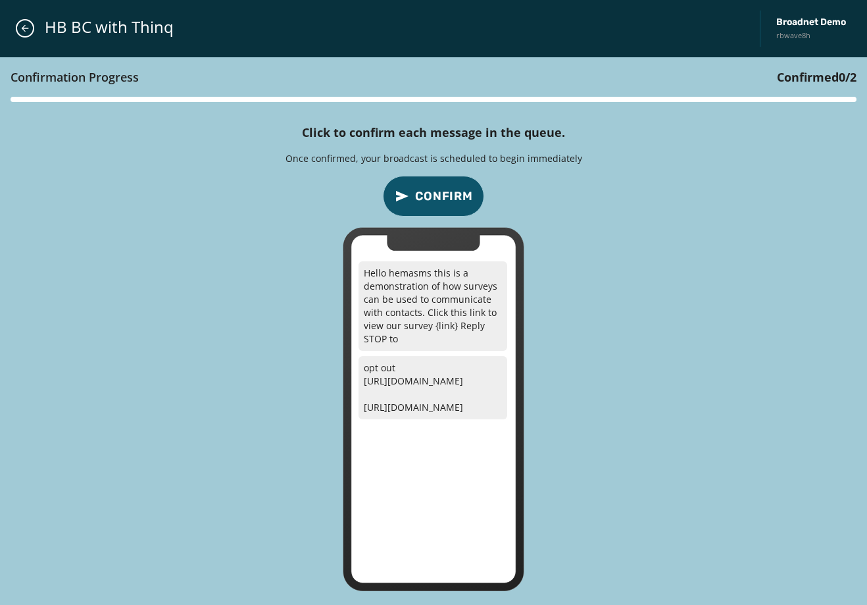
click at [455, 200] on span "Confirm" at bounding box center [444, 196] width 58 height 18
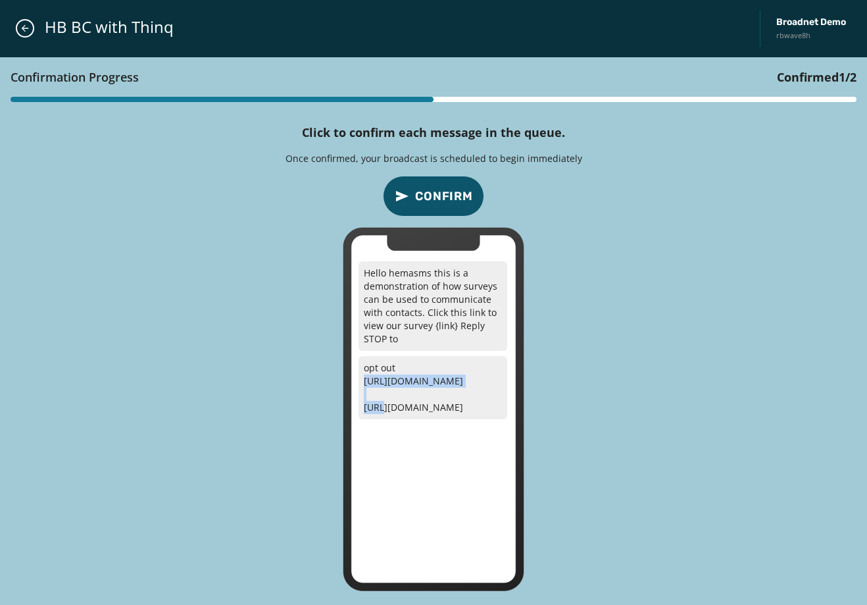
drag, startPoint x: 484, startPoint y: 388, endPoint x: 362, endPoint y: 381, distance: 121.9
click at [362, 381] on p "opt out https://txtapp.io/EO2XU https://txtapp.io/mI34a" at bounding box center [433, 387] width 149 height 63
copy p "https://txtapp.io/EO2XU"
click at [448, 189] on span "Confirm" at bounding box center [444, 196] width 58 height 18
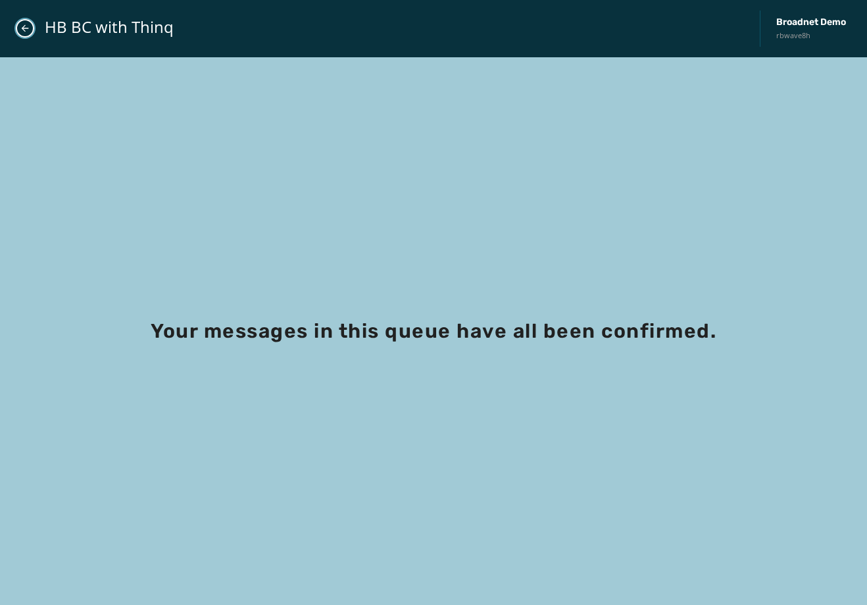
click at [30, 30] on icon "Close admin drawer" at bounding box center [25, 28] width 11 height 11
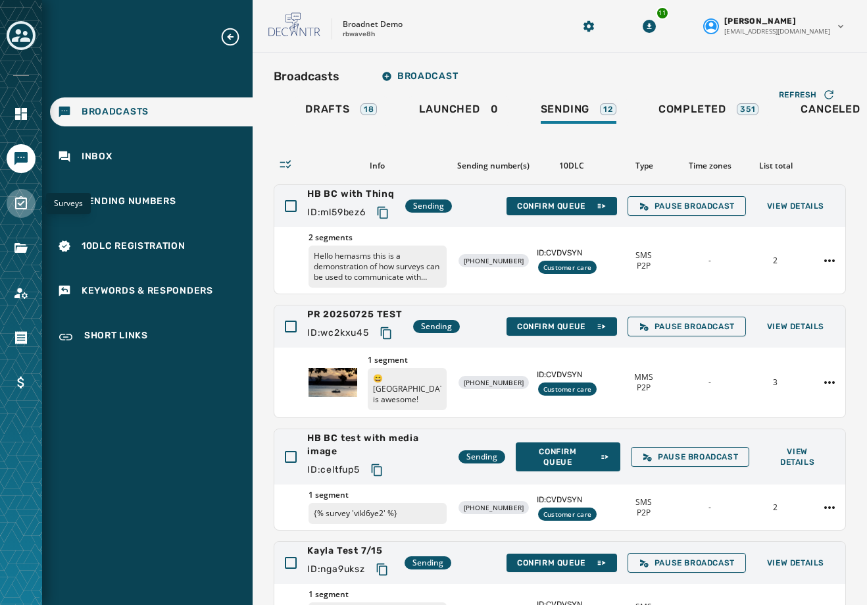
click at [25, 195] on link "Navigate to Surveys" at bounding box center [21, 203] width 29 height 29
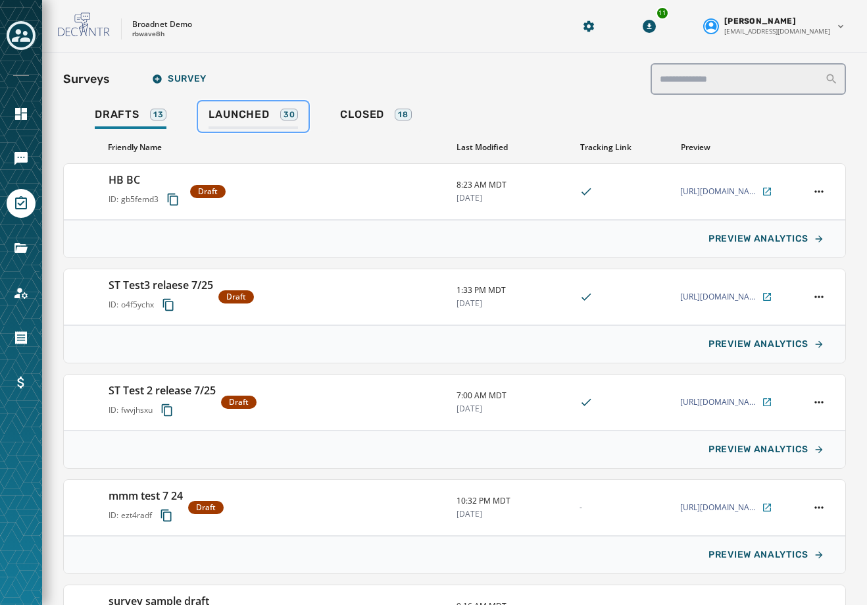
click at [238, 120] on span "Launched" at bounding box center [239, 114] width 61 height 13
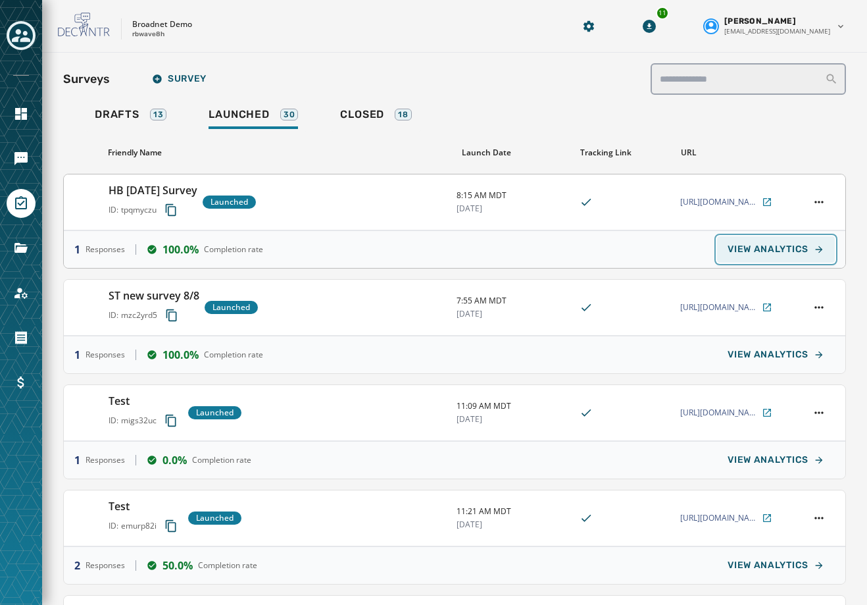
click at [791, 249] on span "VIEW ANALYTICS" at bounding box center [768, 249] width 81 height 11
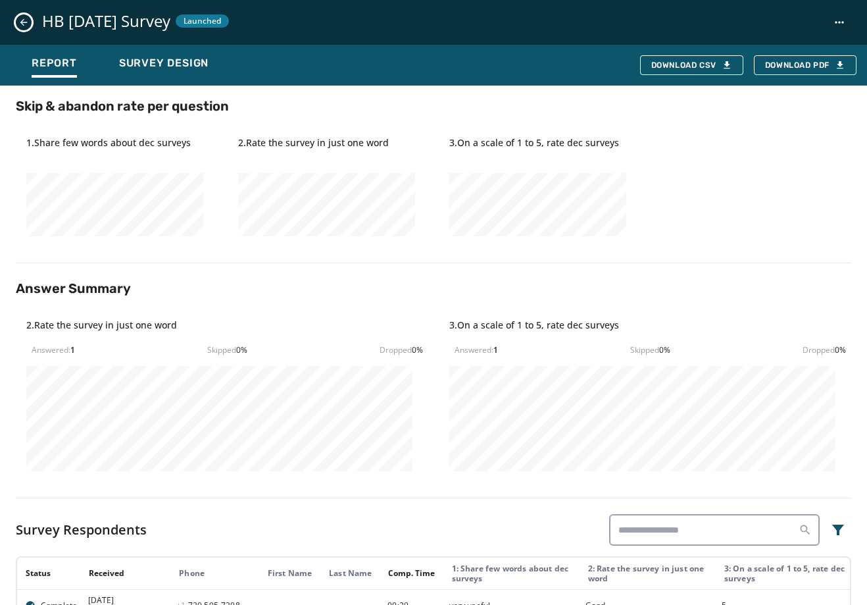
scroll to position [316, 0]
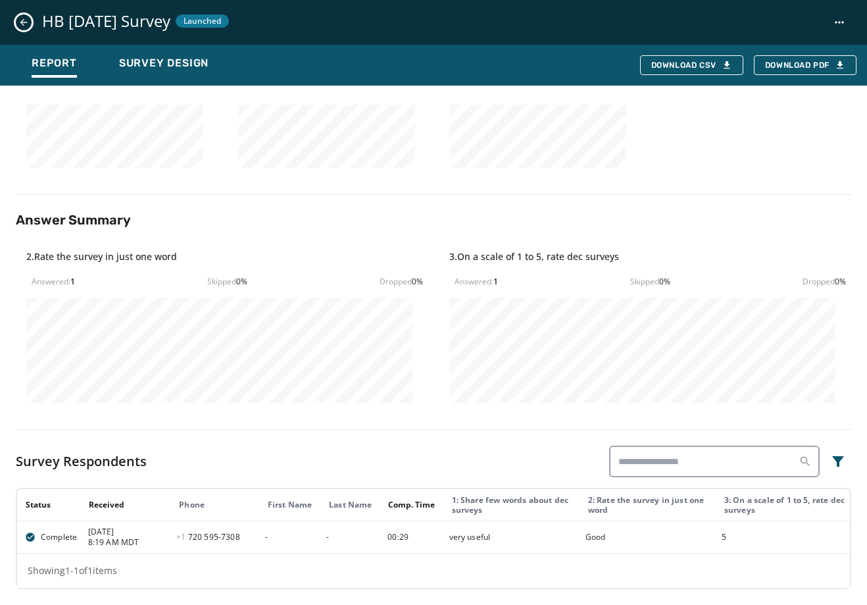
click at [23, 31] on div "HB Aug15th Survey Launched" at bounding box center [433, 22] width 867 height 45
click at [24, 26] on icon "Close survey details drawer" at bounding box center [23, 22] width 11 height 11
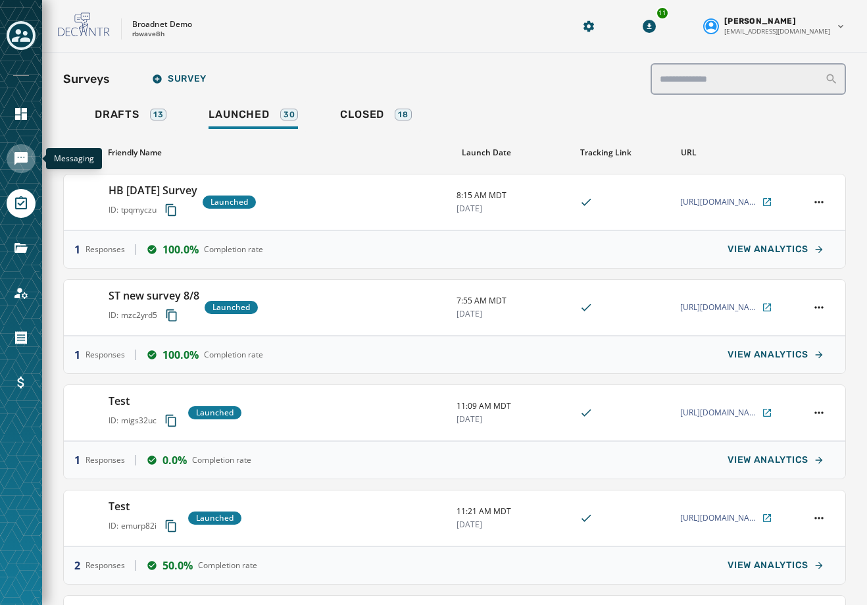
click at [26, 150] on link "Navigate to Messaging" at bounding box center [21, 158] width 29 height 29
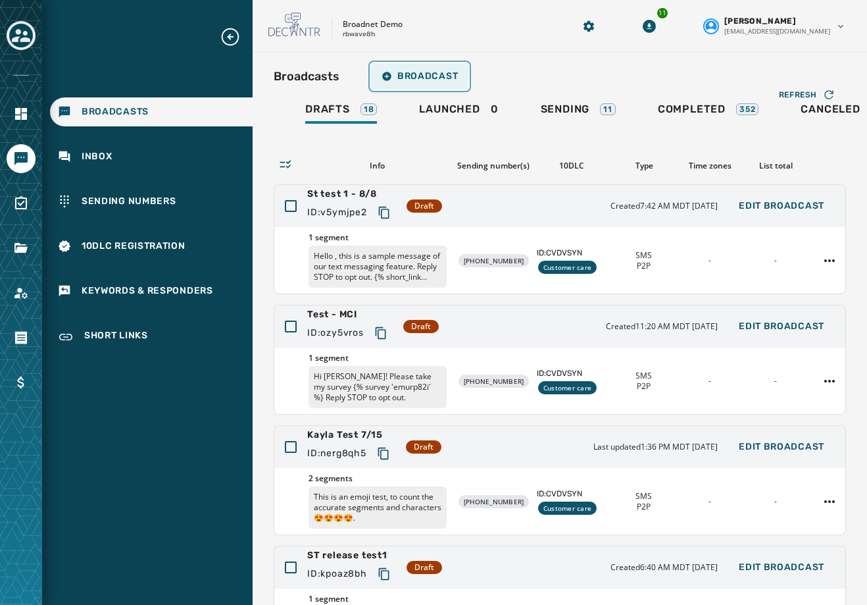
click at [409, 79] on span "Broadcast" at bounding box center [420, 76] width 76 height 11
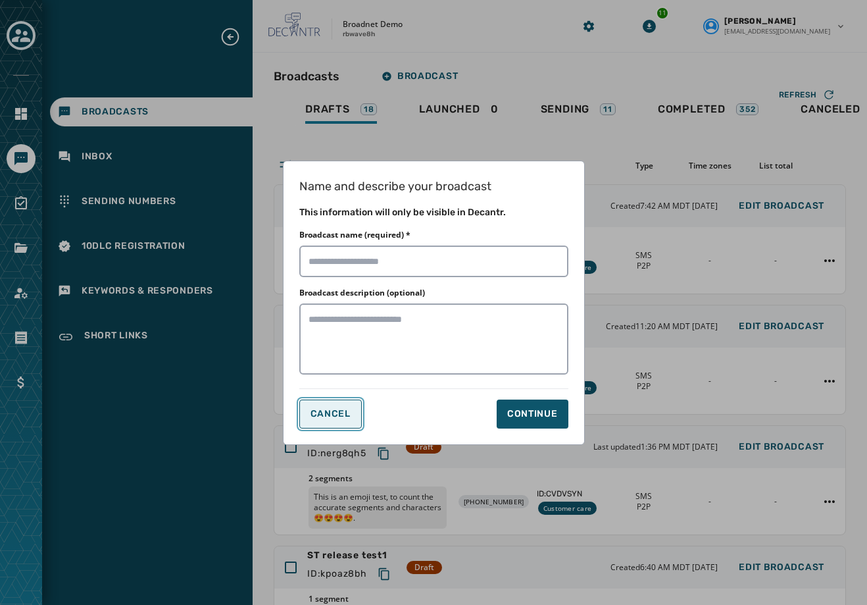
click at [333, 413] on span "Cancel" at bounding box center [331, 414] width 40 height 11
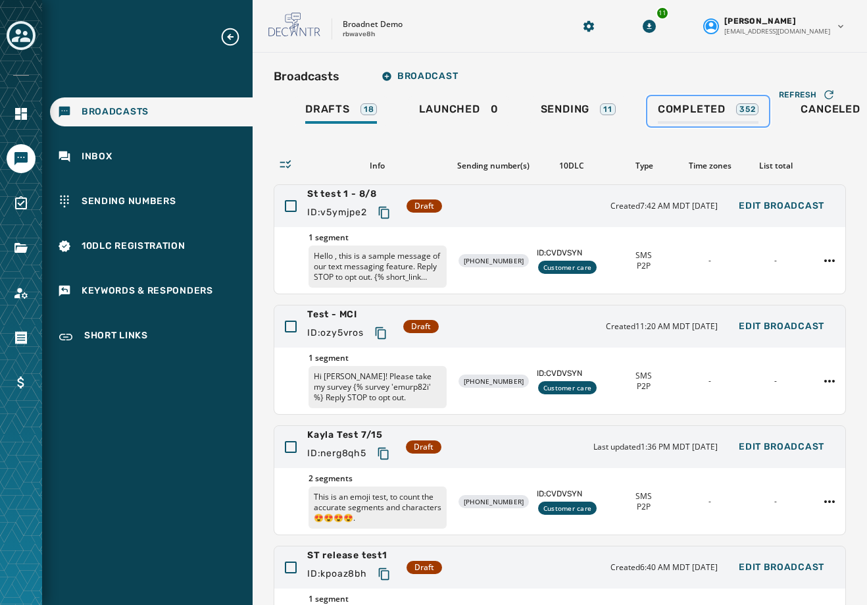
click at [716, 117] on div "Completed 352" at bounding box center [708, 113] width 101 height 21
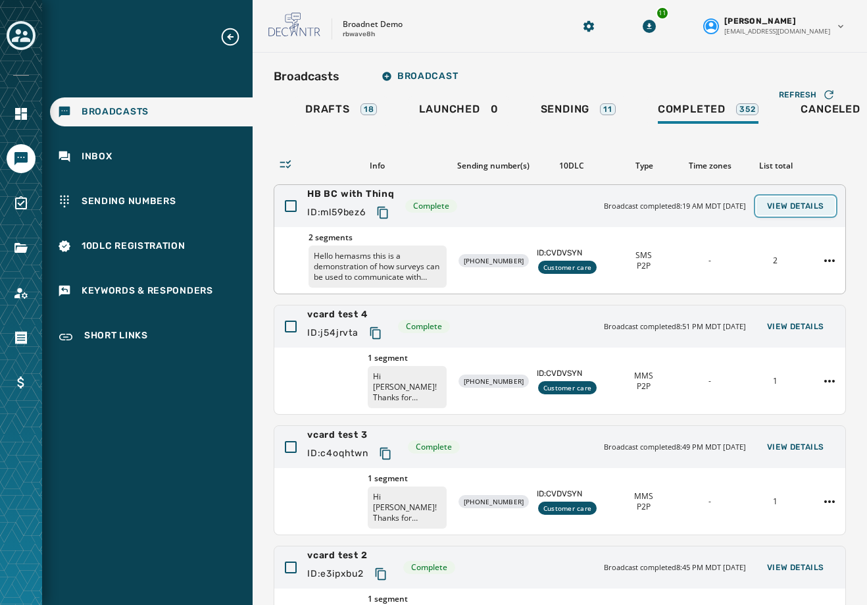
click at [767, 205] on span "View Details" at bounding box center [795, 206] width 57 height 11
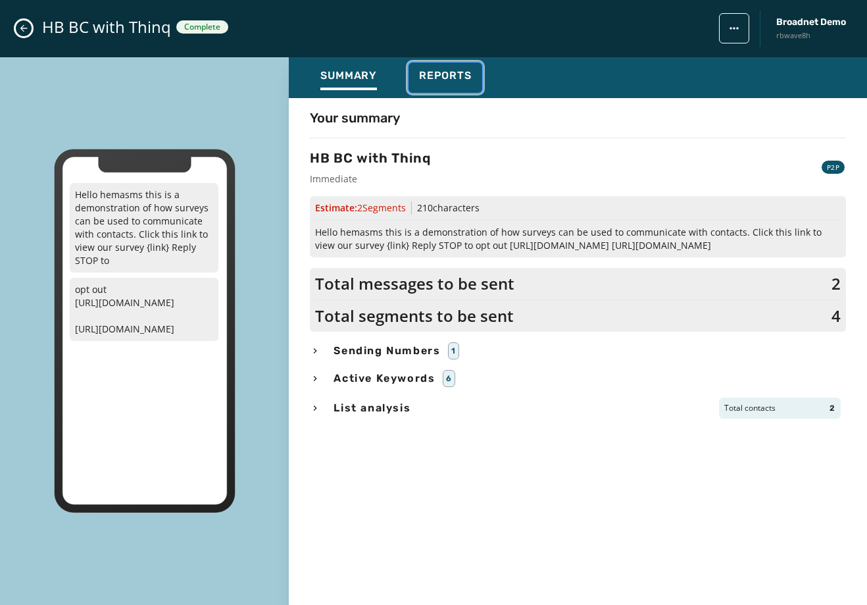
click at [441, 69] on span "Reports" at bounding box center [445, 75] width 53 height 13
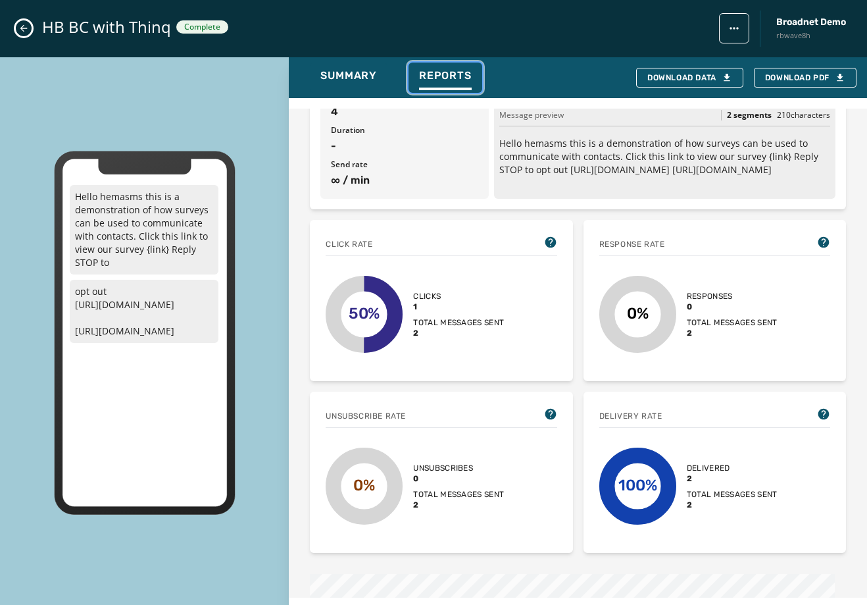
scroll to position [153, 0]
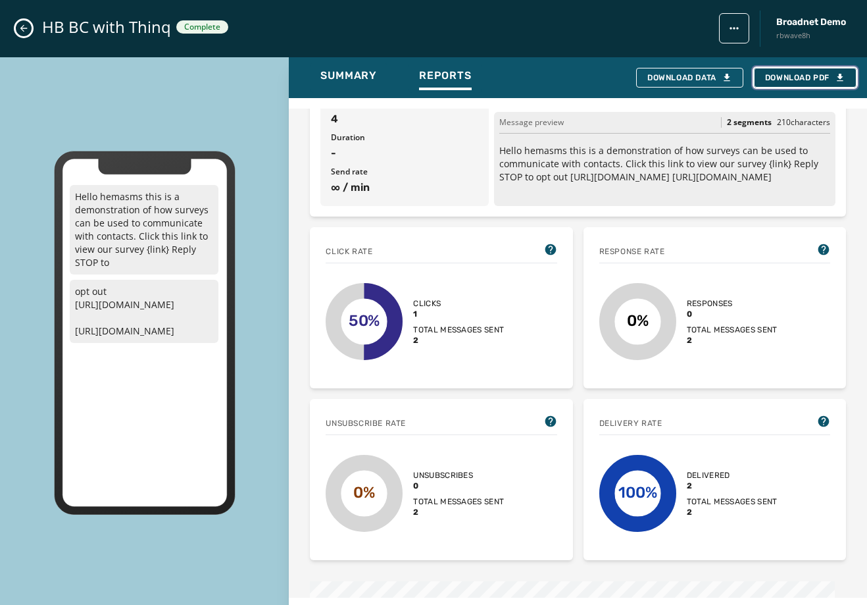
click at [776, 78] on span "Download PDF" at bounding box center [805, 77] width 80 height 11
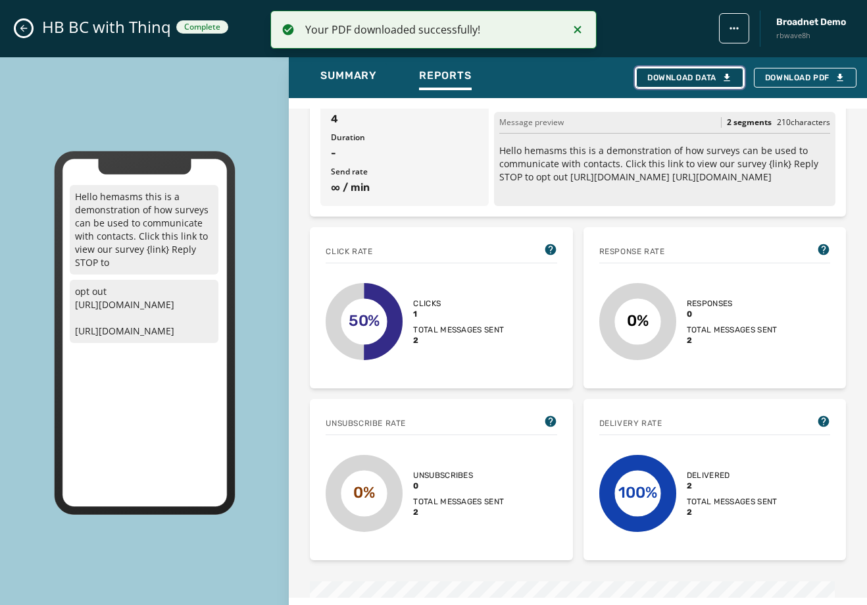
click at [707, 78] on div "Download Data" at bounding box center [689, 77] width 85 height 11
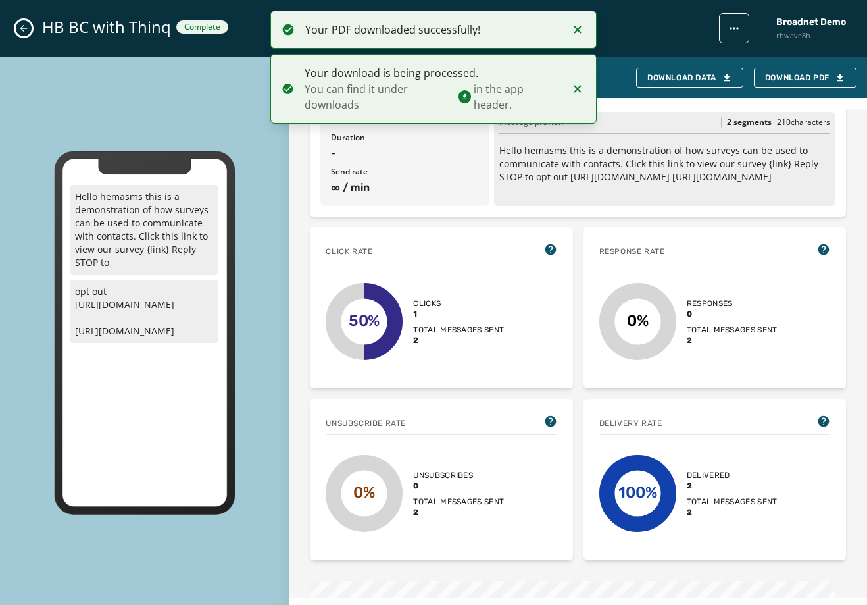
click at [20, 22] on button "Close admin drawer" at bounding box center [24, 28] width 16 height 16
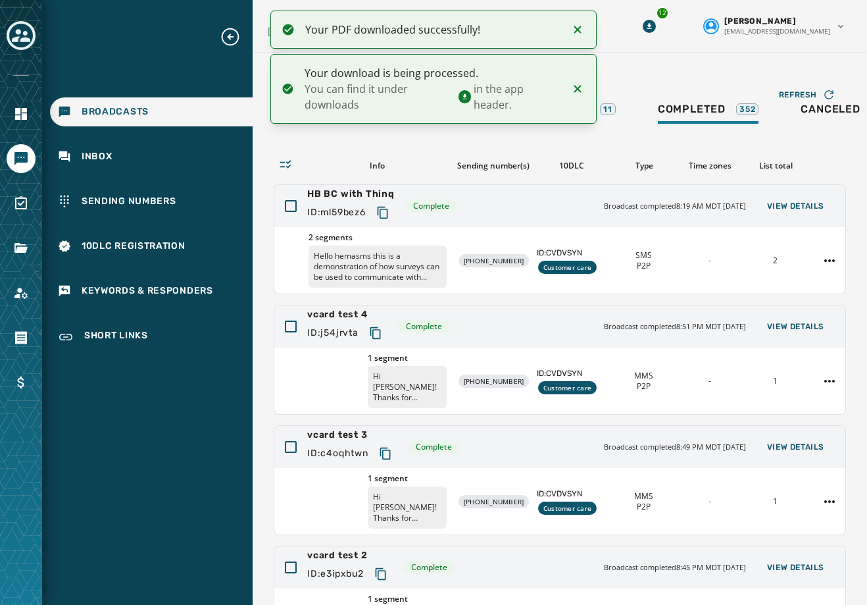
click at [655, 74] on div "Broadcasts Broadcast" at bounding box center [560, 76] width 572 height 26
click at [575, 86] on icon "Notifications (F8)" at bounding box center [577, 88] width 7 height 7
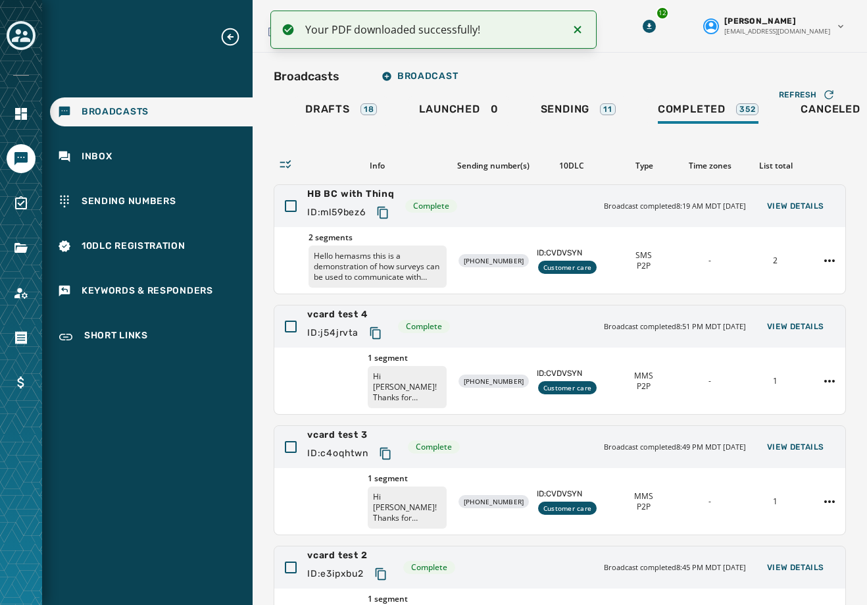
click at [580, 27] on icon "Notifications (F8)" at bounding box center [577, 29] width 7 height 7
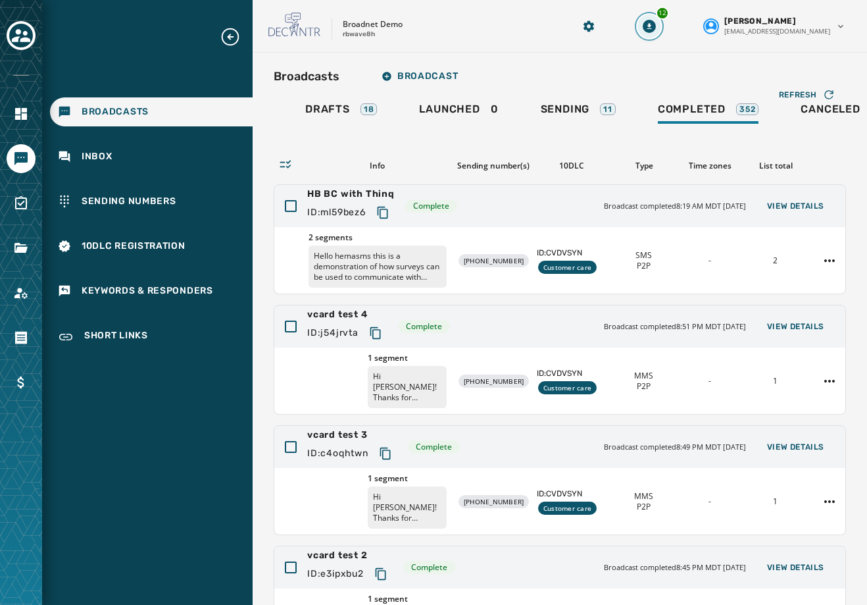
click at [661, 21] on button "12" at bounding box center [650, 26] width 24 height 24
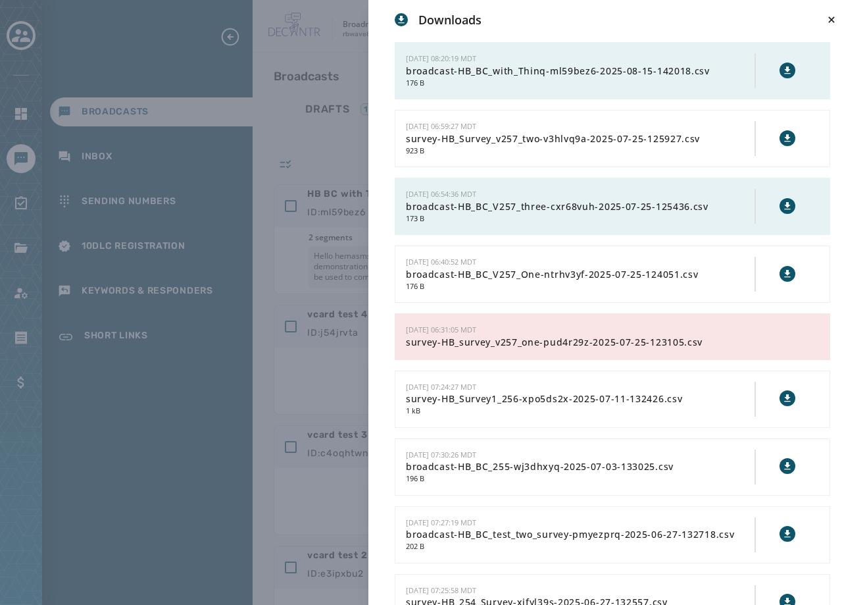
click at [782, 78] on div at bounding box center [787, 71] width 18 height 20
click at [784, 73] on icon at bounding box center [787, 69] width 6 height 7
click at [103, 420] on div "Downloads [DATE] 08:20:19 MDT broadcast-HB_BC_with_Thinq-ml59bez6-2025-08-15-14…" at bounding box center [433, 302] width 867 height 605
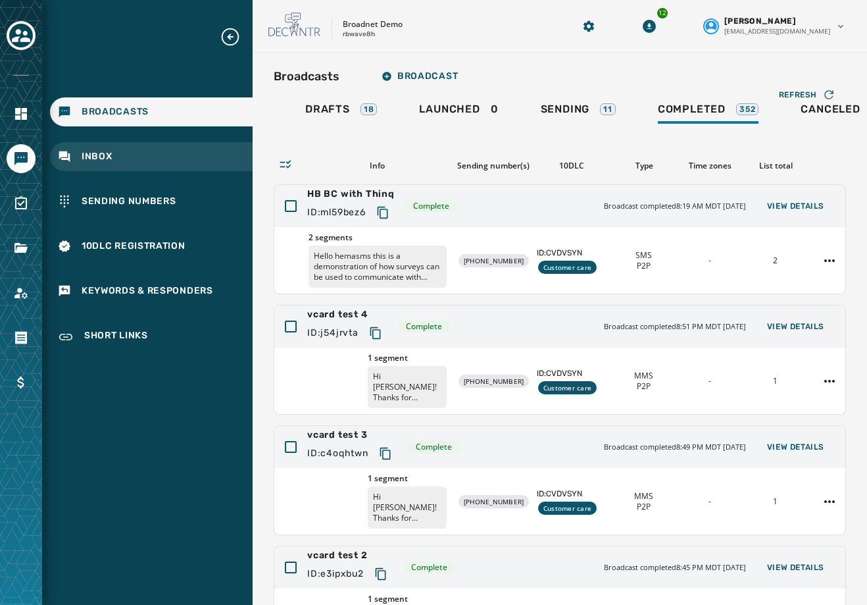
click at [121, 158] on div "Inbox" at bounding box center [151, 156] width 203 height 29
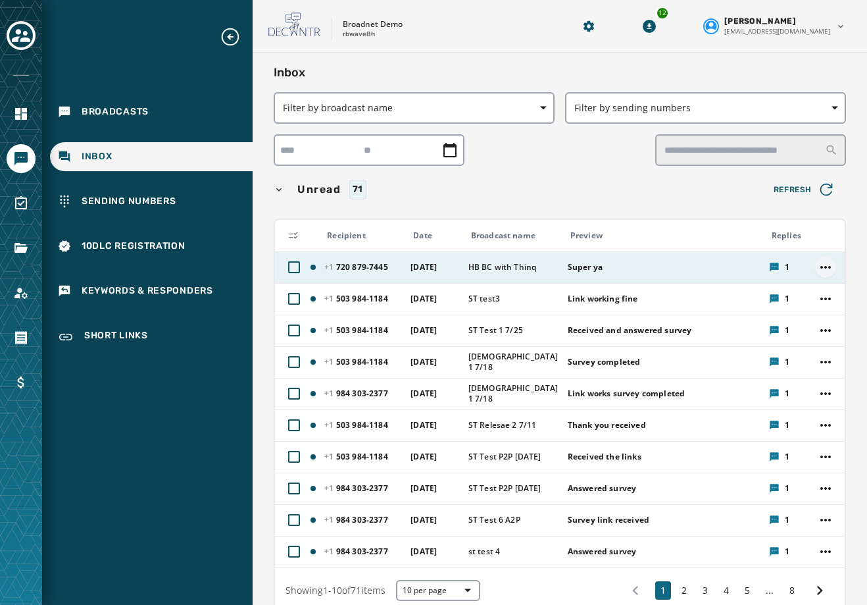
click at [812, 263] on html "Broadcasts Inbox Sending Numbers 10DLC Registration Keywords & Responders Short…" at bounding box center [433, 302] width 867 height 605
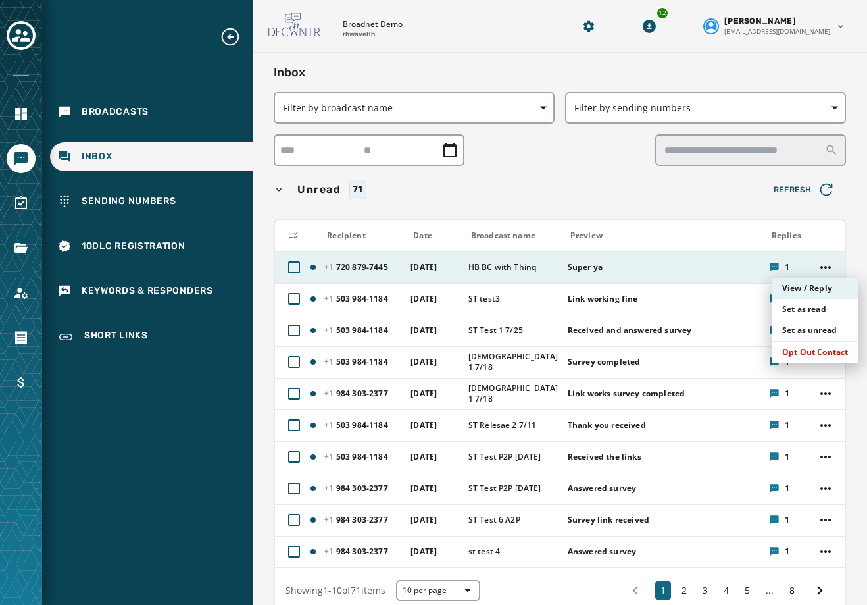
click at [818, 291] on div "View / Reply" at bounding box center [815, 288] width 87 height 21
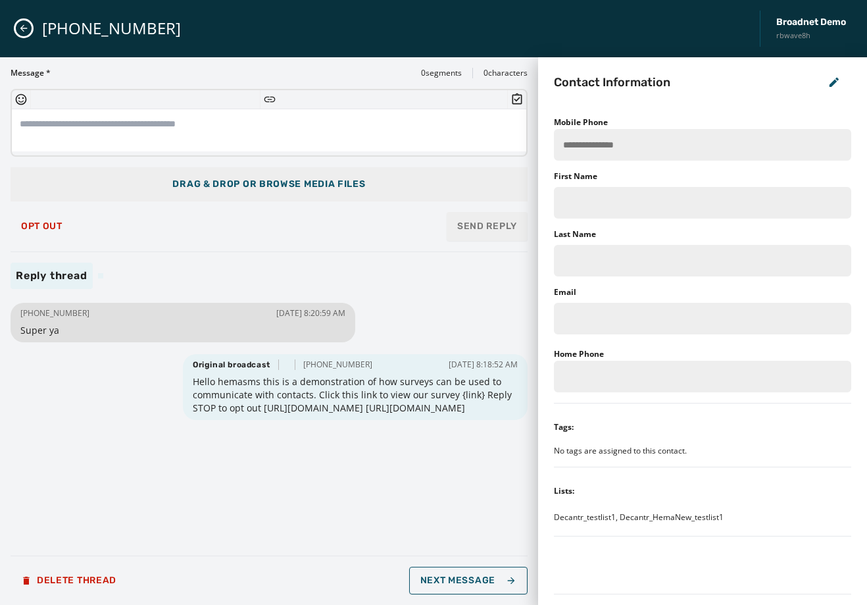
click at [282, 186] on span "Drag & Drop or browse media files" at bounding box center [268, 184] width 193 height 13
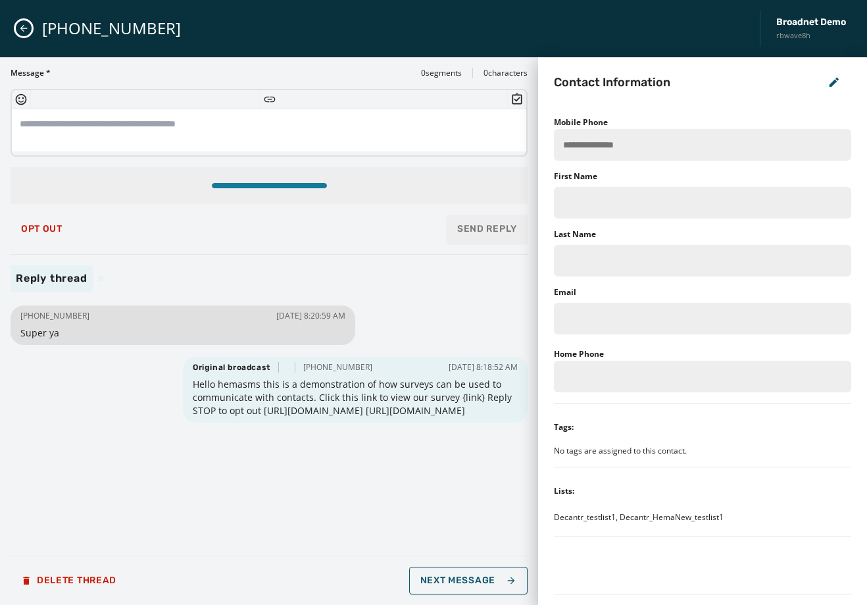
click at [205, 124] on textarea at bounding box center [269, 130] width 515 height 42
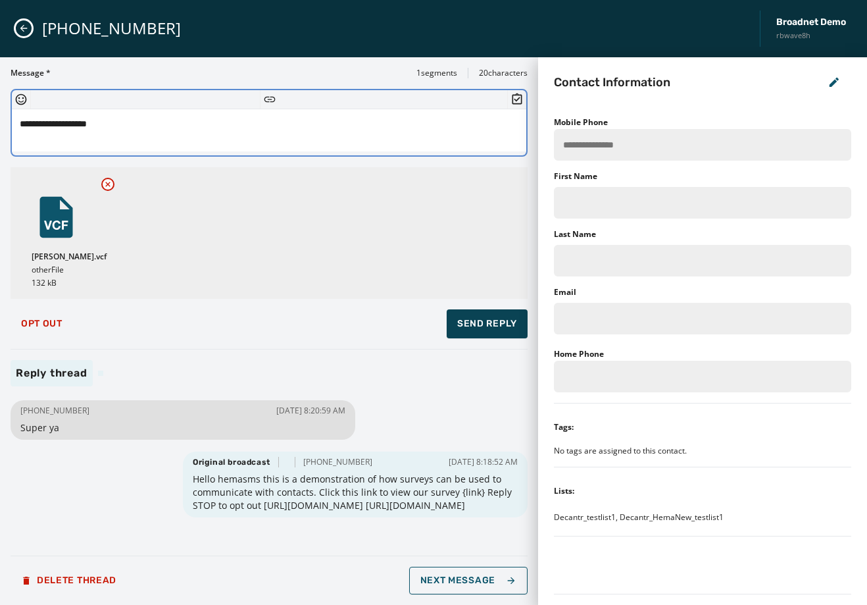
type textarea "**********"
click at [457, 310] on button "Send Reply" at bounding box center [487, 323] width 81 height 29
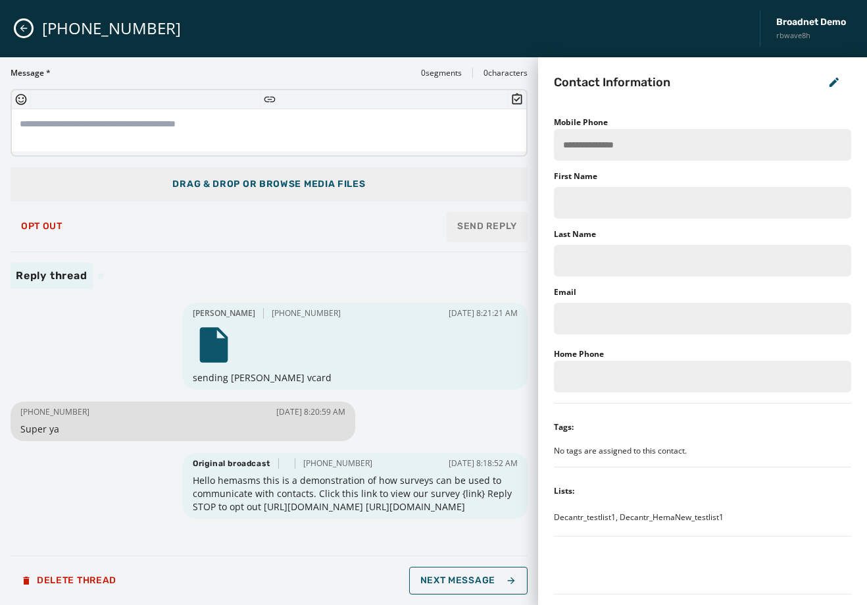
click at [257, 186] on span "Drag & Drop or browse media files" at bounding box center [268, 184] width 193 height 13
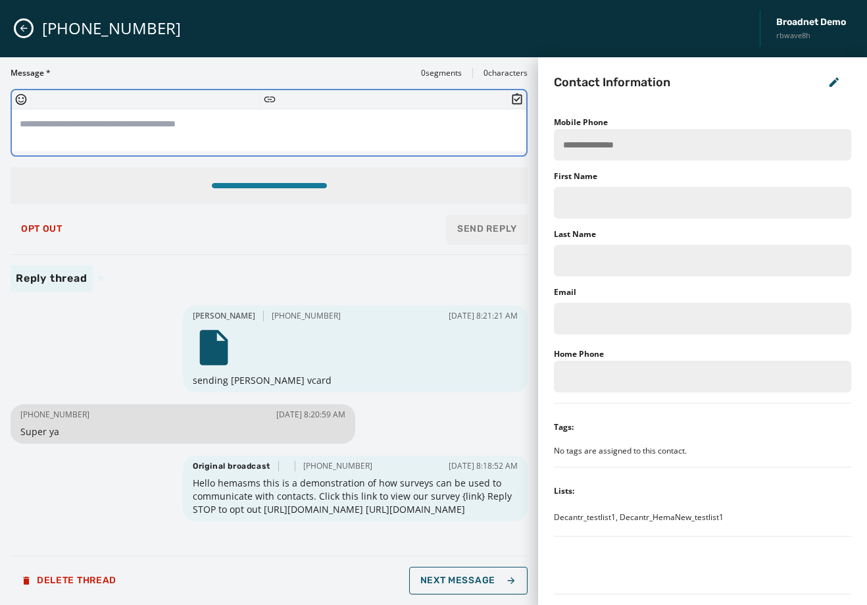
click at [124, 132] on textarea at bounding box center [269, 130] width 515 height 42
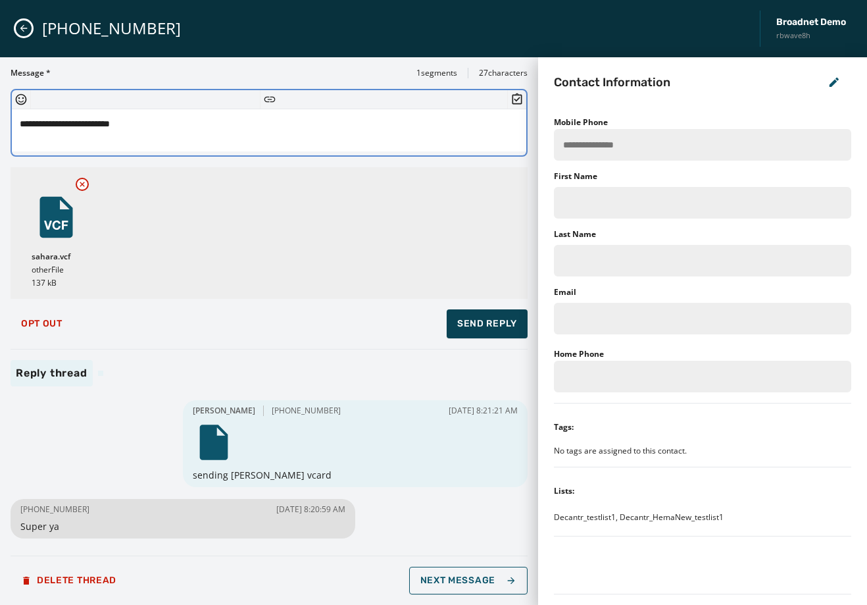
type textarea "**********"
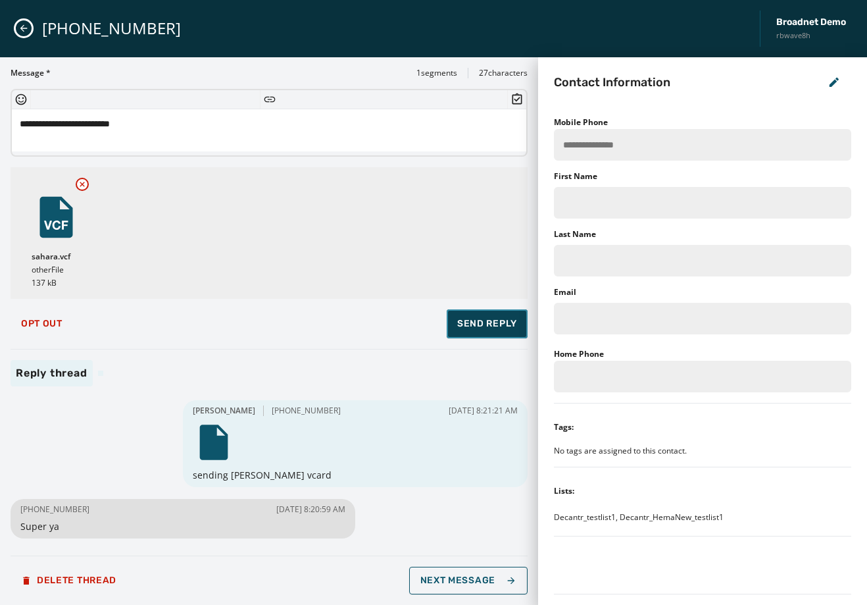
click at [488, 322] on span "Send Reply" at bounding box center [487, 323] width 60 height 13
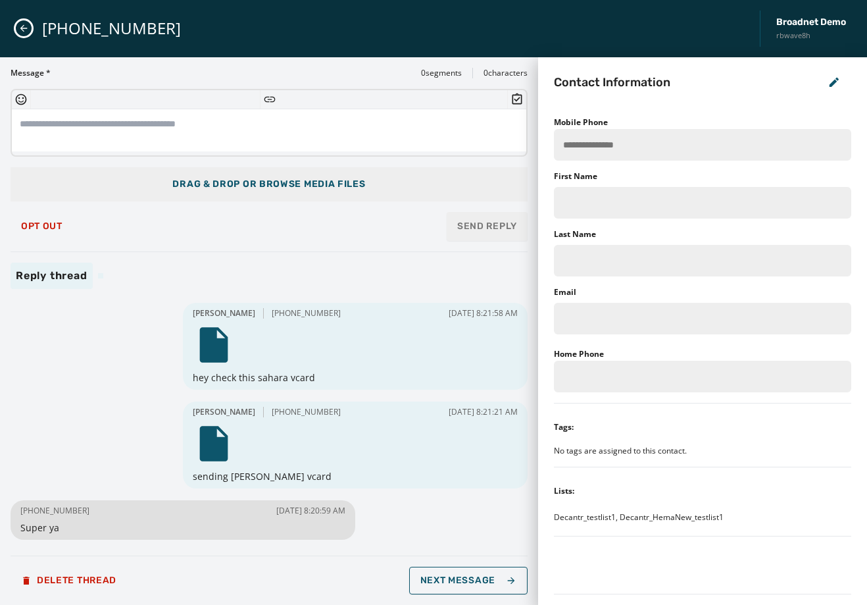
click at [14, 27] on div "[PHONE_NUMBER] Broadnet Demo rbwave8h" at bounding box center [433, 28] width 867 height 57
click at [28, 31] on icon "Close admin drawer" at bounding box center [23, 28] width 11 height 11
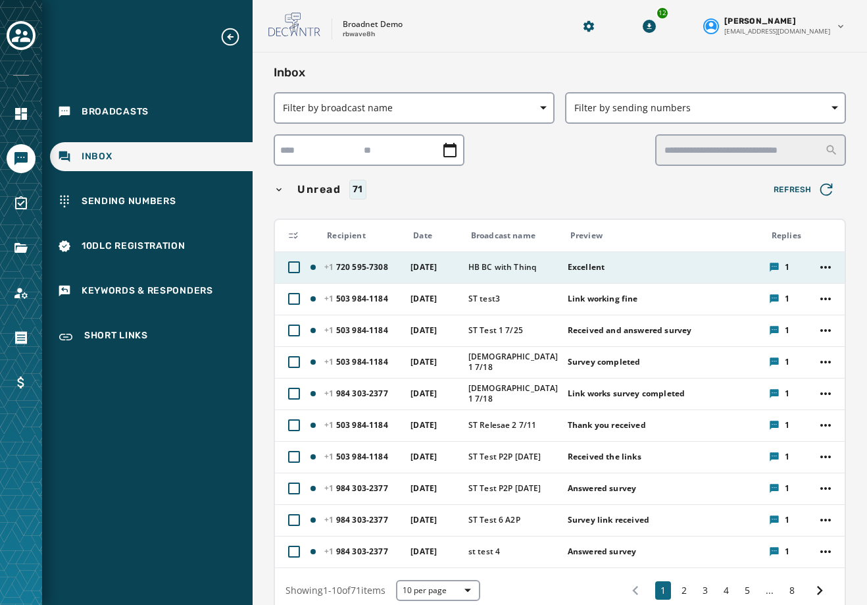
click at [615, 256] on td "Excellent" at bounding box center [660, 267] width 201 height 32
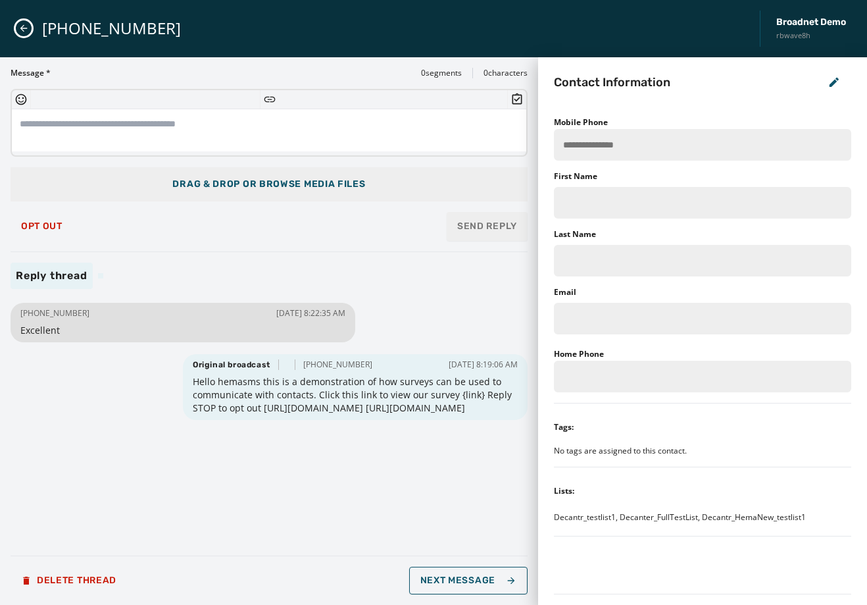
click at [276, 180] on span "Drag & Drop or browse media files" at bounding box center [268, 184] width 193 height 13
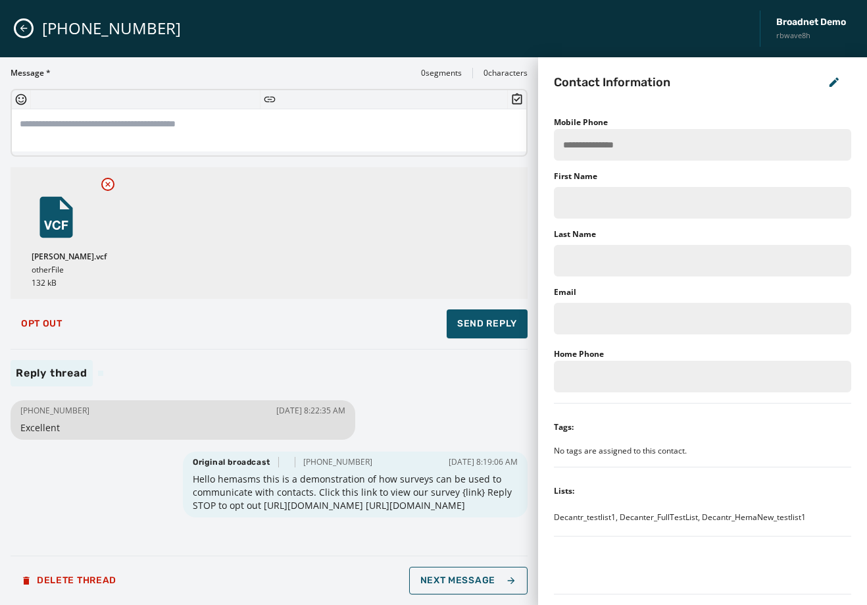
click at [197, 140] on textarea at bounding box center [269, 130] width 515 height 42
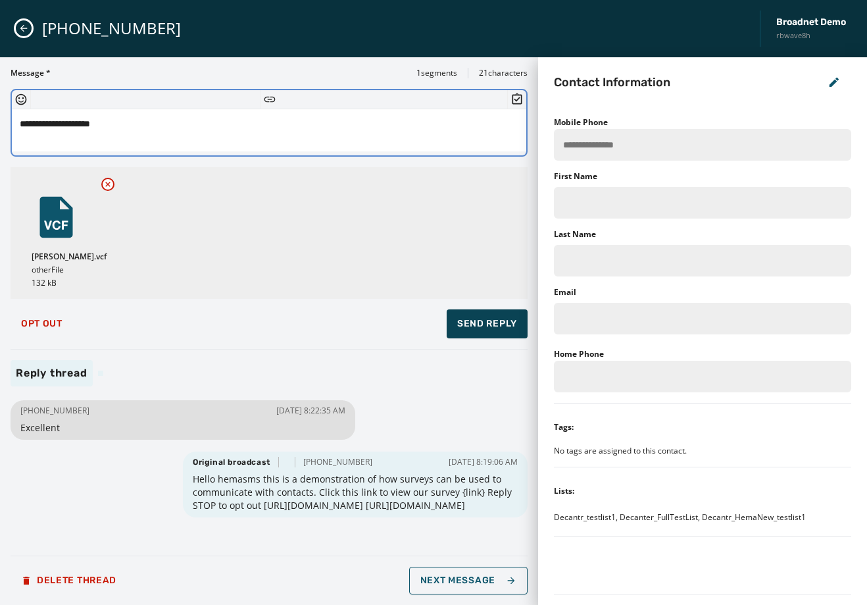
type textarea "**********"
click at [466, 313] on button "Send Reply" at bounding box center [487, 323] width 81 height 29
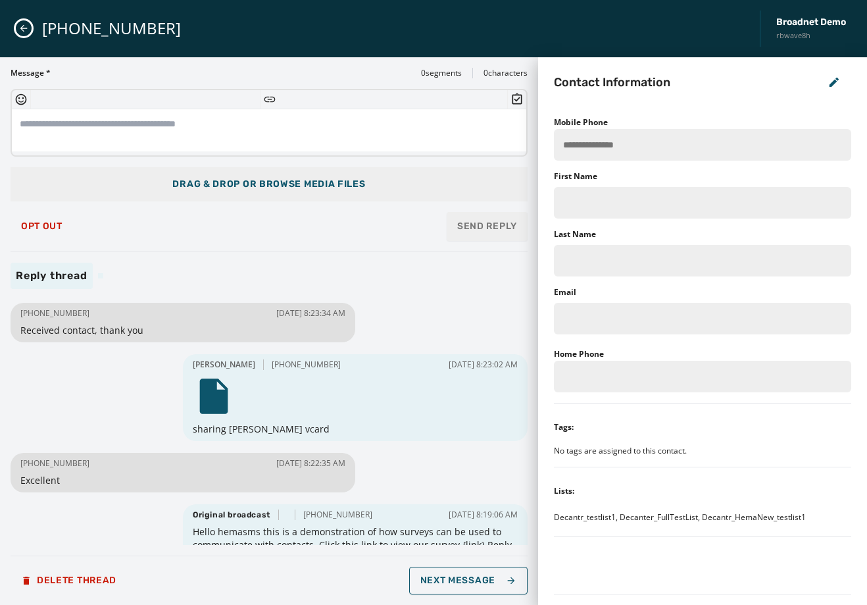
click at [32, 37] on div "[PHONE_NUMBER] Broadnet Demo rbwave8h" at bounding box center [433, 28] width 867 height 57
click at [29, 33] on button "Close admin drawer" at bounding box center [24, 28] width 16 height 16
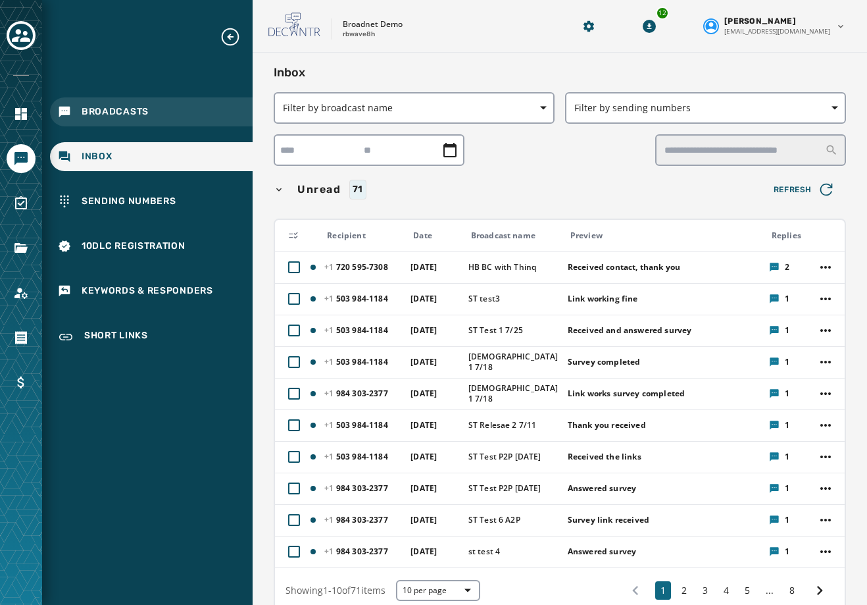
click at [119, 107] on span "Broadcasts" at bounding box center [115, 111] width 67 height 13
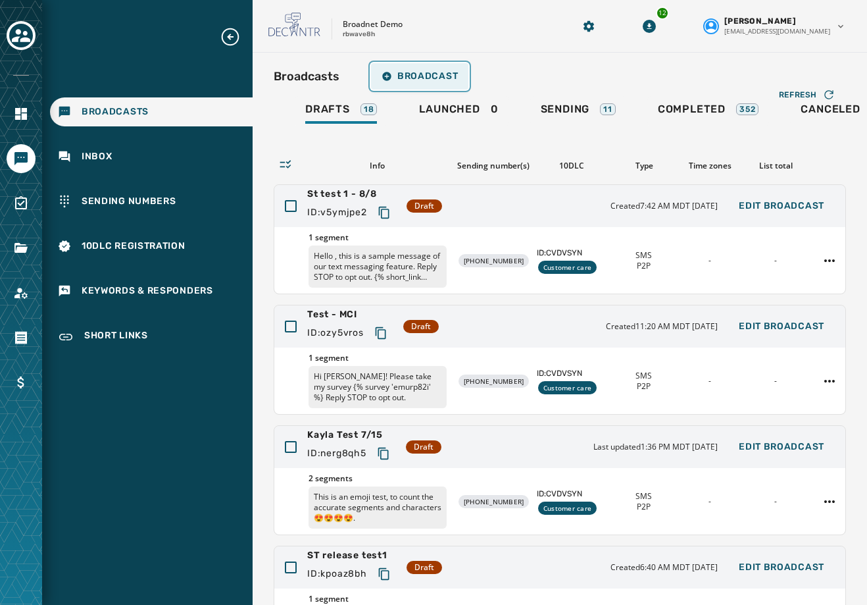
click at [418, 71] on span "Broadcast" at bounding box center [420, 76] width 76 height 11
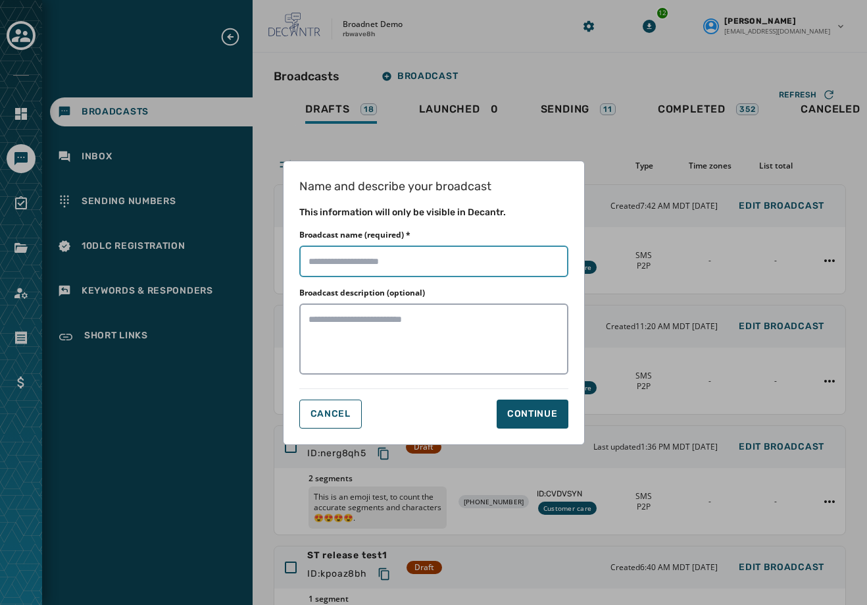
click at [428, 253] on input "Broadcast name (required) *" at bounding box center [433, 261] width 269 height 32
click at [419, 257] on input "Broadcast name (required) *" at bounding box center [433, 261] width 269 height 32
type input "**********"
click at [527, 416] on div "Continue" at bounding box center [532, 413] width 51 height 13
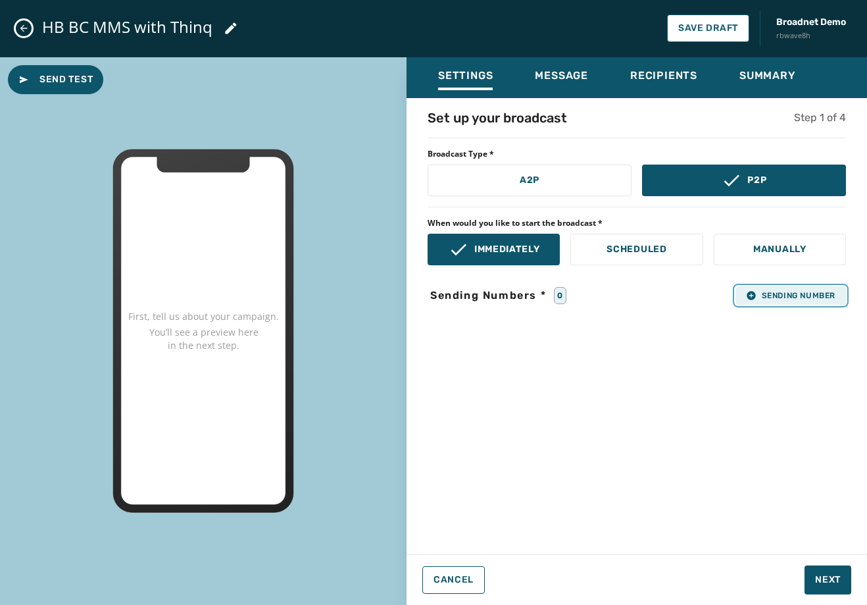
click at [768, 297] on span "Sending Number" at bounding box center [790, 295] width 89 height 11
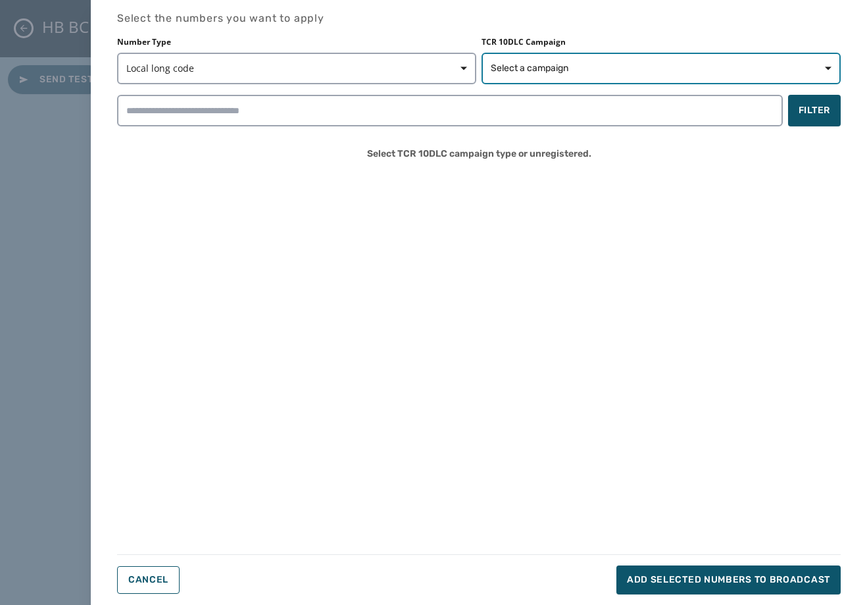
click at [667, 72] on span "Select a campaign" at bounding box center [661, 68] width 341 height 13
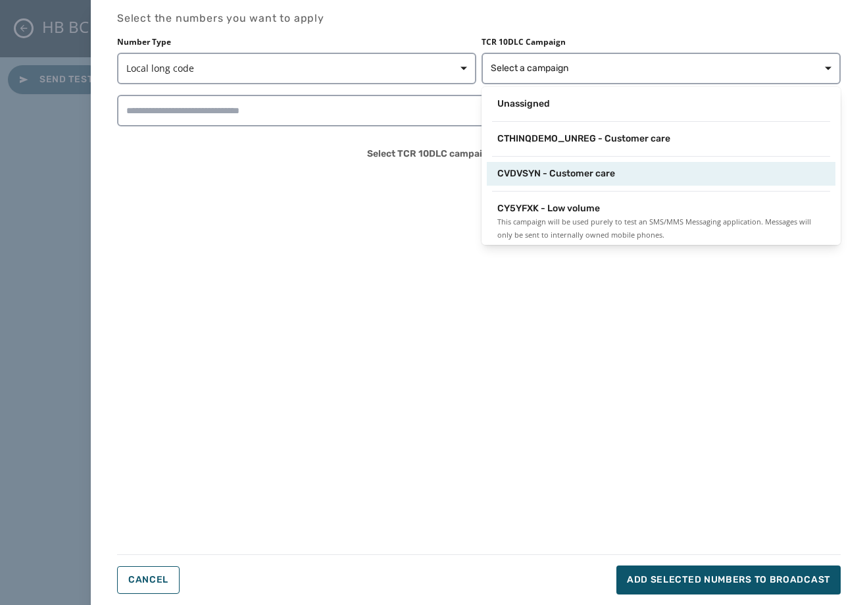
click at [617, 171] on div "CVDVSYN - Customer care" at bounding box center [661, 173] width 328 height 13
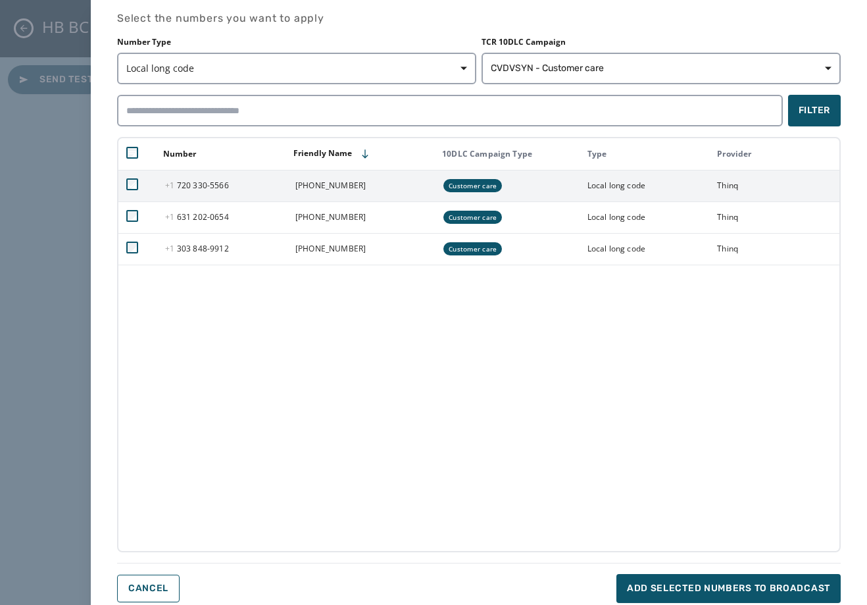
click at [130, 178] on td at bounding box center [137, 186] width 39 height 32
click at [136, 180] on icon at bounding box center [132, 184] width 12 height 12
click at [742, 576] on button "Add selected numbers to broadcast" at bounding box center [728, 588] width 224 height 29
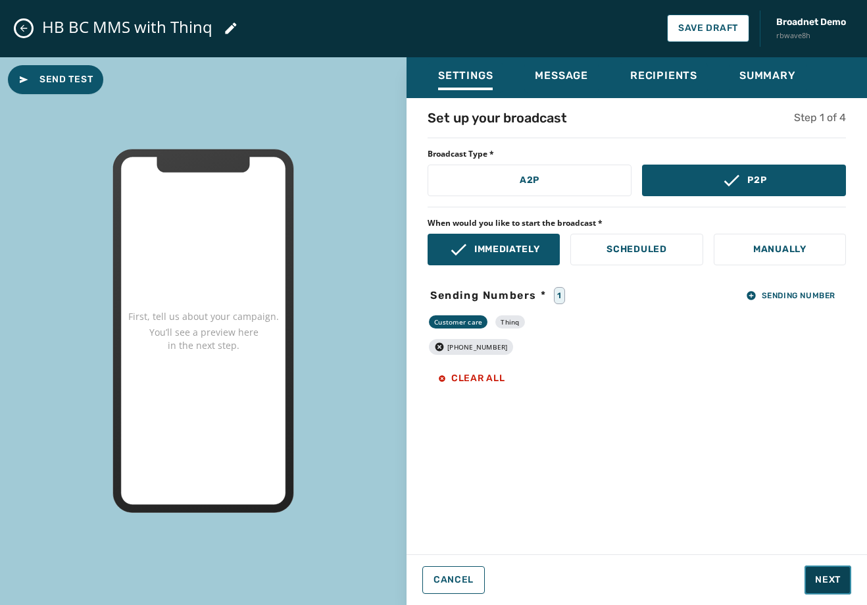
drag, startPoint x: 824, startPoint y: 582, endPoint x: 813, endPoint y: 571, distance: 15.4
click at [824, 582] on span "Next" at bounding box center [828, 579] width 26 height 13
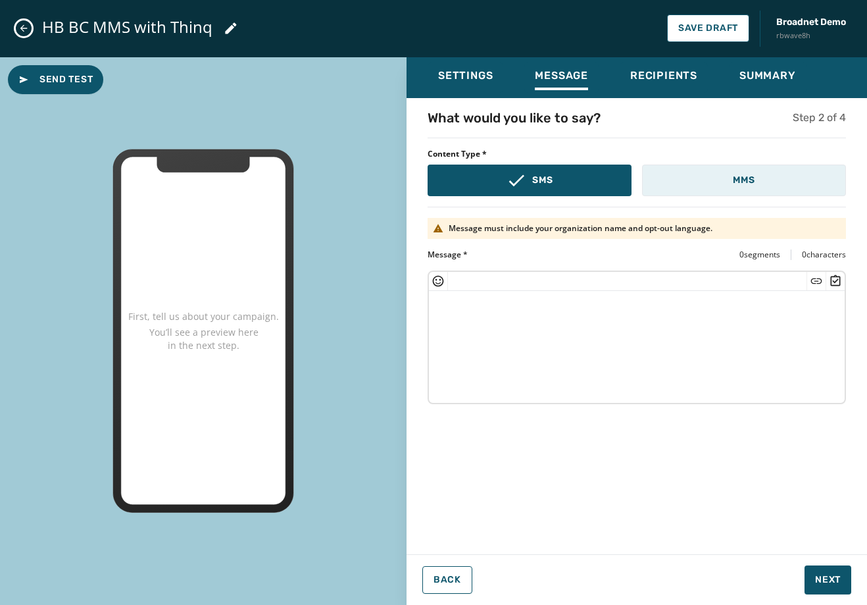
click at [730, 183] on button "MMS" at bounding box center [744, 180] width 204 height 32
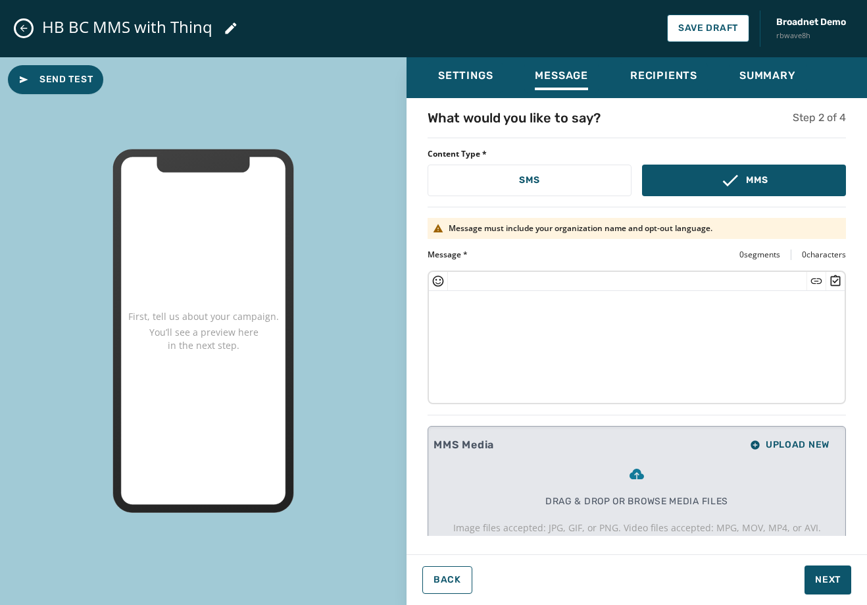
click at [540, 355] on textarea at bounding box center [637, 345] width 416 height 108
click at [521, 322] on textarea at bounding box center [637, 345] width 416 height 108
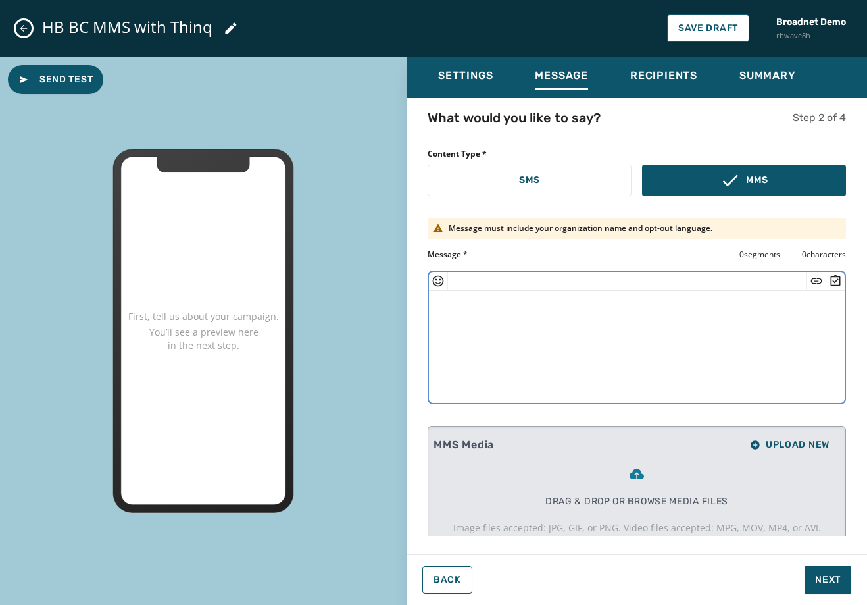
paste textarea "**********"
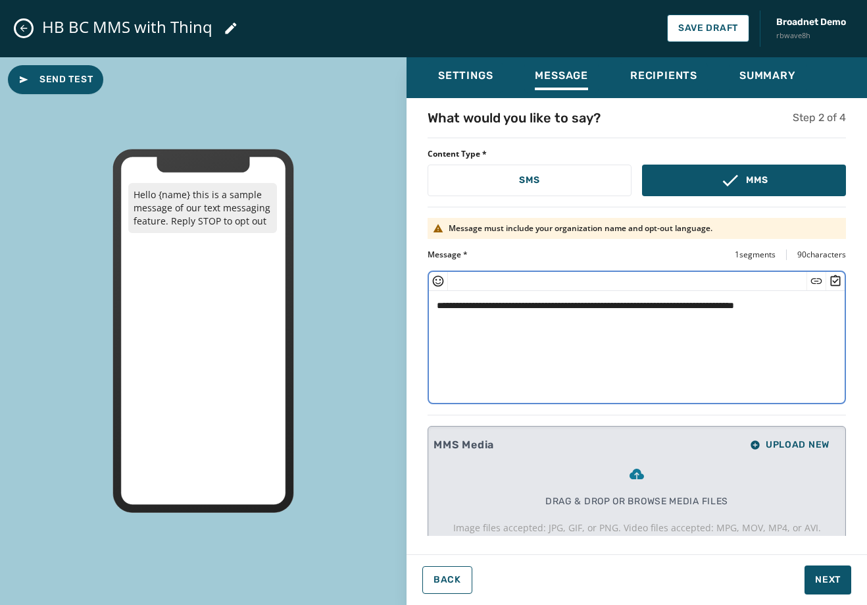
drag, startPoint x: 490, startPoint y: 306, endPoint x: 461, endPoint y: 309, distance: 29.1
click at [461, 309] on textarea "**********" at bounding box center [632, 345] width 406 height 108
type textarea "**********"
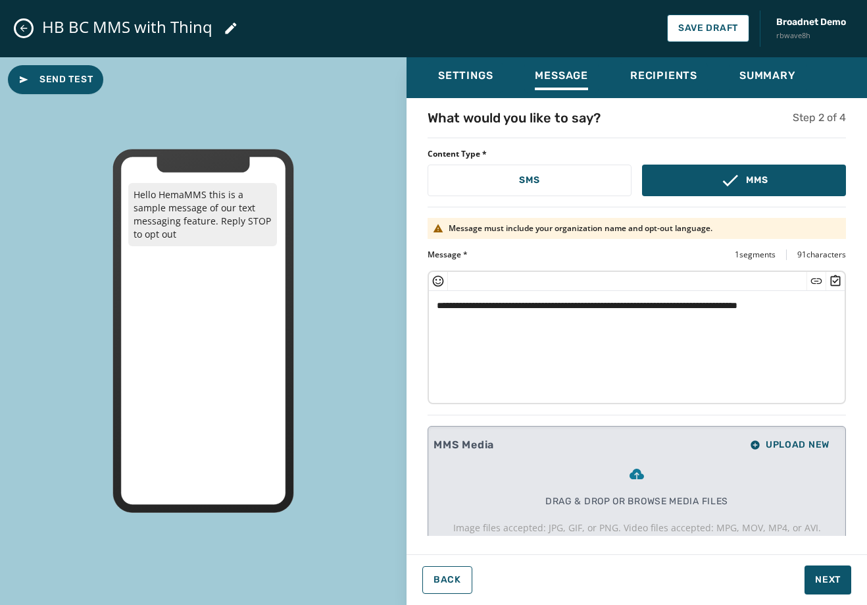
click at [824, 458] on div "MMS Media Upload New Drag & drop or browse media files Image files accepted: JP…" at bounding box center [637, 491] width 418 height 130
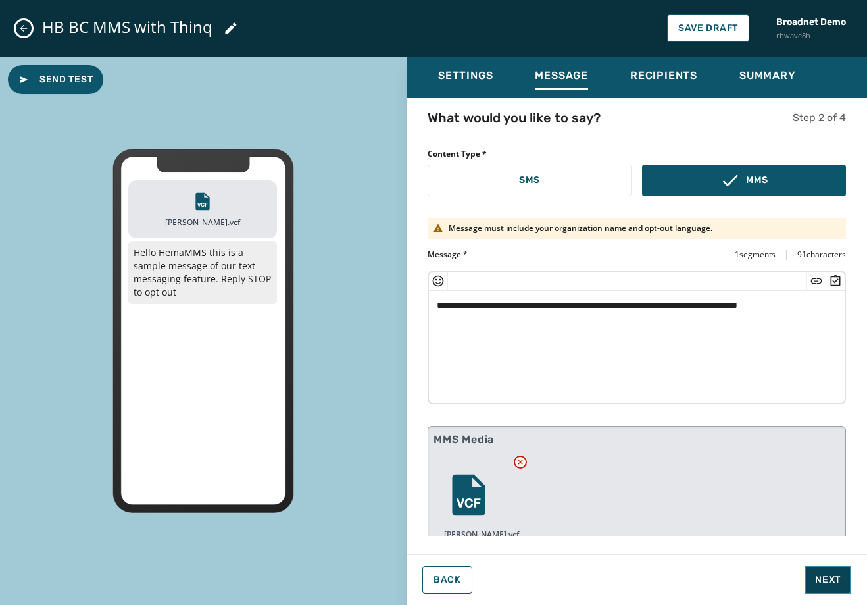
click at [818, 572] on button "Next" at bounding box center [828, 579] width 47 height 29
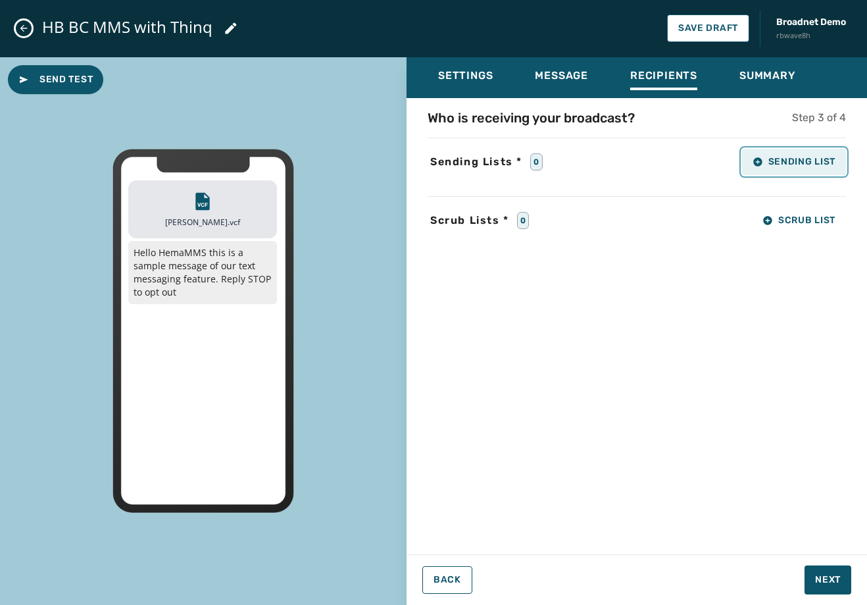
click at [762, 166] on icon "button" at bounding box center [758, 162] width 11 height 11
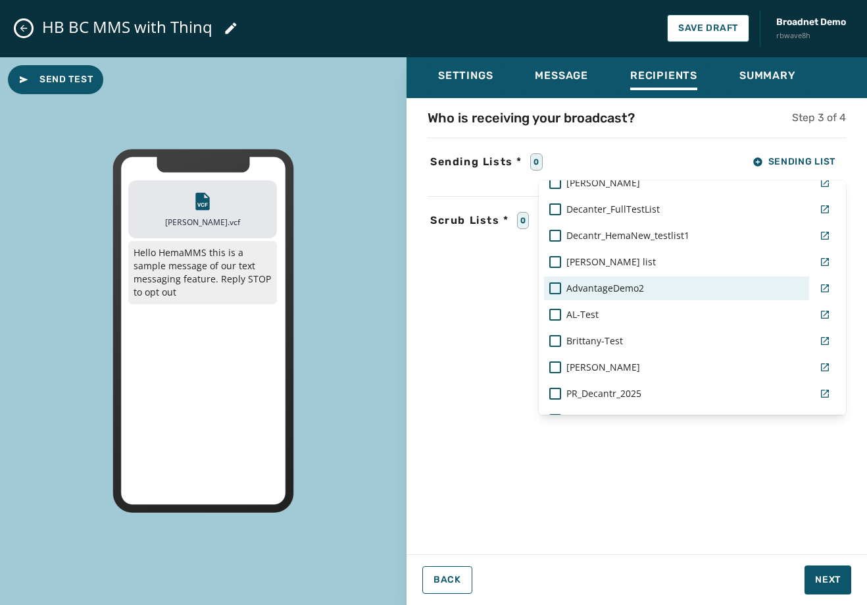
scroll to position [709, 0]
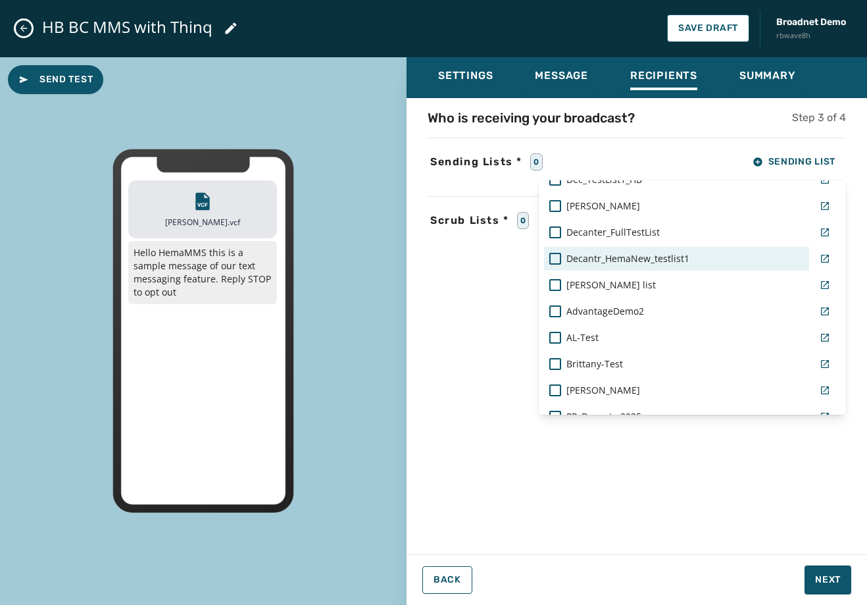
click at [650, 260] on span "Decantr_HemaNew_testlist1" at bounding box center [627, 258] width 123 height 13
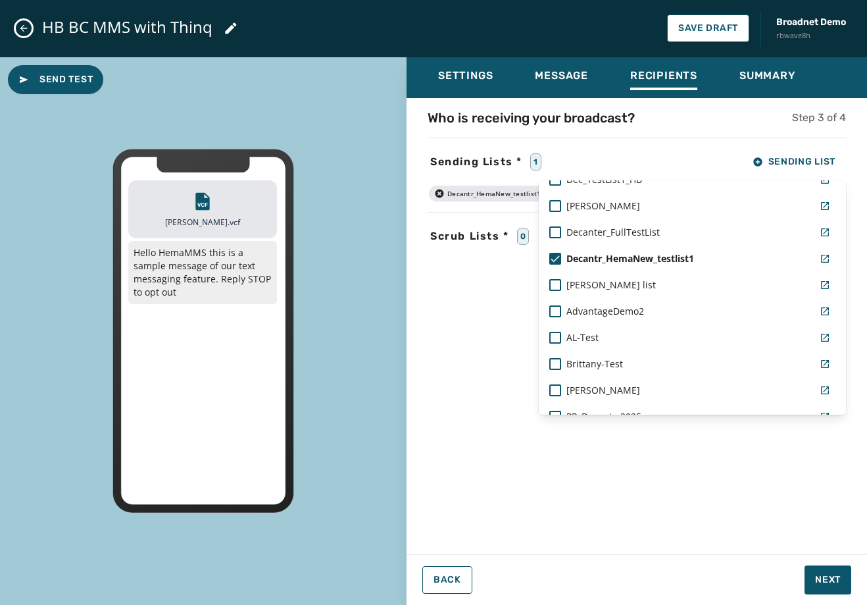
click at [830, 579] on div "Settings Message Recipients Summary Who is receiving your broadcast? Step 3 of …" at bounding box center [637, 326] width 461 height 538
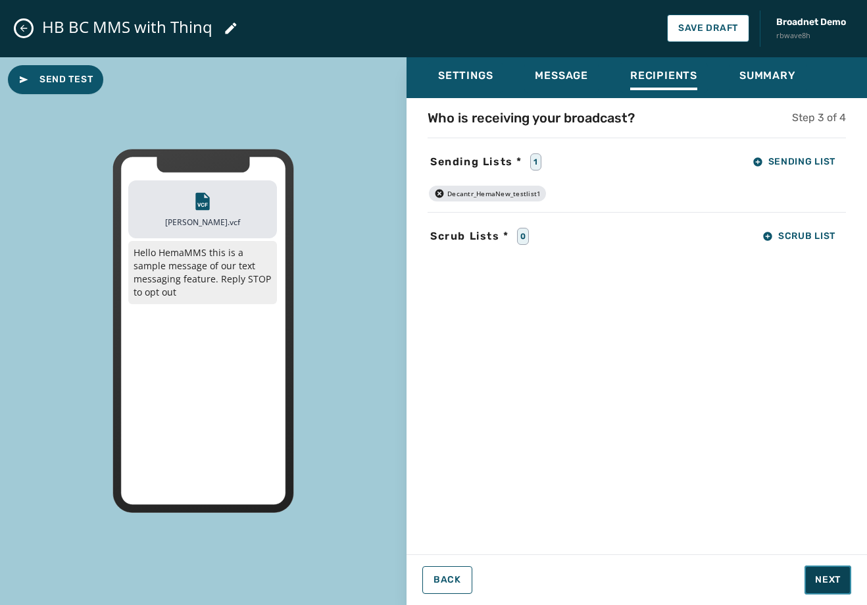
click at [838, 572] on button "Next" at bounding box center [828, 579] width 47 height 29
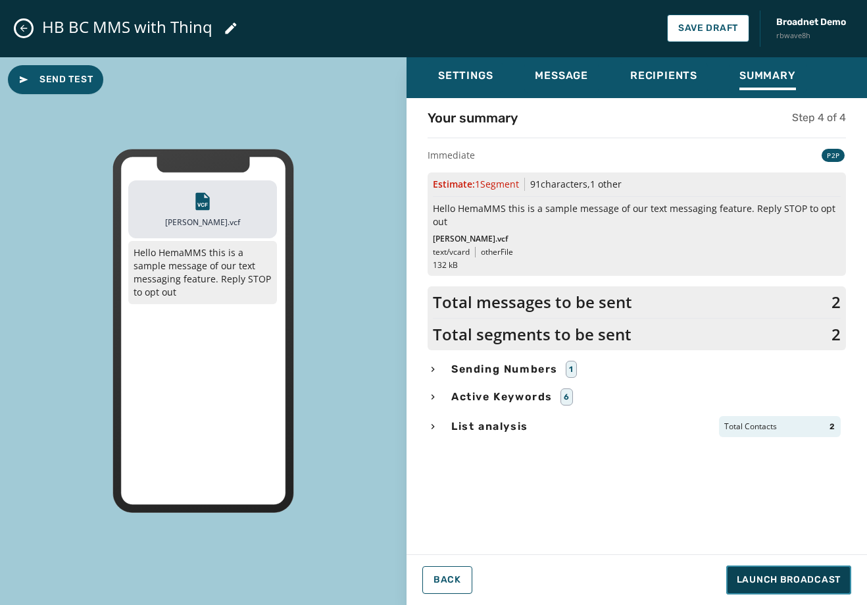
click at [838, 572] on button "Launch Broadcast" at bounding box center [788, 579] width 125 height 29
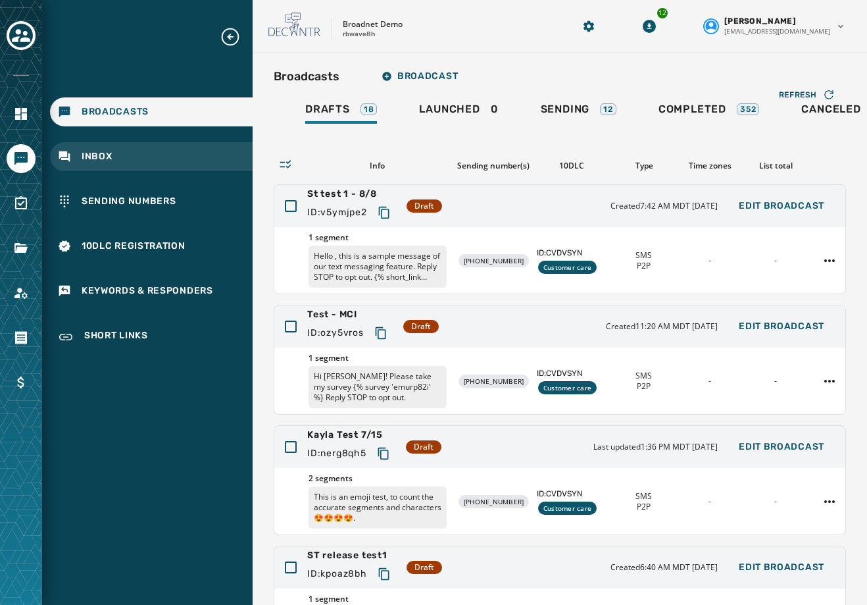
click at [120, 155] on div "Inbox" at bounding box center [151, 156] width 203 height 29
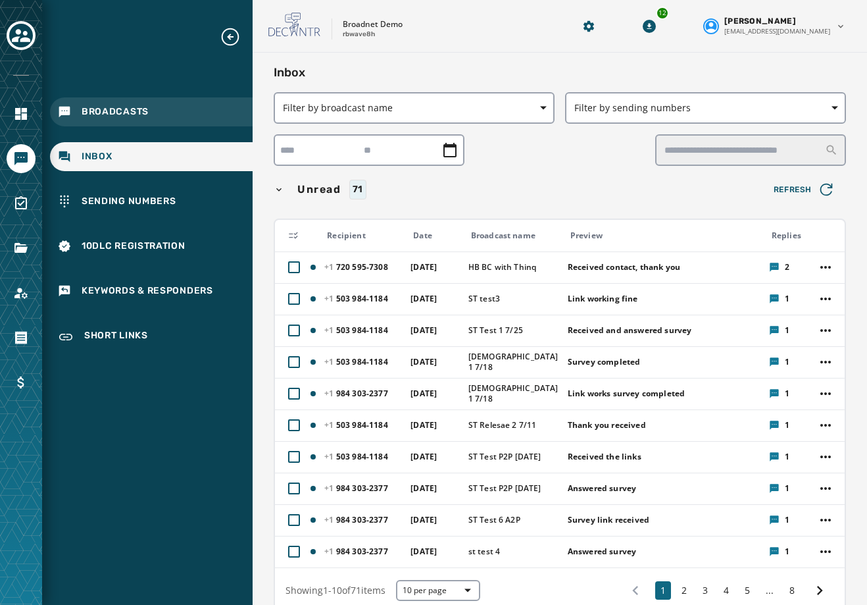
click at [132, 108] on span "Broadcasts" at bounding box center [115, 111] width 67 height 13
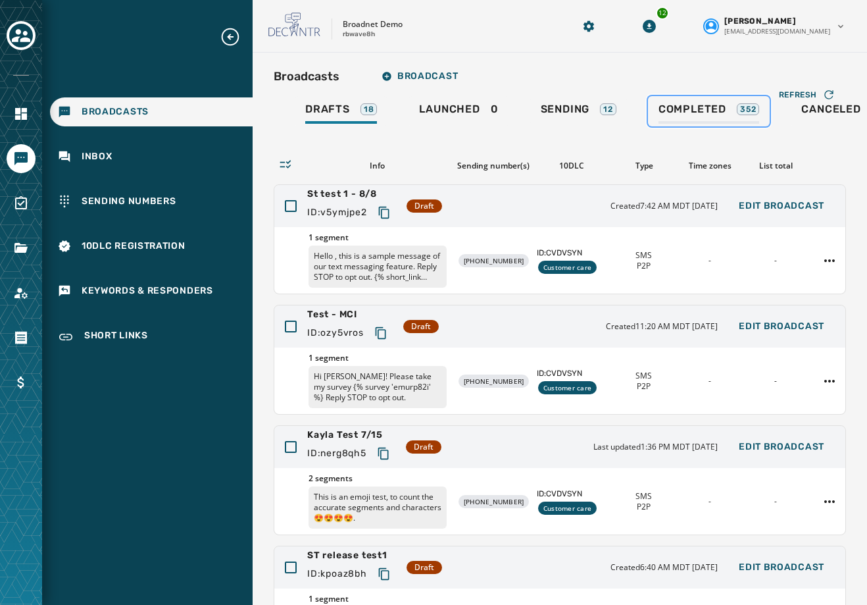
click at [657, 111] on link "Completed 352" at bounding box center [709, 111] width 122 height 30
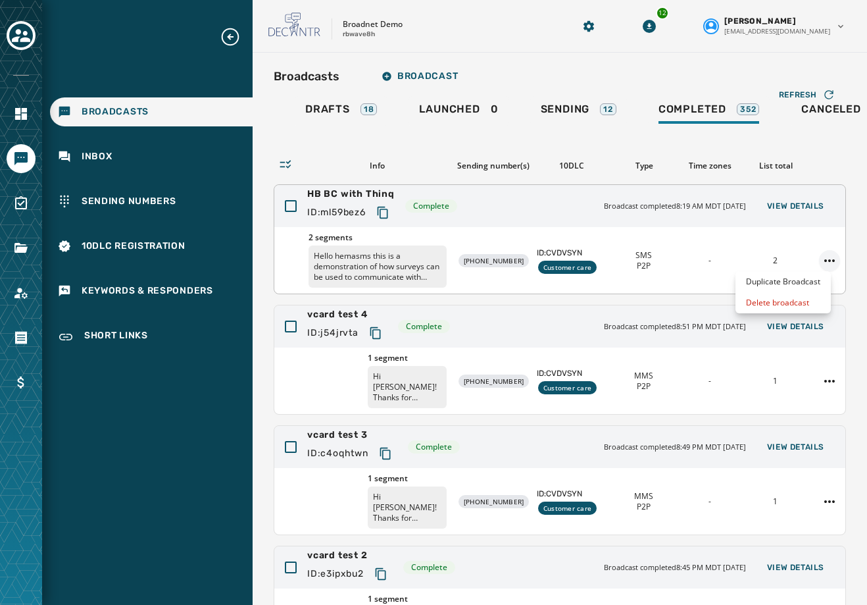
click at [812, 263] on html "Broadcasts Inbox Sending Numbers 10DLC Registration Keywords & Responders Short…" at bounding box center [433, 302] width 867 height 605
click at [801, 288] on div "Duplicate Broadcast" at bounding box center [783, 281] width 95 height 21
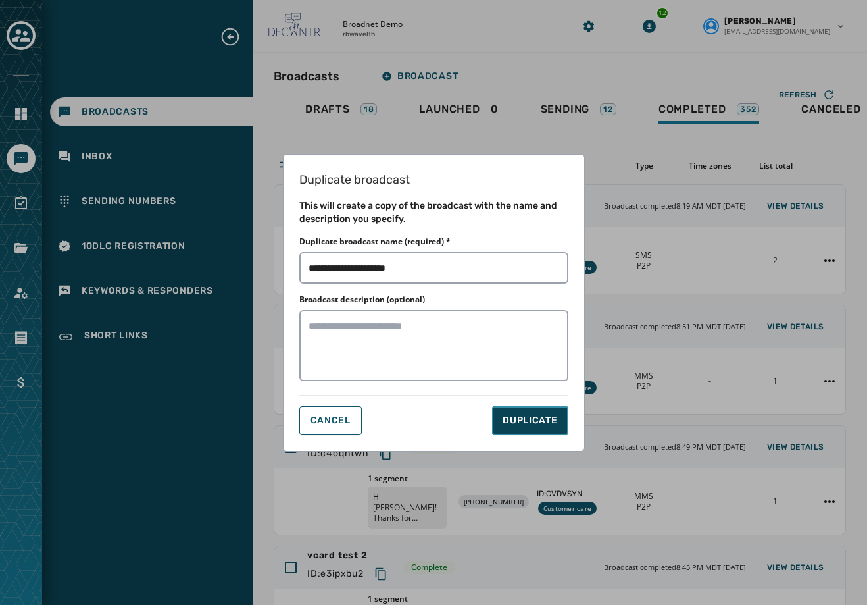
click at [564, 416] on button "DUPLICATE" at bounding box center [530, 420] width 76 height 29
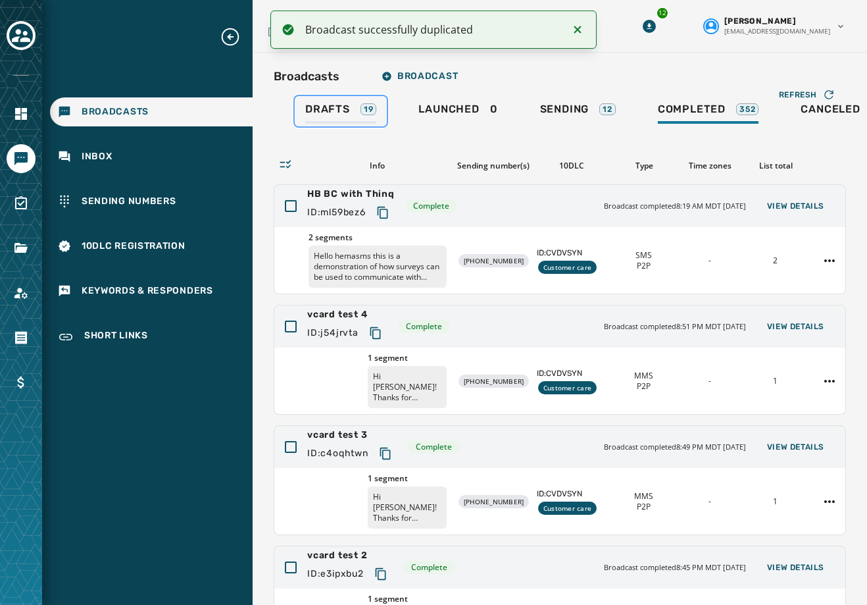
click at [330, 112] on span "Drafts" at bounding box center [327, 109] width 45 height 13
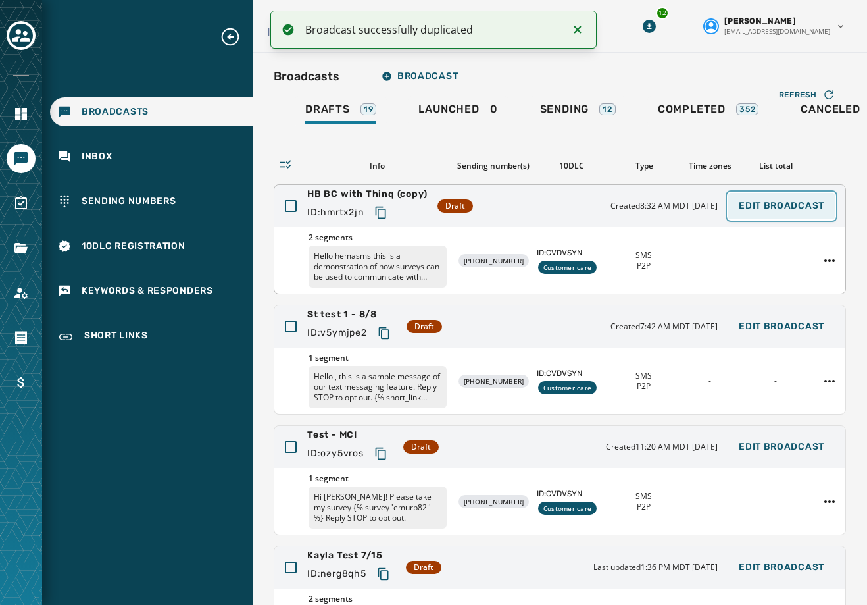
click at [769, 207] on span "Edit Broadcast" at bounding box center [782, 206] width 86 height 11
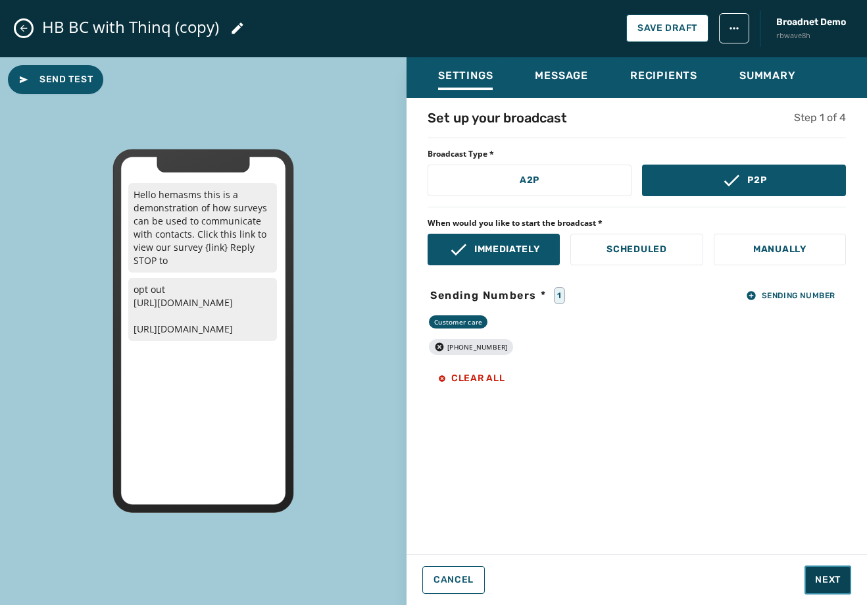
click at [824, 580] on span "Next" at bounding box center [828, 579] width 26 height 13
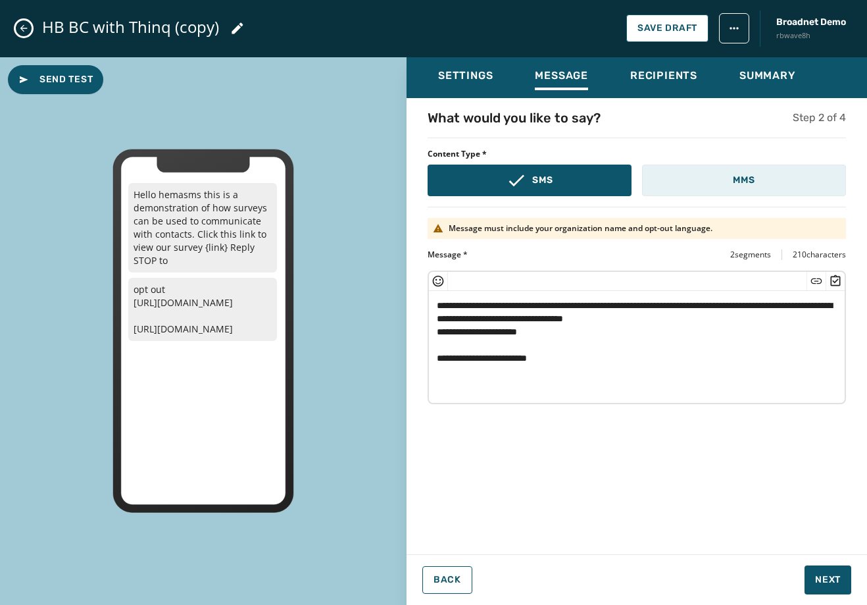
click at [761, 185] on button "MMS" at bounding box center [744, 180] width 204 height 32
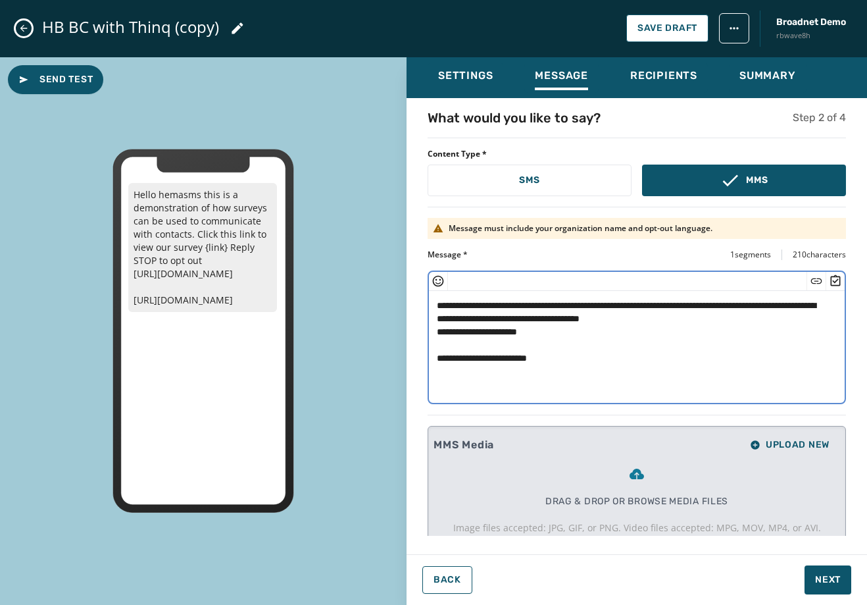
click at [491, 305] on textarea "**********" at bounding box center [632, 345] width 406 height 108
type textarea "**********"
click at [777, 434] on button "Upload New" at bounding box center [790, 445] width 101 height 26
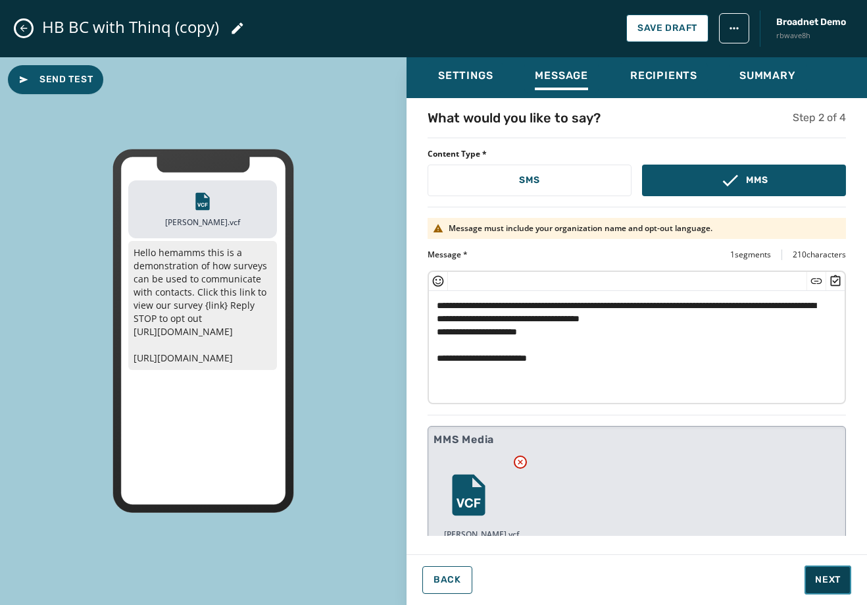
click at [838, 584] on span "Next" at bounding box center [828, 579] width 26 height 13
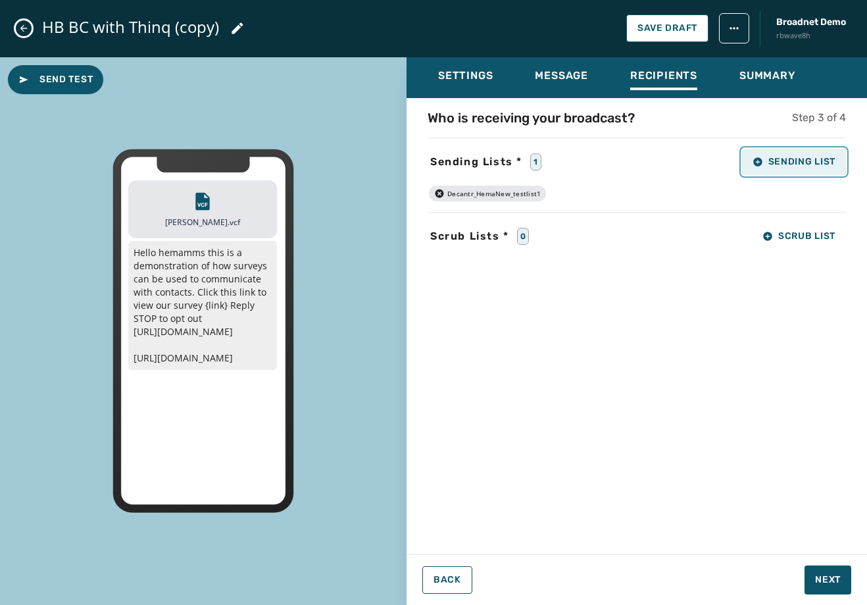
click at [784, 168] on button "Sending List" at bounding box center [794, 162] width 104 height 26
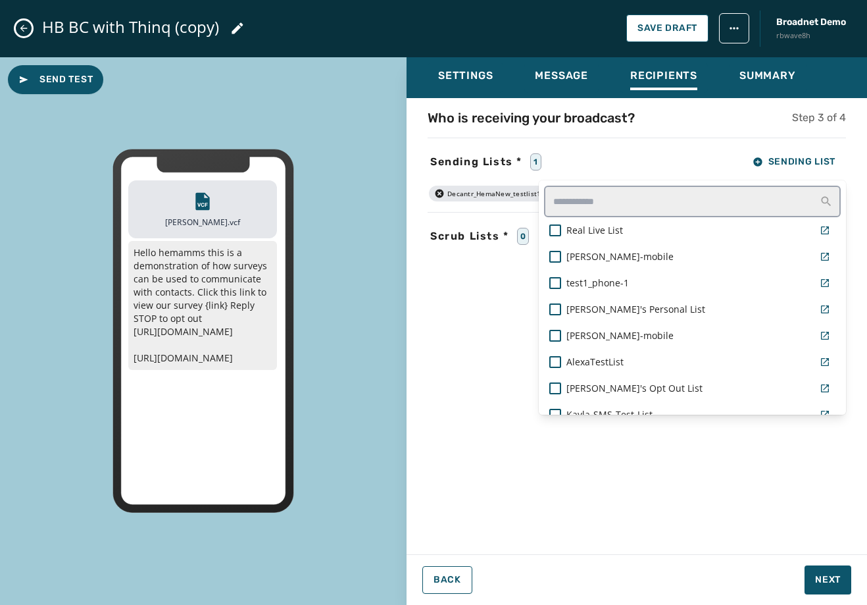
scroll to position [565, 0]
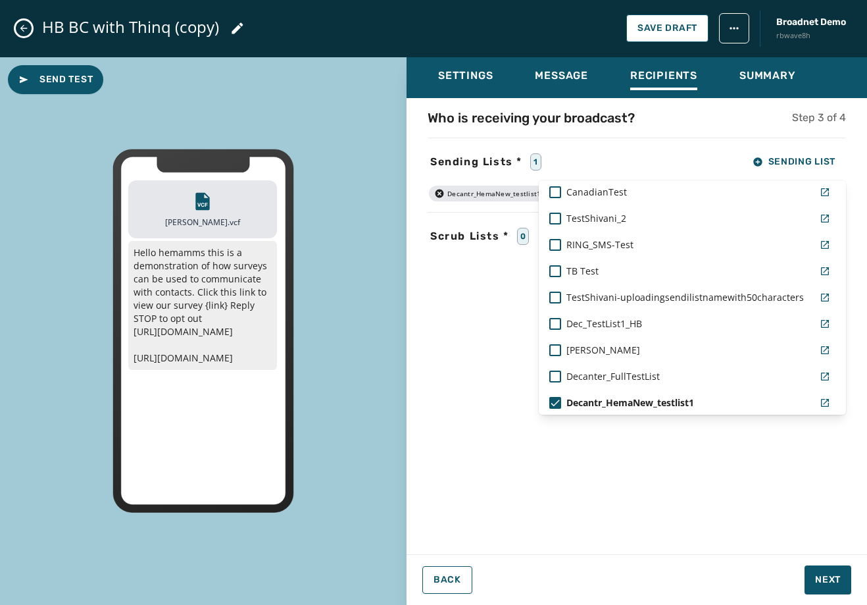
click at [820, 571] on div "Settings Message Recipients Summary Who is receiving your broadcast? Step 3 of …" at bounding box center [637, 326] width 461 height 538
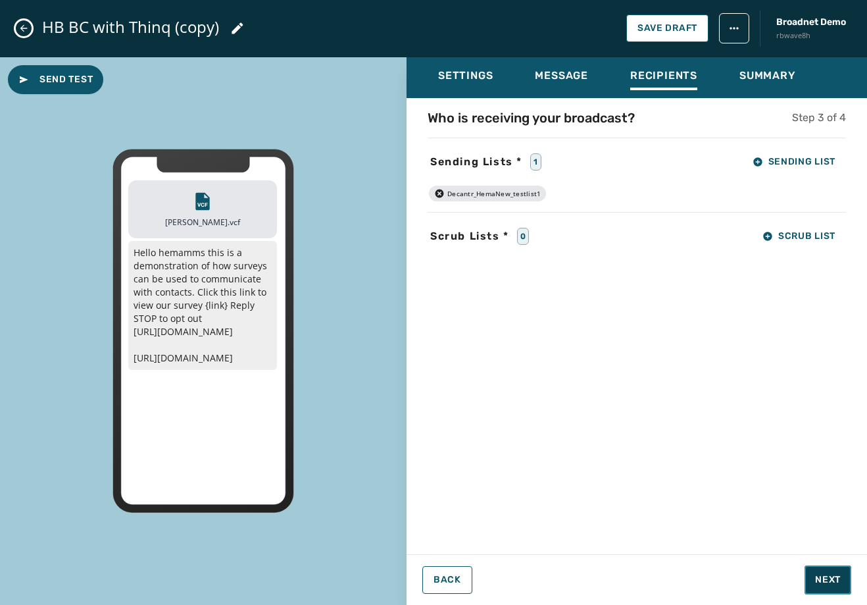
click at [824, 583] on span "Next" at bounding box center [828, 579] width 26 height 13
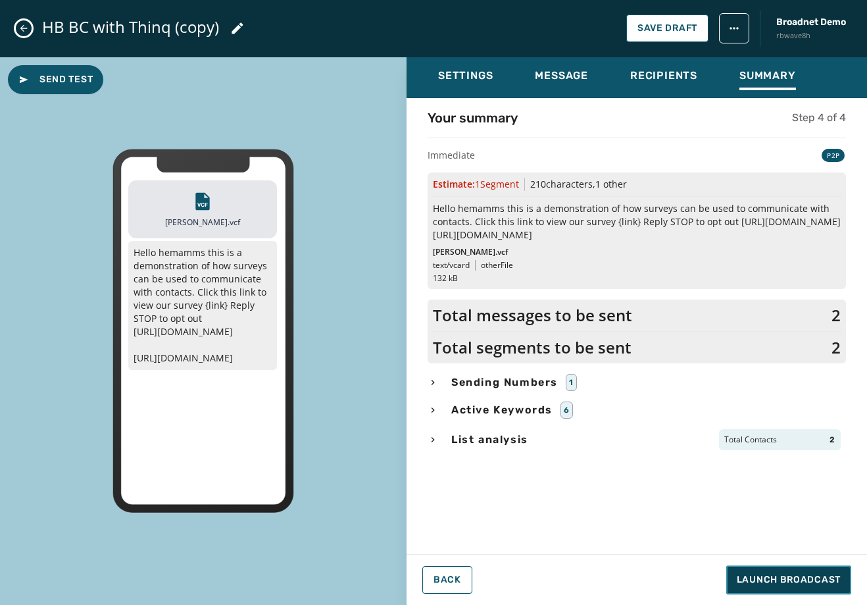
click at [828, 580] on span "Launch Broadcast" at bounding box center [789, 579] width 104 height 13
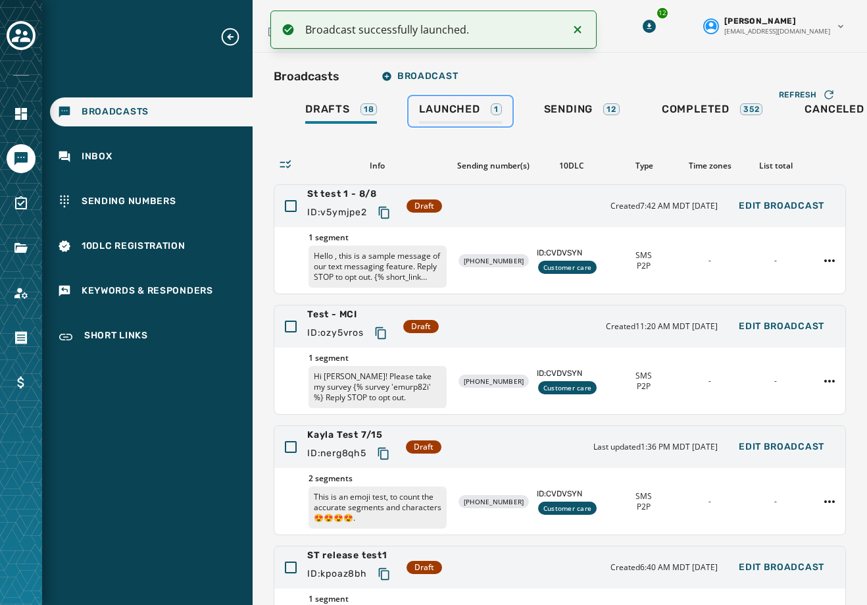
click at [463, 110] on span "Launched" at bounding box center [449, 109] width 61 height 13
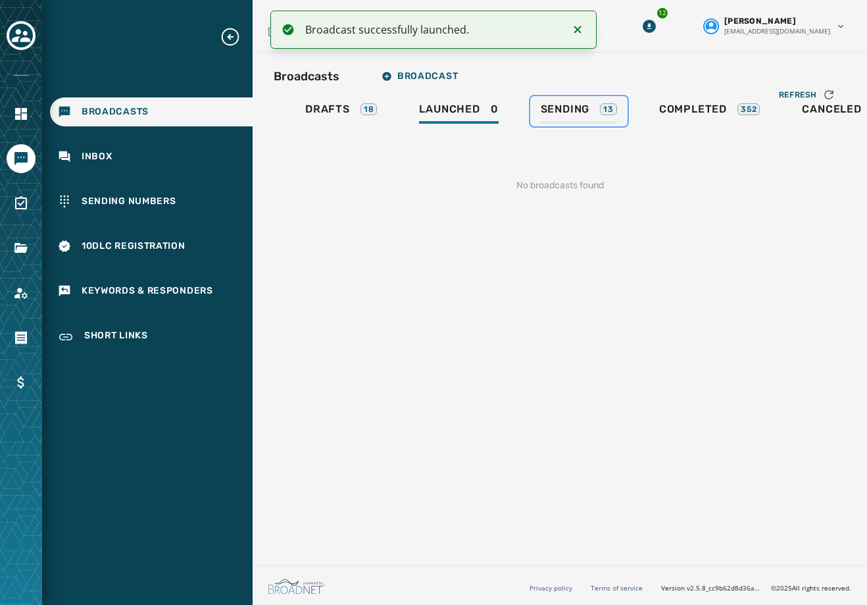
click at [617, 111] on link "Sending 13" at bounding box center [578, 111] width 97 height 30
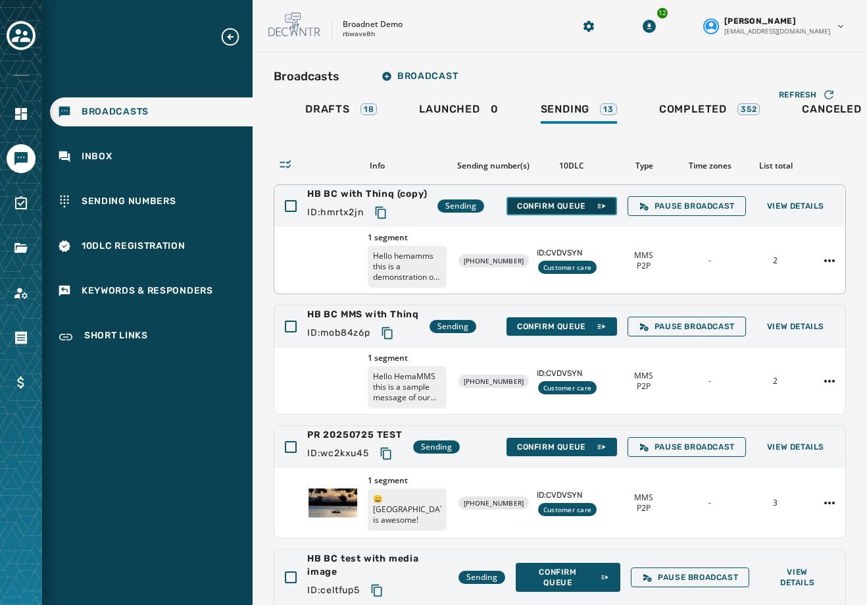
click at [542, 205] on span "Confirm Queue" at bounding box center [561, 206] width 89 height 11
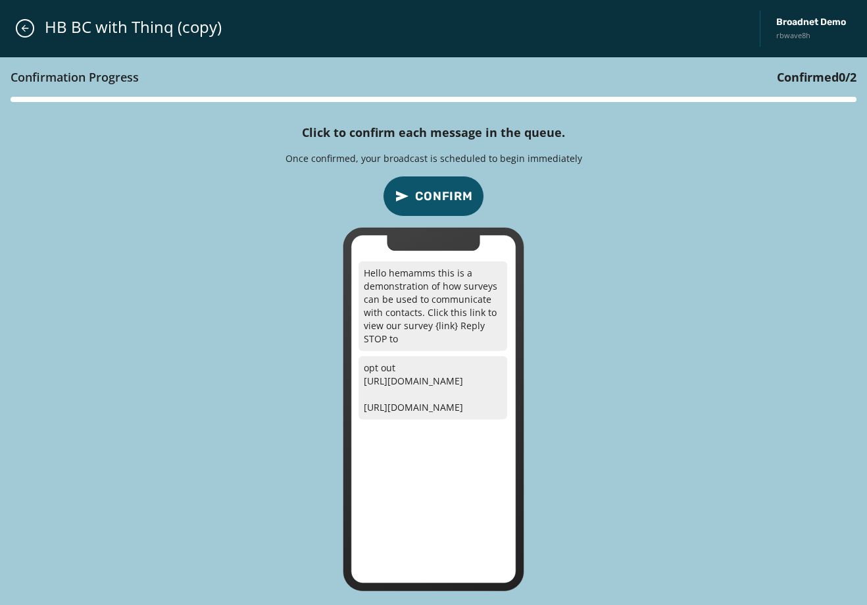
click at [454, 199] on span "Confirm" at bounding box center [444, 196] width 58 height 18
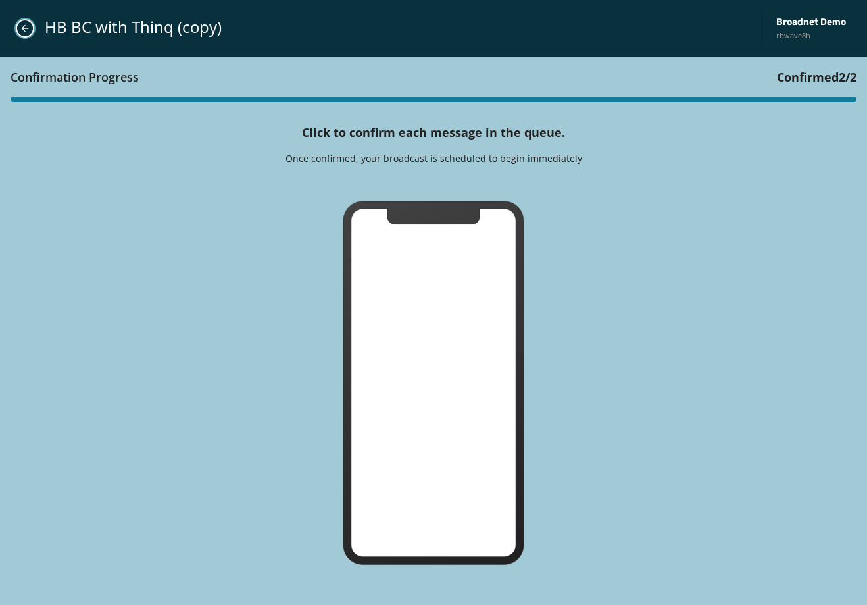
click at [21, 25] on icon "Close admin drawer" at bounding box center [25, 28] width 11 height 11
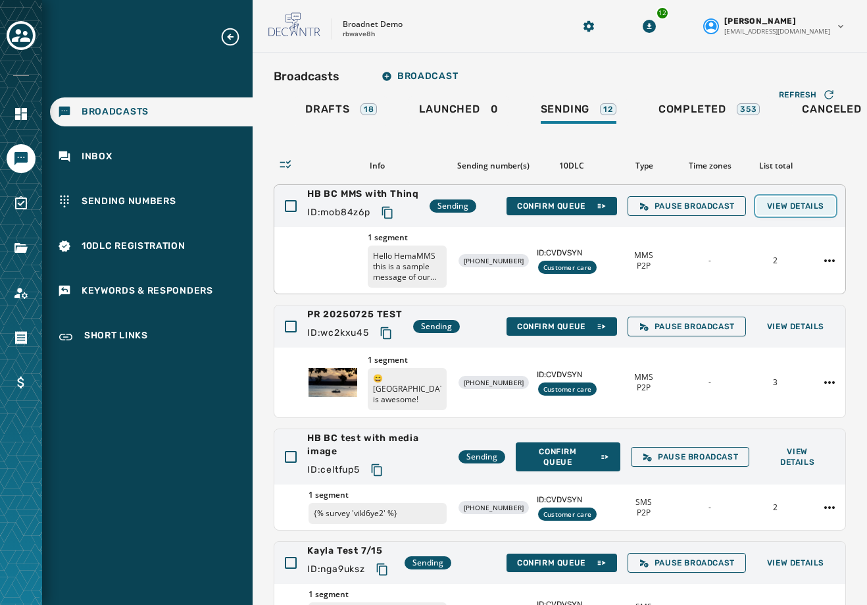
click at [793, 199] on button "View Details" at bounding box center [796, 206] width 78 height 18
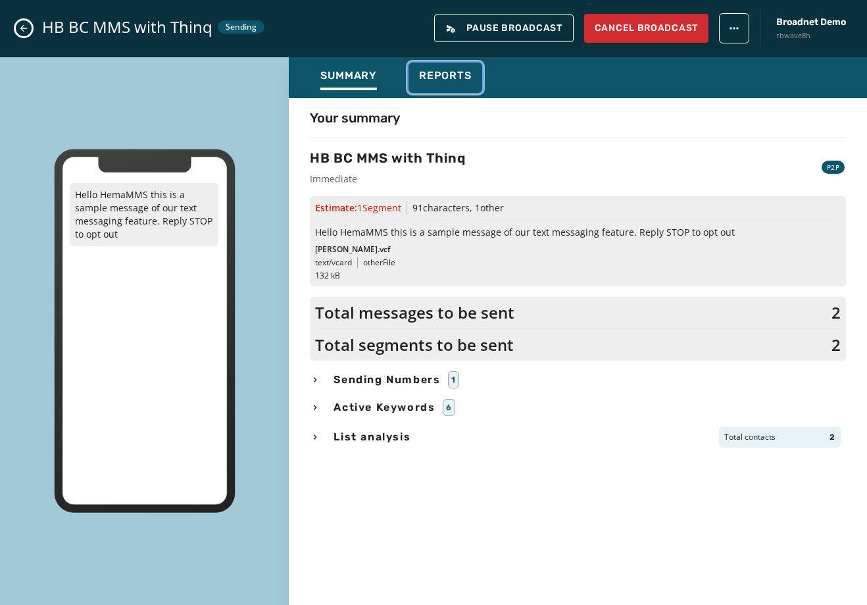
click at [458, 85] on div "Reports" at bounding box center [445, 79] width 53 height 21
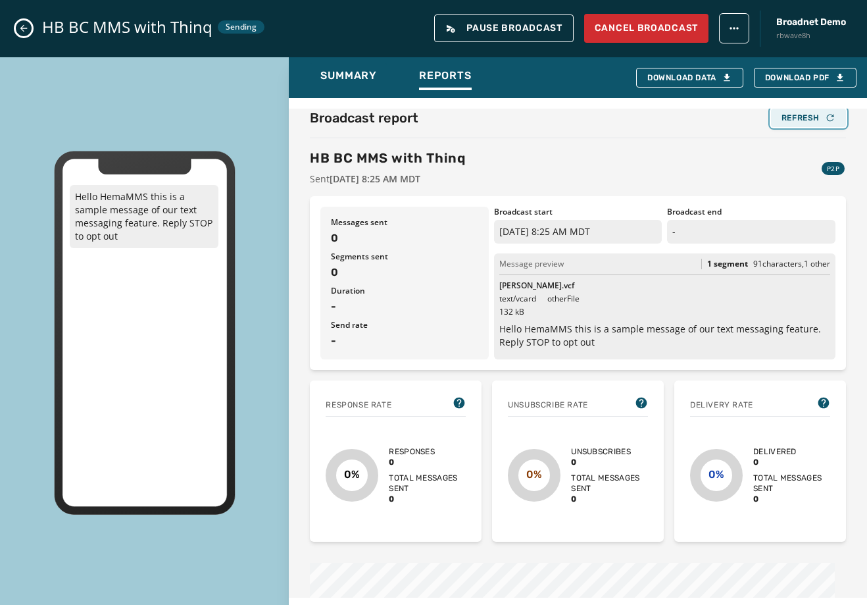
click at [797, 109] on button "Refresh" at bounding box center [808, 118] width 75 height 18
click at [18, 30] on button "Close admin drawer" at bounding box center [24, 28] width 16 height 16
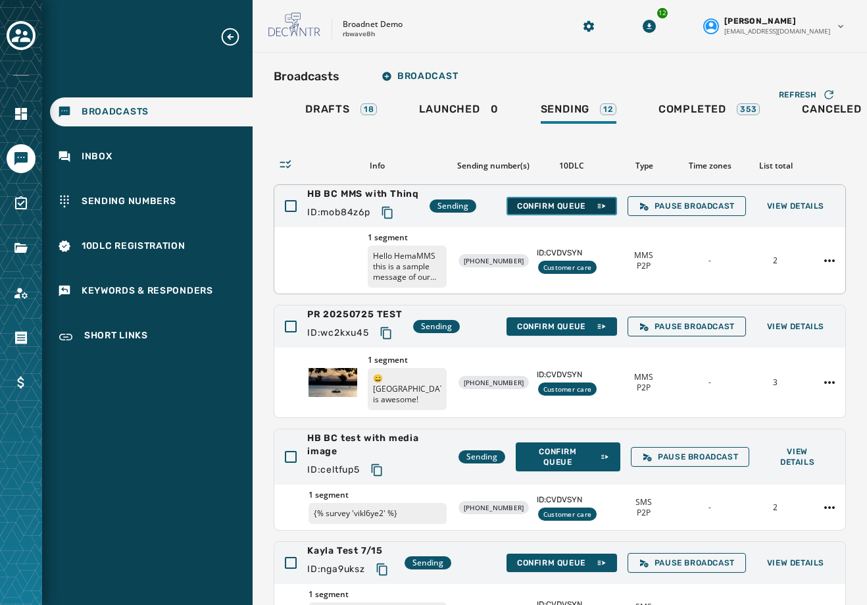
click at [565, 212] on button "Confirm Queue" at bounding box center [562, 206] width 111 height 18
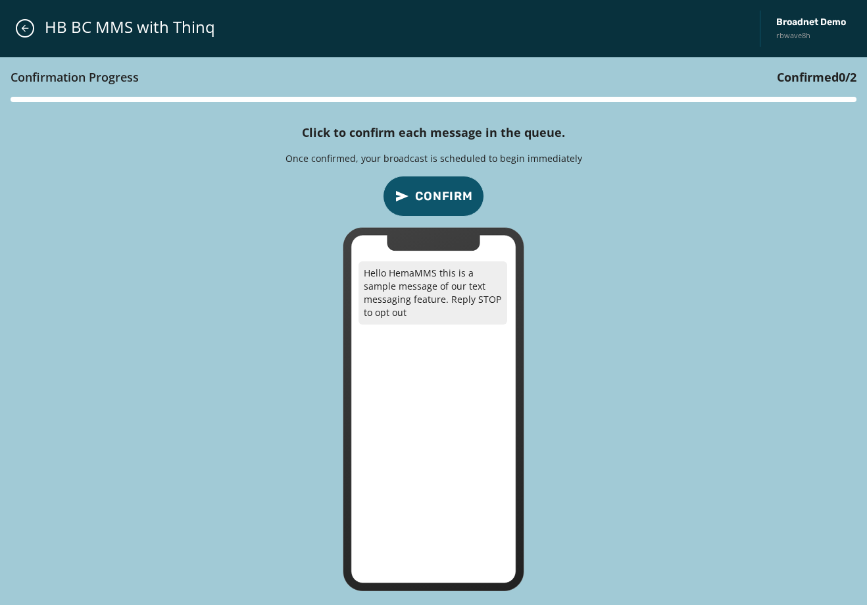
click at [445, 191] on span "Confirm" at bounding box center [444, 196] width 58 height 18
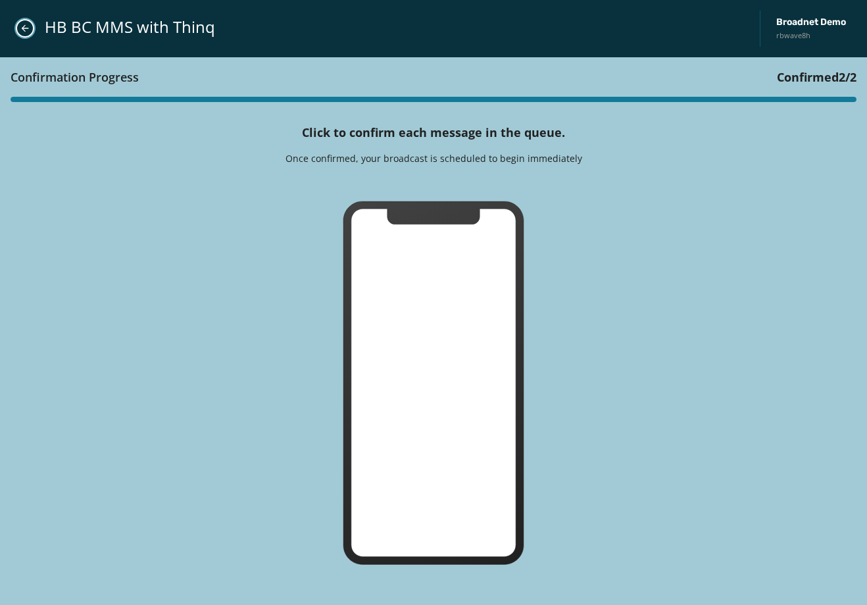
click at [21, 34] on button "Close admin drawer" at bounding box center [25, 28] width 18 height 18
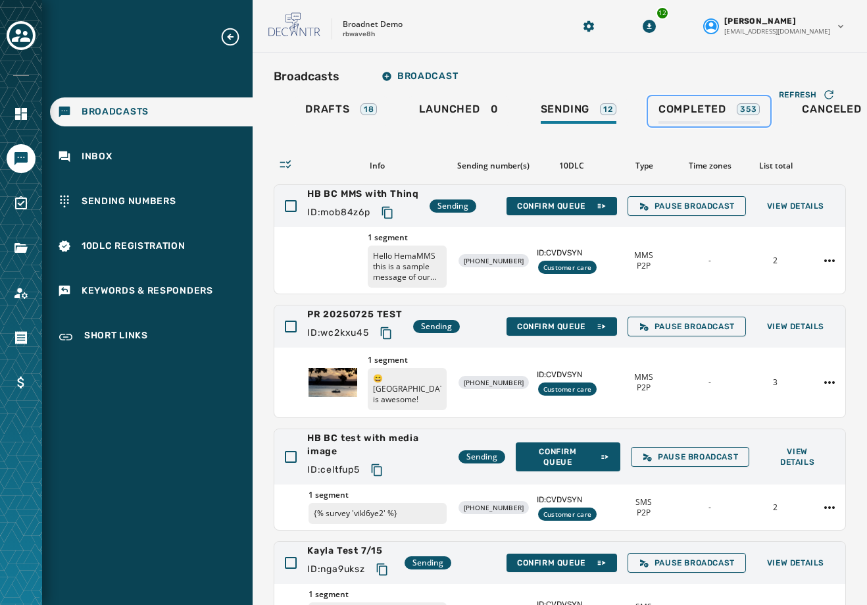
click at [694, 118] on div "Completed 353" at bounding box center [710, 113] width 102 height 21
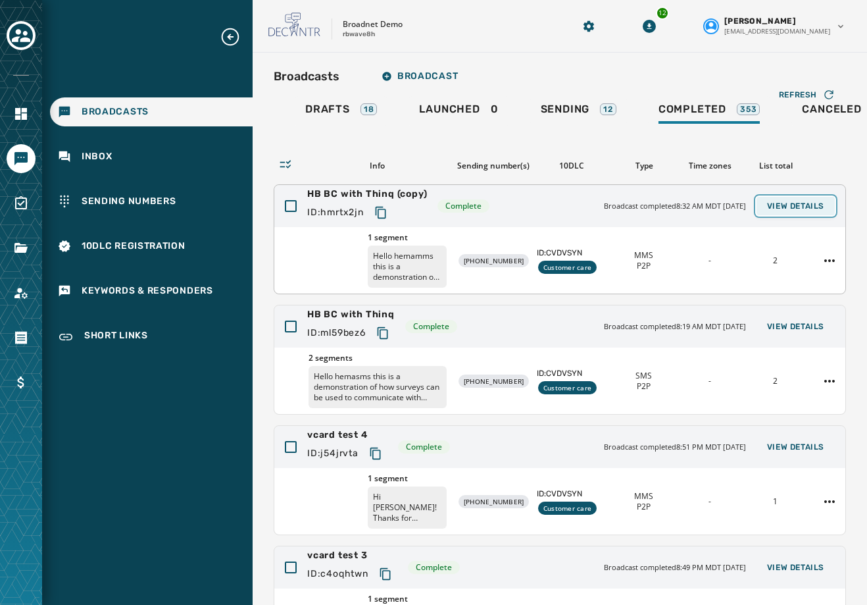
click at [780, 213] on button "View Details" at bounding box center [796, 206] width 78 height 18
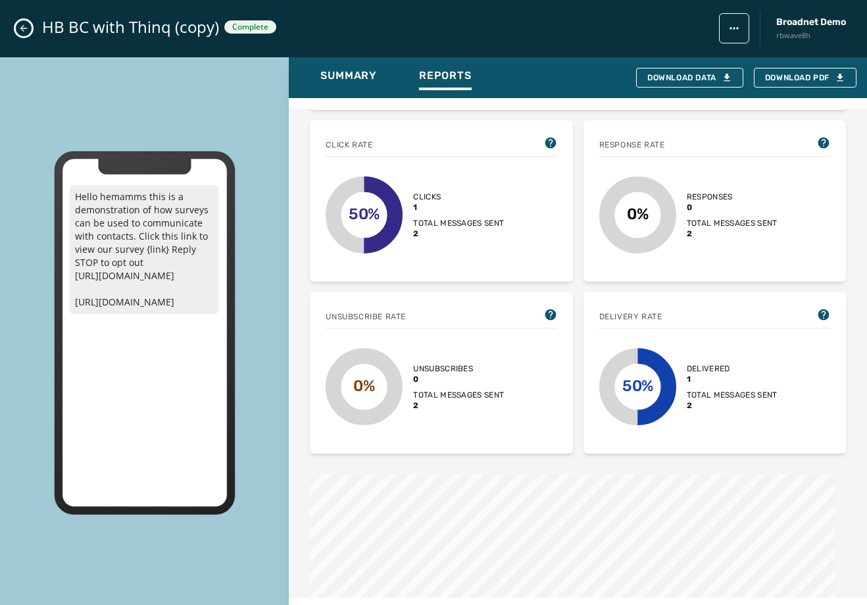
scroll to position [613, 0]
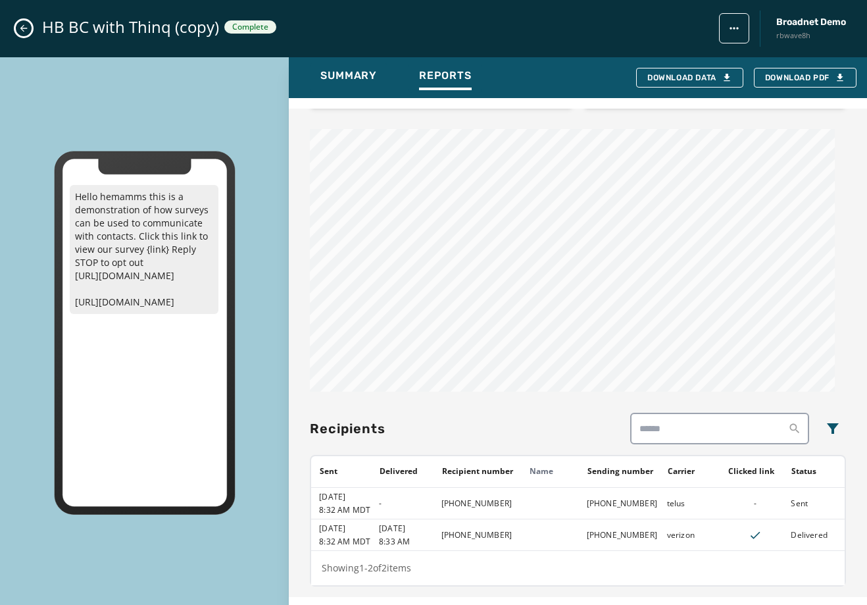
click at [21, 33] on icon "Close admin drawer" at bounding box center [23, 28] width 11 height 11
